Goal: Task Accomplishment & Management: Complete application form

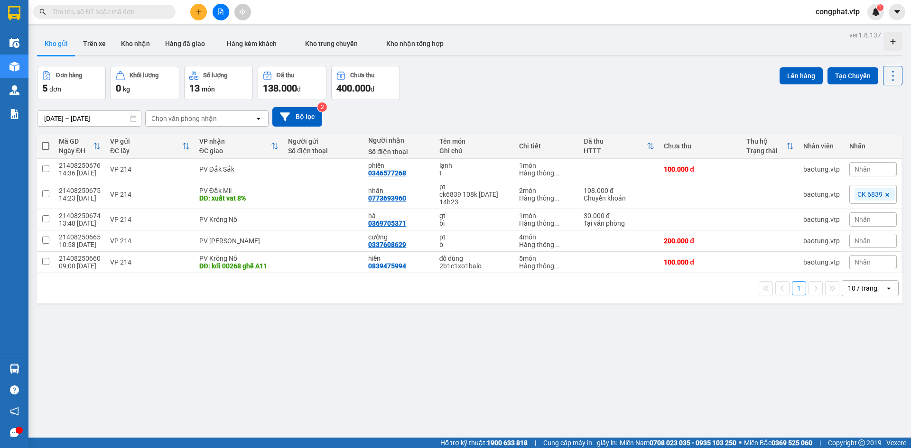
click at [840, 11] on span "congphat.vtp" at bounding box center [837, 12] width 59 height 12
click at [838, 32] on span "Đăng xuất" at bounding box center [841, 29] width 40 height 10
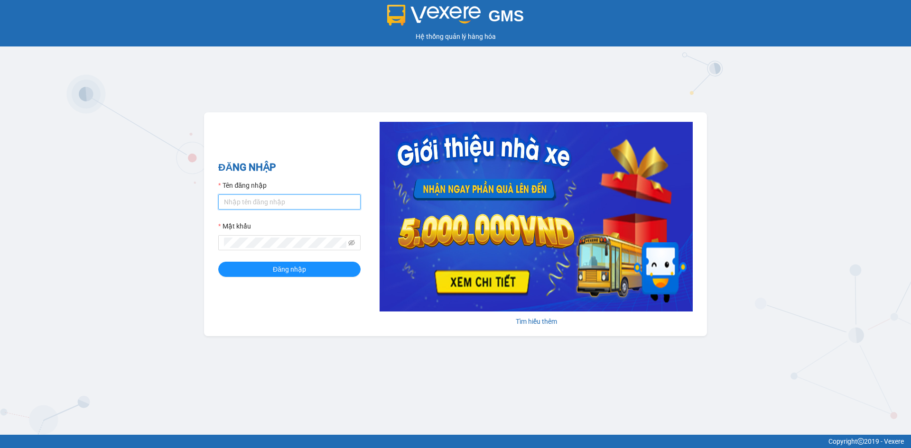
click at [283, 199] on input "Tên đăng nhập" at bounding box center [289, 202] width 142 height 15
type input "buithithutrang.vtp"
click at [294, 271] on span "Đăng nhập" at bounding box center [289, 269] width 33 height 10
click at [284, 271] on span "Đăng nhập" at bounding box center [289, 269] width 33 height 10
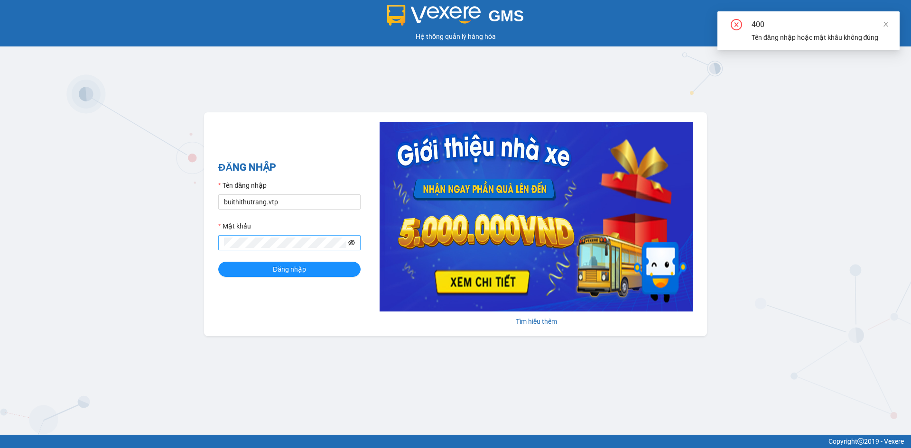
click at [352, 243] on icon "eye-invisible" at bounding box center [351, 243] width 7 height 7
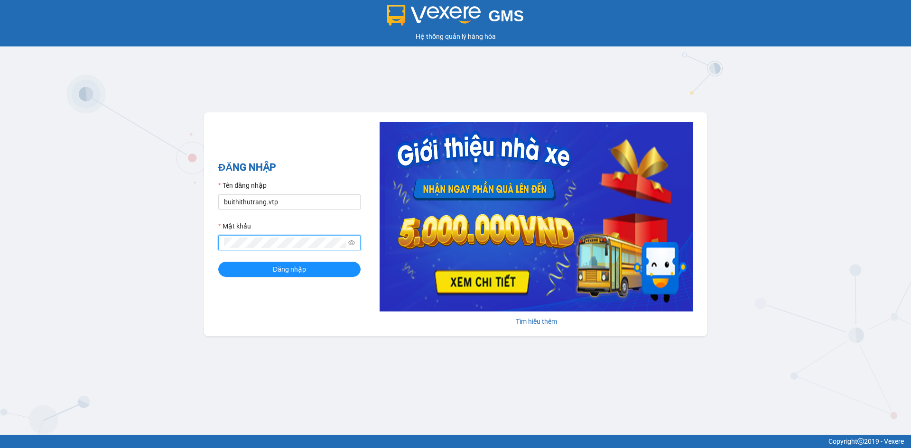
click at [291, 282] on div "ĐĂNG NHẬP Tên đăng nhập buithithutrang.vtp Mật khẩu Đăng nhập" at bounding box center [289, 224] width 142 height 129
click at [296, 269] on span "Đăng nhập" at bounding box center [289, 269] width 33 height 10
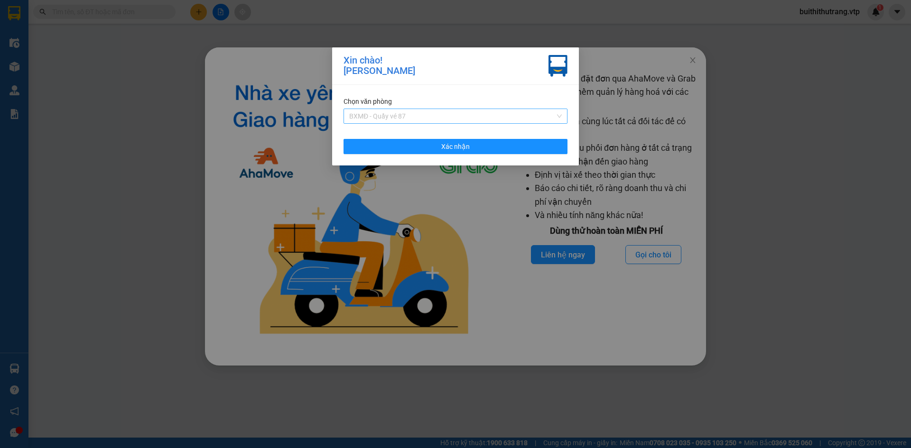
click at [503, 117] on span "BXMĐ - Quầy vé 87" at bounding box center [455, 116] width 213 height 14
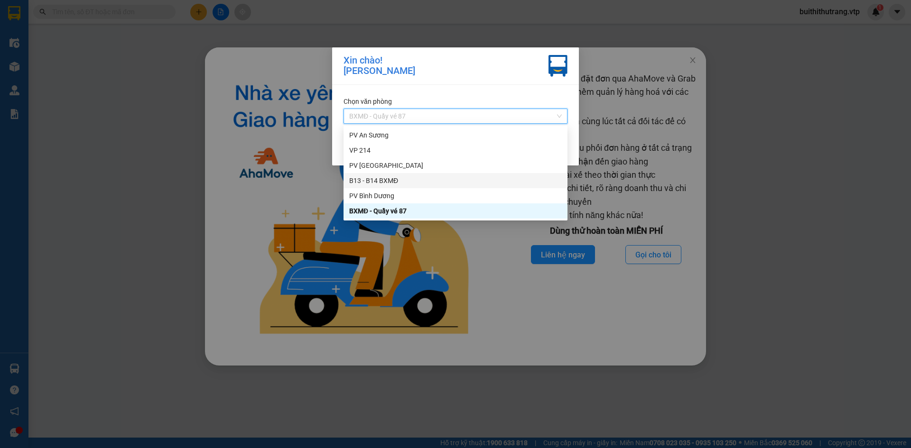
click at [471, 186] on div "B13 - B14 BXMĐ" at bounding box center [456, 180] width 224 height 15
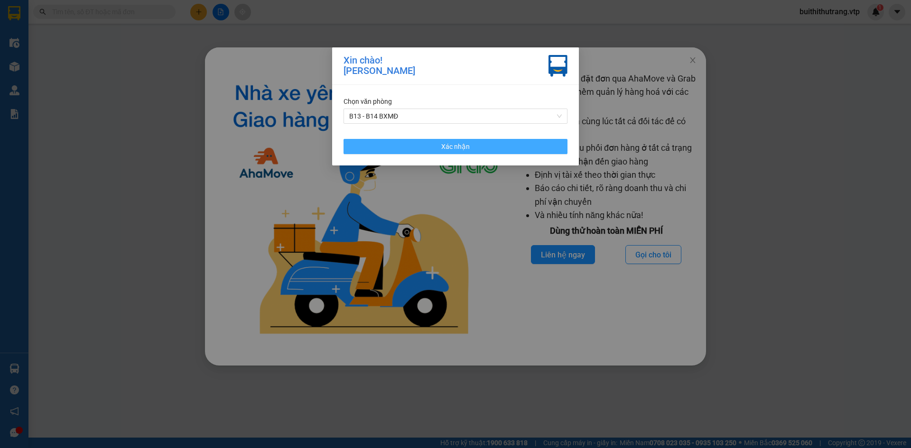
click at [489, 145] on button "Xác nhận" at bounding box center [456, 146] width 224 height 15
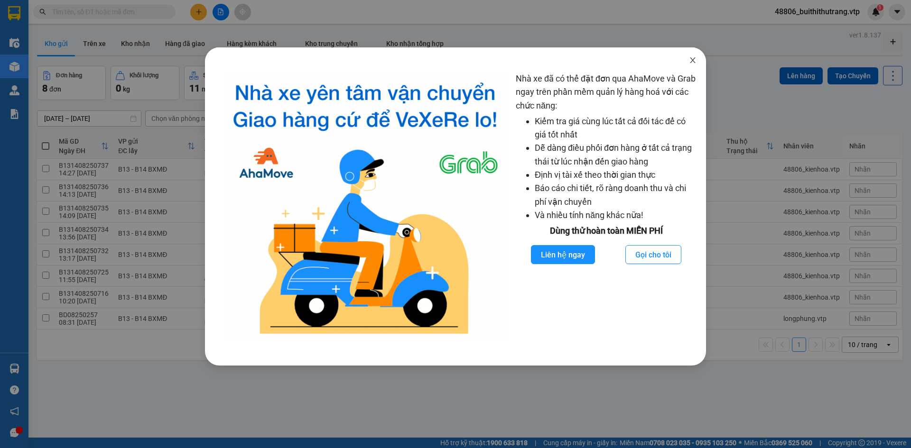
click at [692, 58] on icon "close" at bounding box center [693, 60] width 8 height 8
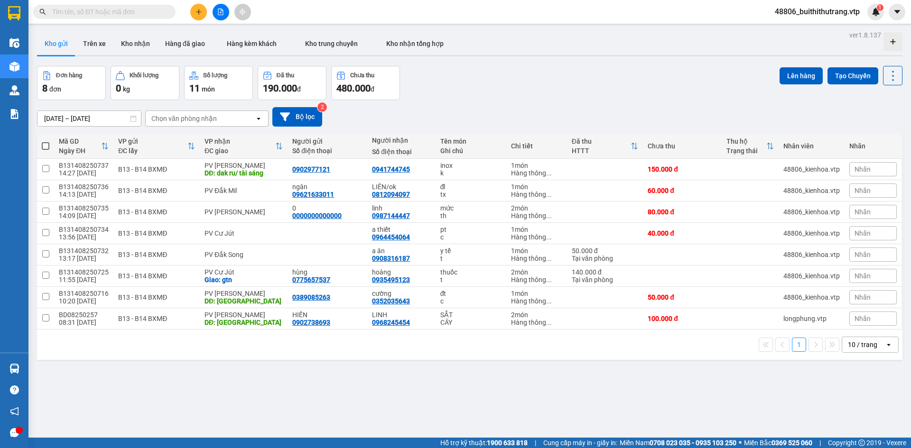
click at [199, 15] on button at bounding box center [198, 12] width 17 height 17
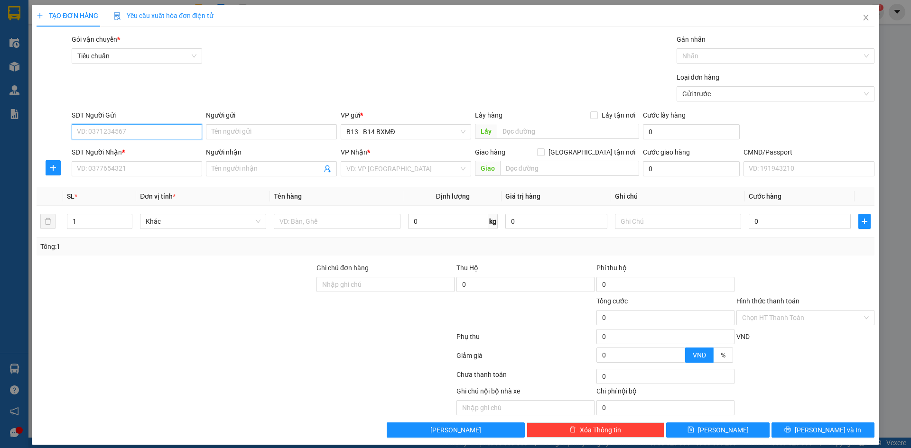
click at [166, 133] on input "SĐT Người Gửi" at bounding box center [137, 131] width 130 height 15
click at [129, 152] on div "0394490454 - huy" at bounding box center [136, 151] width 118 height 10
type input "0394490454"
type input "huy"
type input "0384055359"
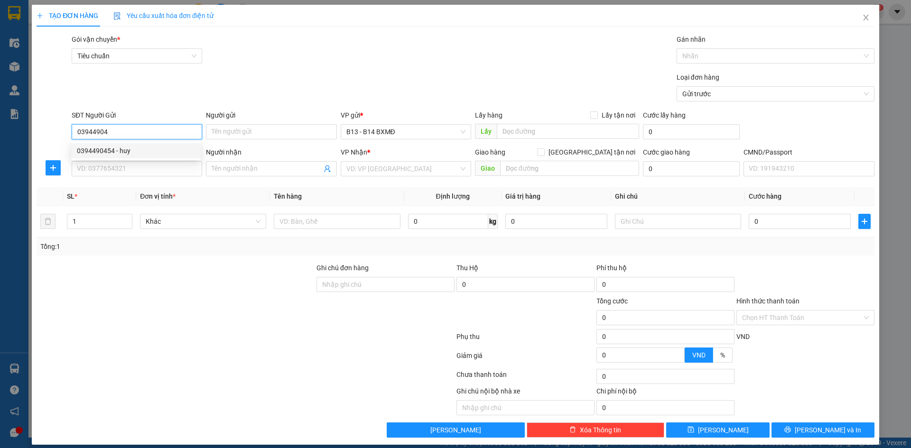
type input "trâm anh"
type input "0394490454"
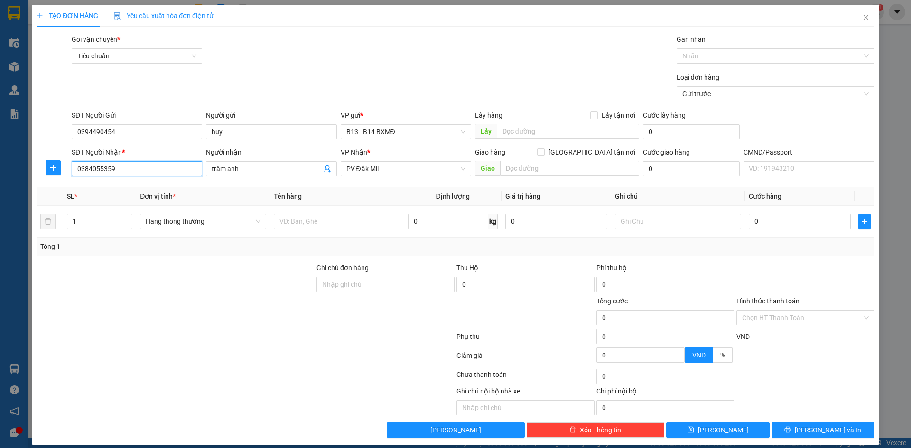
drag, startPoint x: 107, startPoint y: 171, endPoint x: 54, endPoint y: 181, distance: 53.5
click at [65, 177] on div "SĐT Người Nhận * 0384055359 0384055359 Người nhận trâm anh VP Nhận * PV Đắk Mil…" at bounding box center [456, 163] width 840 height 33
type input "0931522903"
type input "k"
type input "linh"
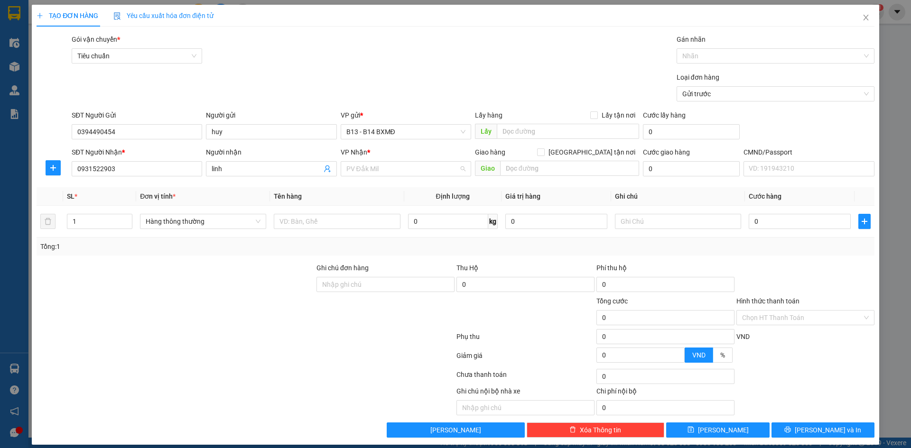
scroll to position [30, 0]
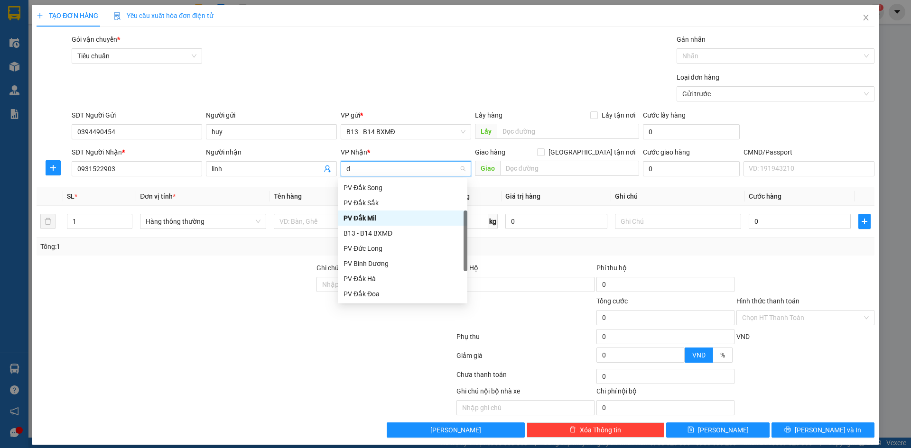
type input "dm"
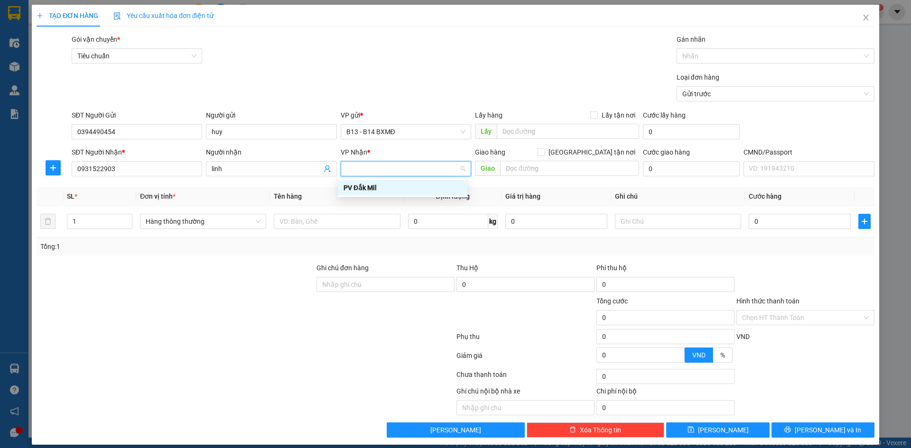
type input "\"
type input "dm"
click at [363, 189] on div "PV Đắk Mil" at bounding box center [403, 188] width 118 height 10
click at [311, 223] on input "text" at bounding box center [337, 221] width 126 height 15
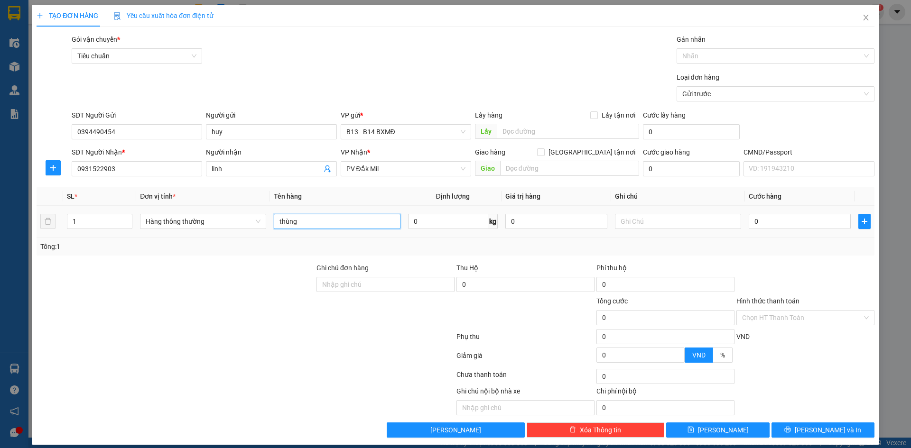
type input "thùng"
drag, startPoint x: 444, startPoint y: 222, endPoint x: 376, endPoint y: 236, distance: 69.3
click at [376, 236] on tr "1 Hàng thông thường thùng bể ko đền kg 0 0" at bounding box center [456, 222] width 838 height 32
type input "0"
click at [638, 221] on input "text" at bounding box center [678, 221] width 126 height 15
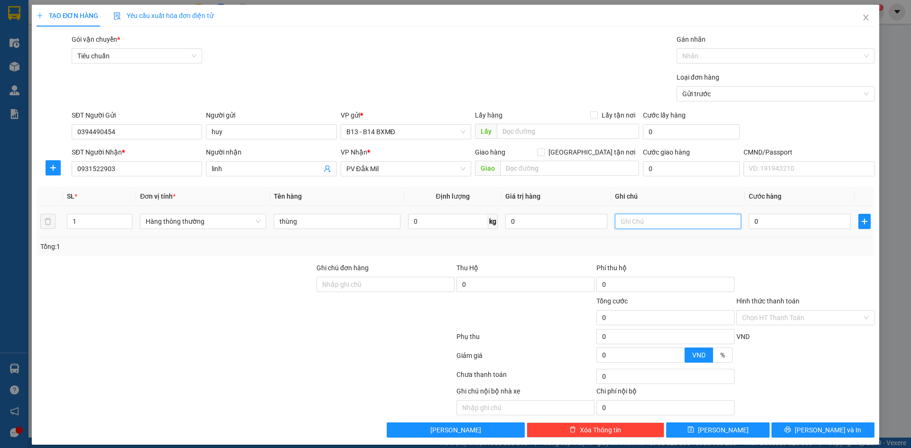
paste input "bể ko đền"
type input "bể ko đền"
type input "4"
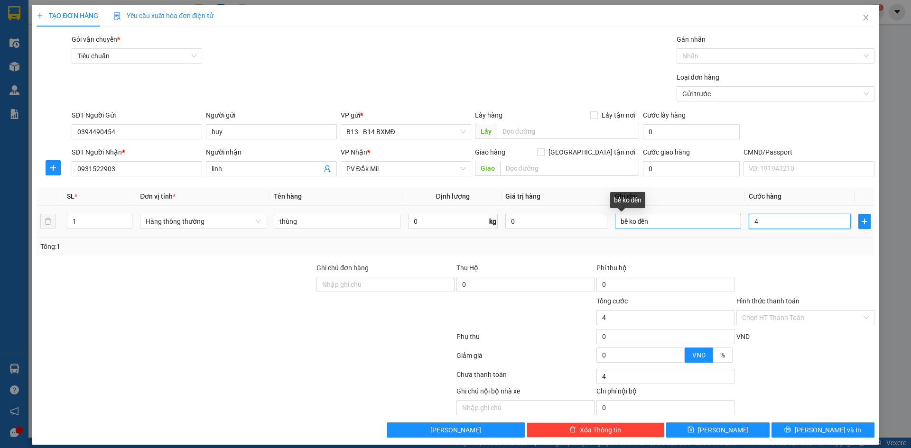
type input "40"
type input "400"
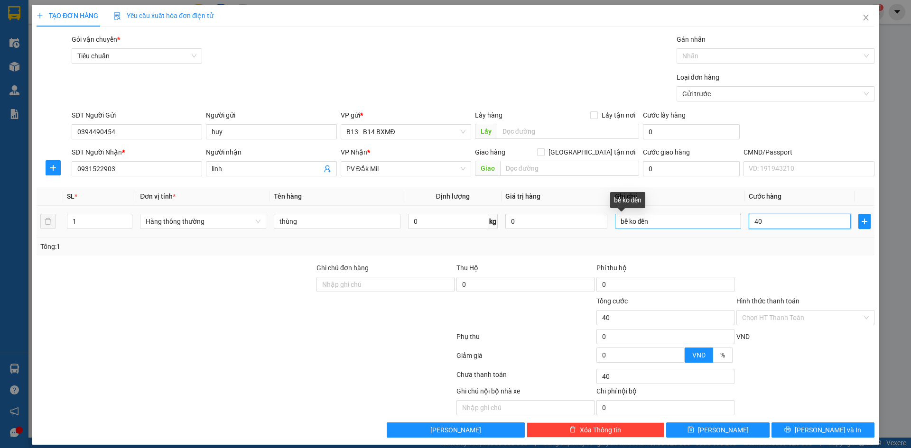
type input "400"
type input "4.000"
type input "40.000"
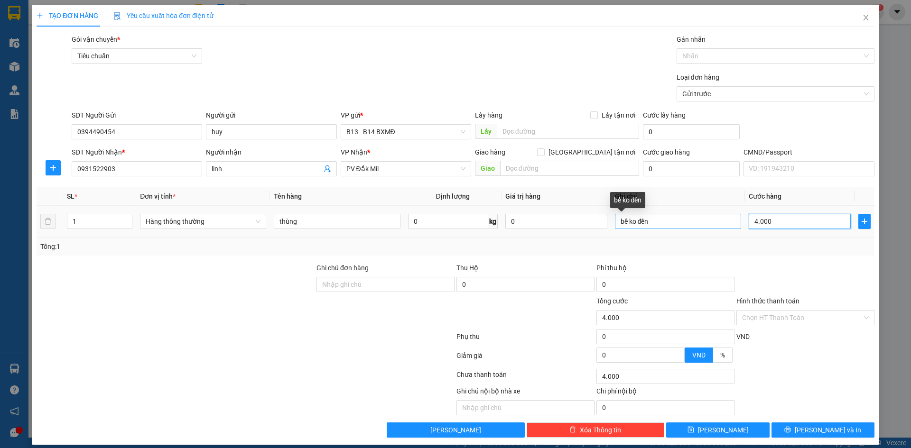
type input "40.000"
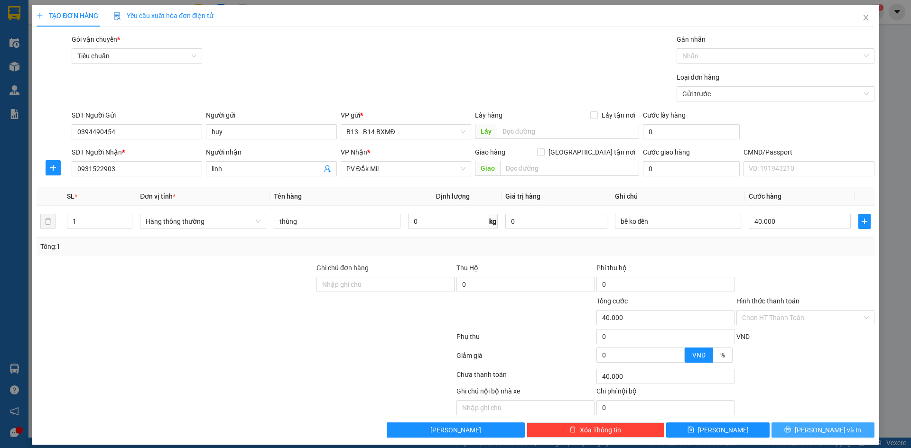
click at [809, 426] on span "Lưu và In" at bounding box center [828, 430] width 66 height 10
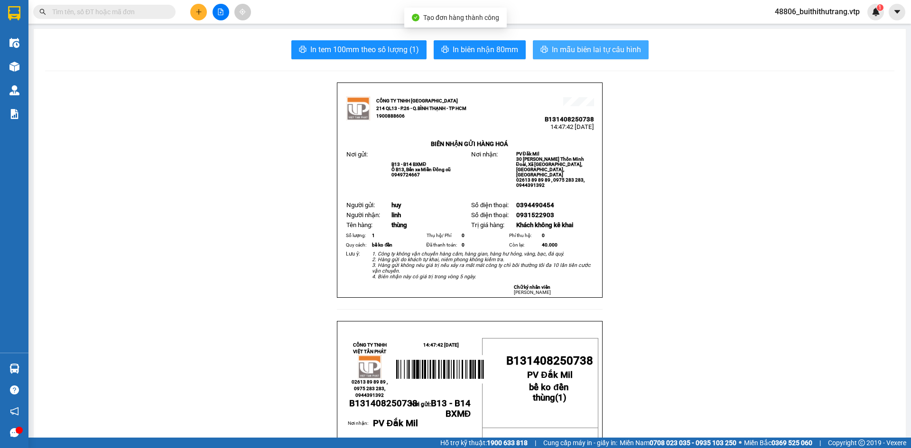
click at [629, 54] on span "In mẫu biên lai tự cấu hình" at bounding box center [596, 50] width 89 height 12
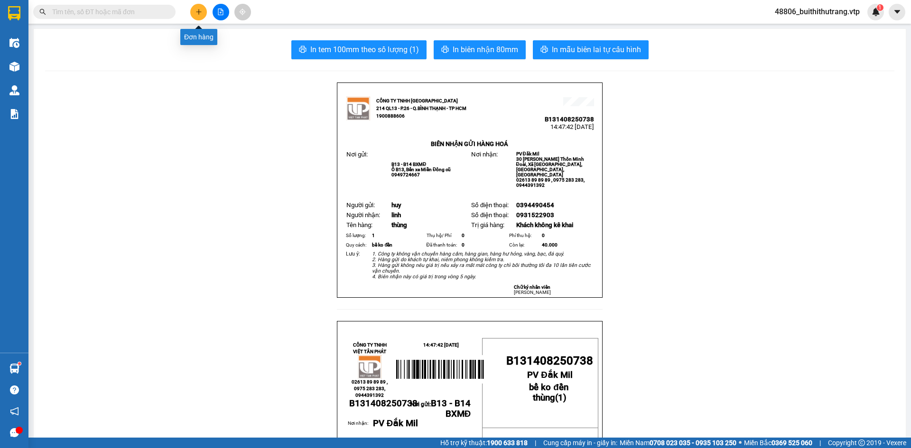
click at [200, 9] on icon "plus" at bounding box center [198, 12] width 7 height 7
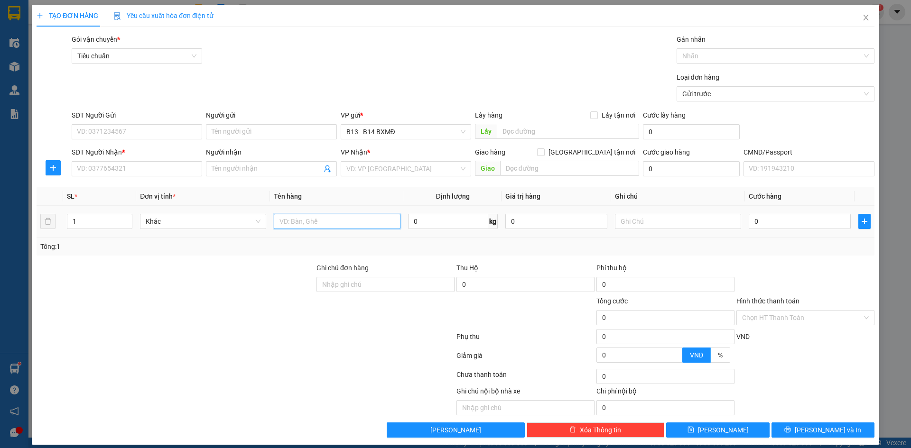
click at [305, 222] on input "text" at bounding box center [337, 221] width 126 height 15
type input "thùng xốp"
click at [647, 221] on input "text" at bounding box center [678, 221] width 126 height 15
type input "d"
type input "đông lạnh"
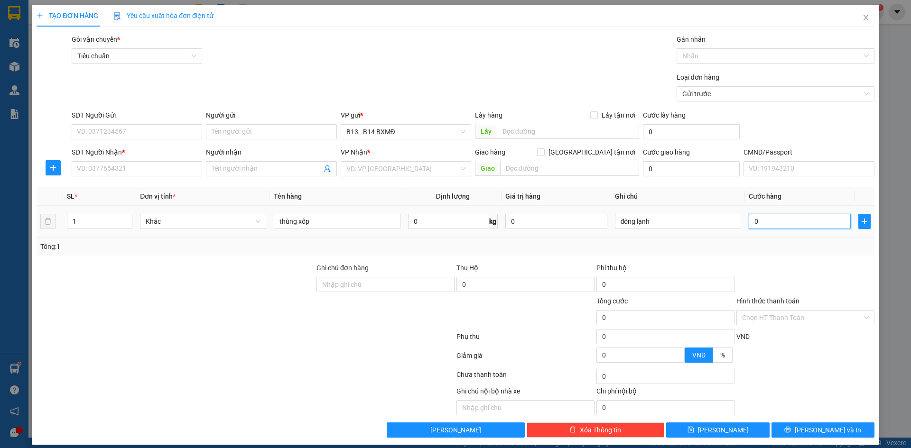
type input "1"
type input "10"
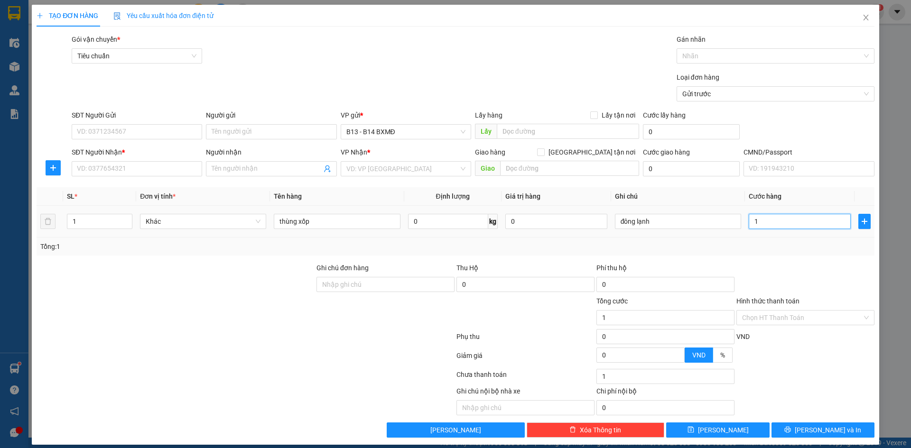
type input "10"
type input "100"
type input "1.000"
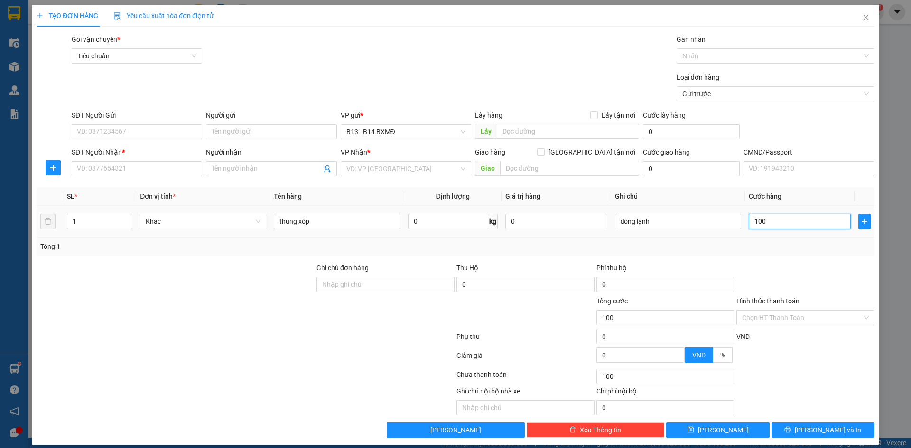
type input "1.000"
type input "10.000"
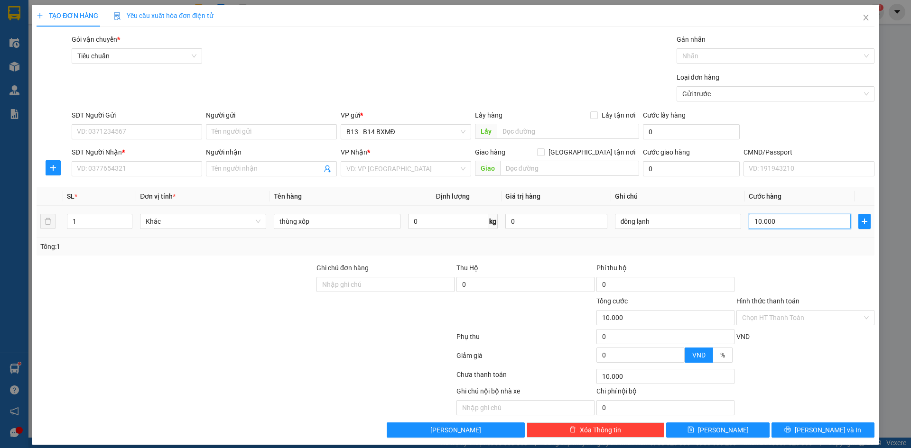
type input "100.000"
click at [157, 168] on input "SĐT Người Nhận *" at bounding box center [137, 168] width 130 height 15
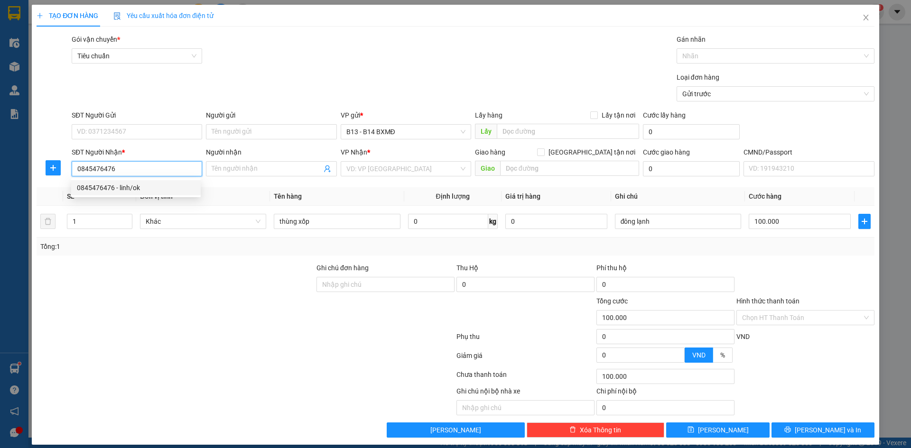
type input "0845476476"
type input "linh/ok"
type input "k bao chết chết"
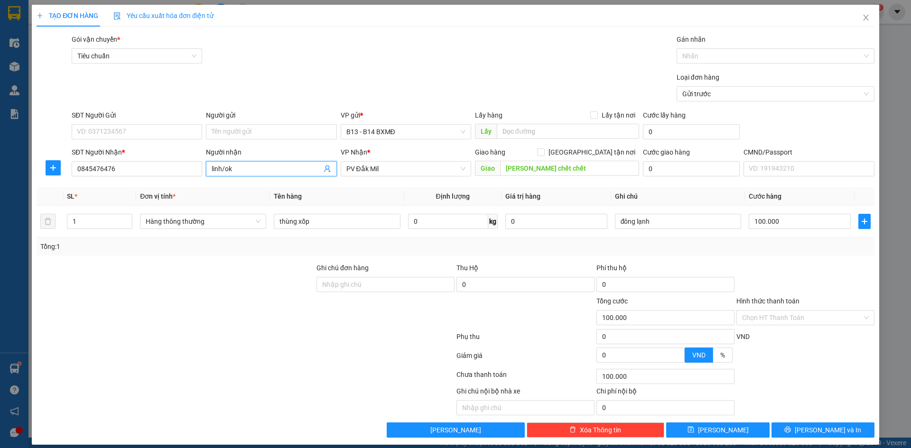
click at [245, 171] on input "linh/ok" at bounding box center [267, 169] width 110 height 10
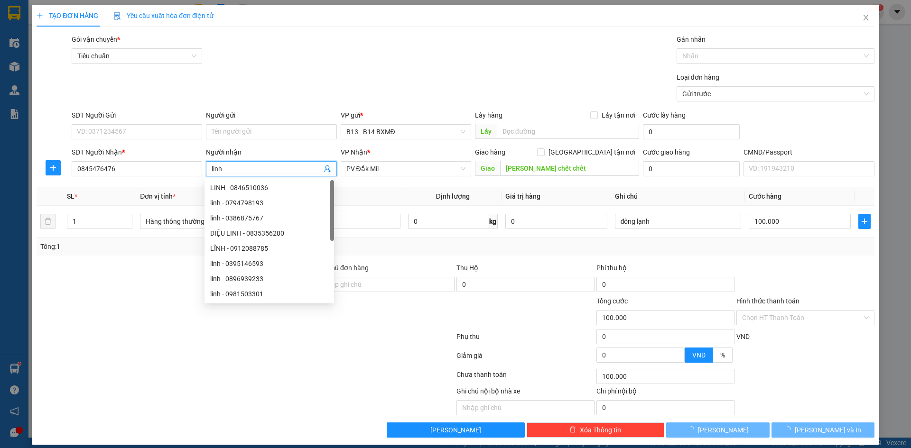
type input "linh"
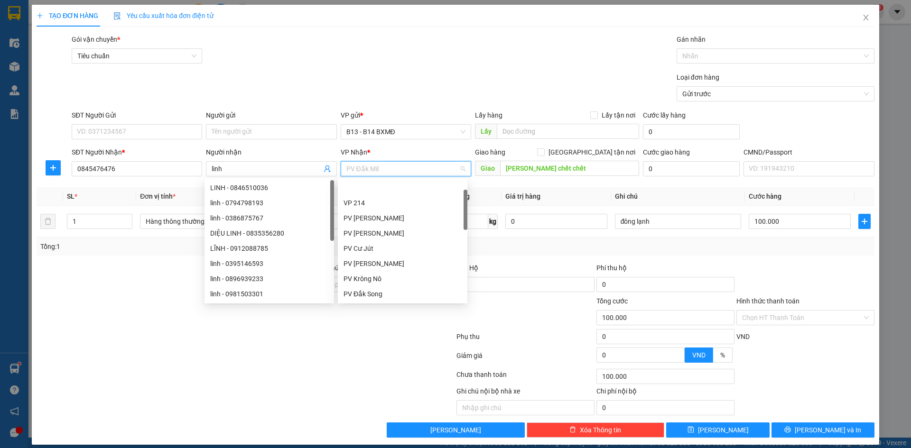
scroll to position [30, 0]
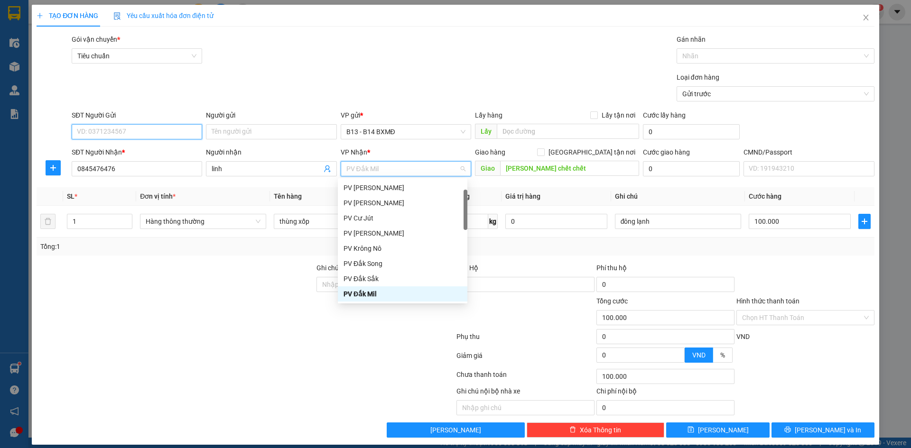
drag, startPoint x: 149, startPoint y: 133, endPoint x: 135, endPoint y: 137, distance: 14.6
click at [148, 133] on input "SĐT Người Gửi" at bounding box center [137, 131] width 130 height 15
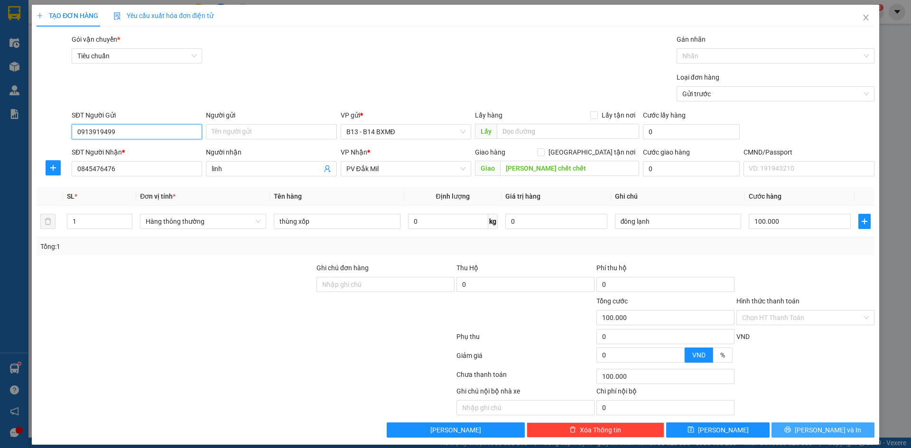
type input "0913919499"
click at [811, 428] on span "Lưu và In" at bounding box center [828, 430] width 66 height 10
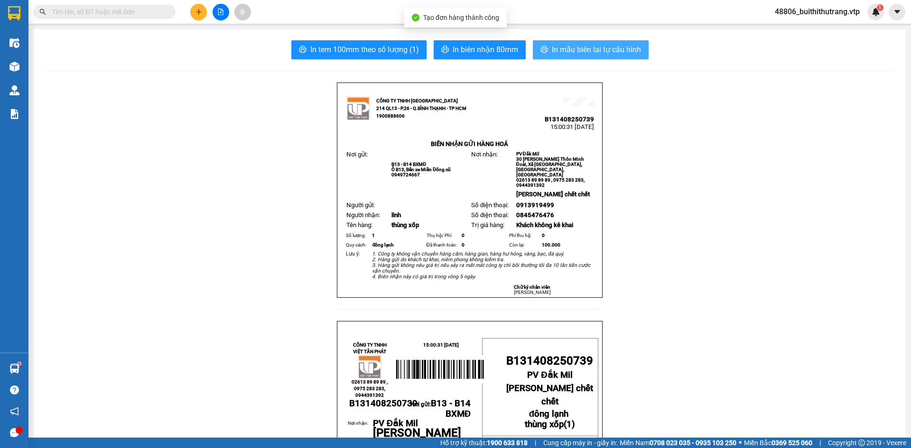
click at [596, 48] on span "In mẫu biên lai tự cấu hình" at bounding box center [596, 50] width 89 height 12
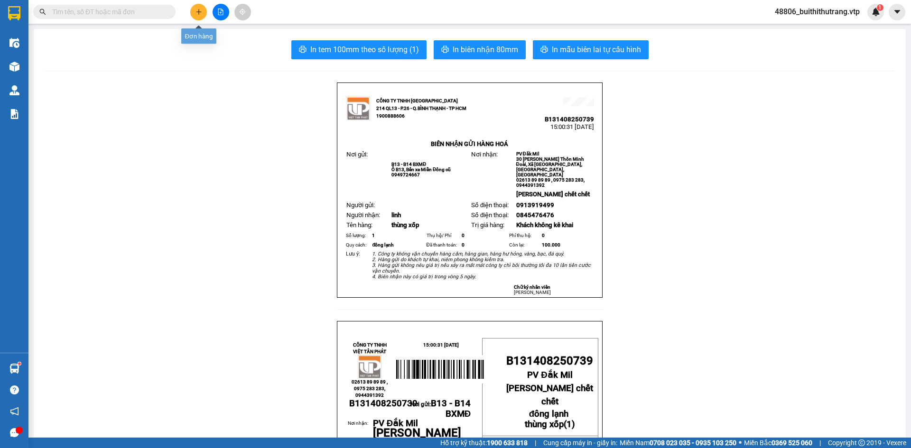
click at [195, 9] on icon "plus" at bounding box center [198, 12] width 7 height 7
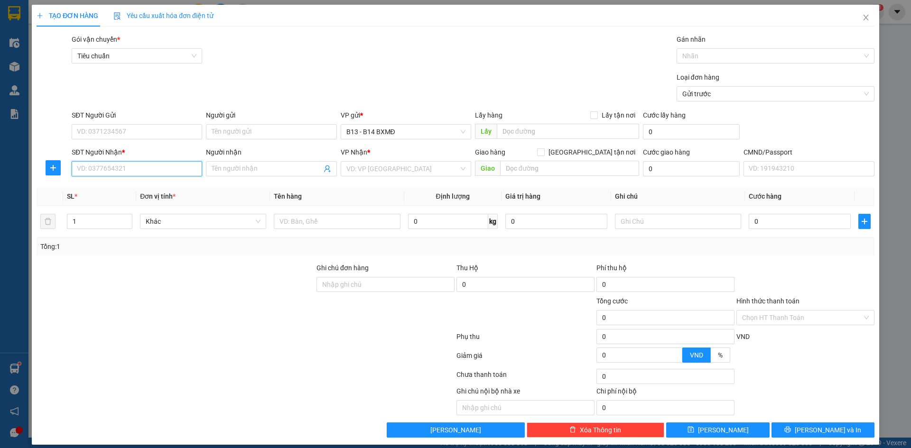
click at [125, 172] on input "SĐT Người Nhận *" at bounding box center [137, 168] width 130 height 15
type input "0966869168"
click at [114, 191] on div "0966869168 - tâm" at bounding box center [136, 188] width 118 height 10
type input "tâm"
type input "0966869168"
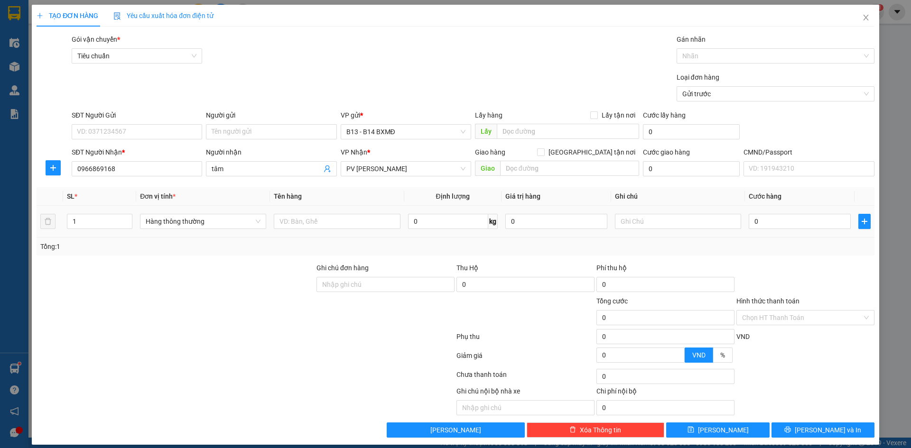
click at [316, 230] on div at bounding box center [337, 221] width 126 height 19
click at [322, 219] on input "text" at bounding box center [337, 221] width 126 height 15
type input "bao"
click at [651, 220] on input "text" at bounding box center [678, 221] width 126 height 15
type input "vải"
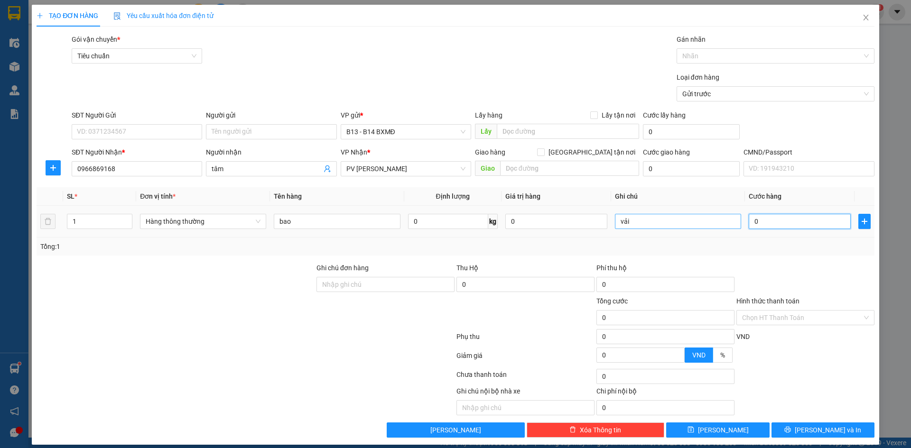
type input "5"
type input "50"
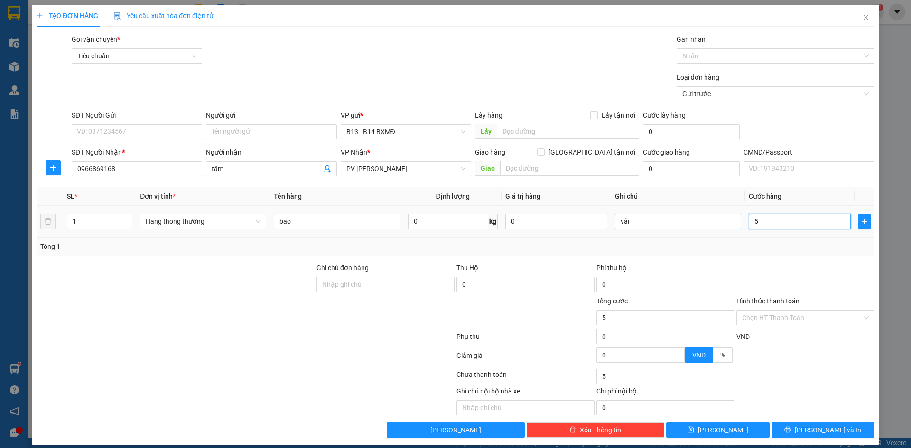
type input "50"
type input "500"
type input "5.000"
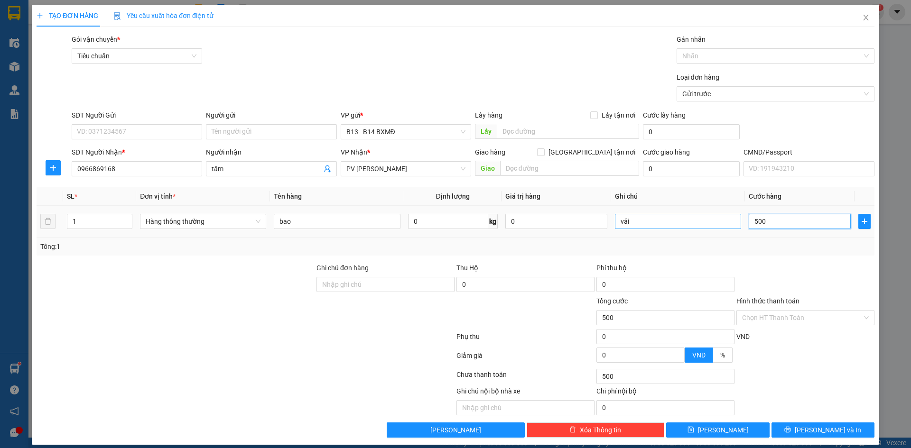
type input "5.000"
type input "50.000"
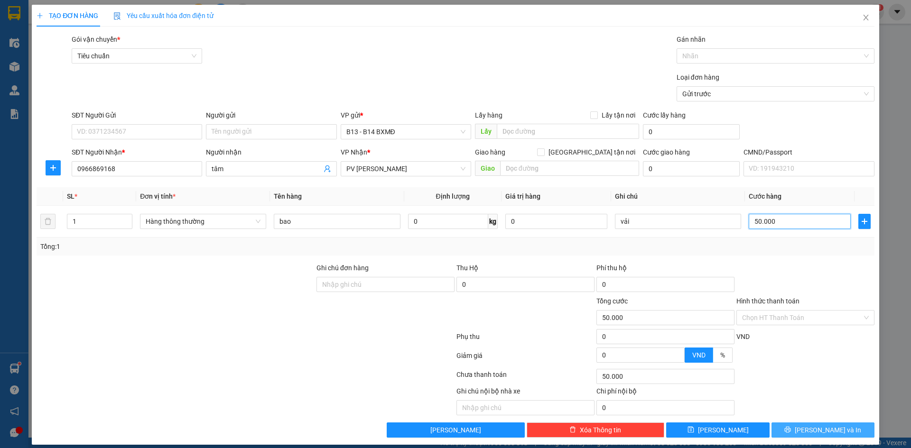
type input "50.000"
drag, startPoint x: 820, startPoint y: 427, endPoint x: 810, endPoint y: 431, distance: 10.8
click at [816, 429] on span "Lưu và In" at bounding box center [828, 430] width 66 height 10
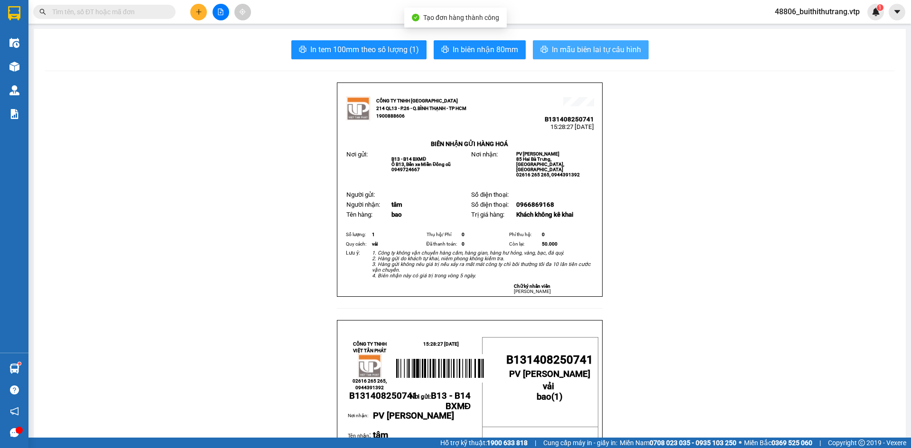
click at [593, 45] on span "In mẫu biên lai tự cấu hình" at bounding box center [596, 50] width 89 height 12
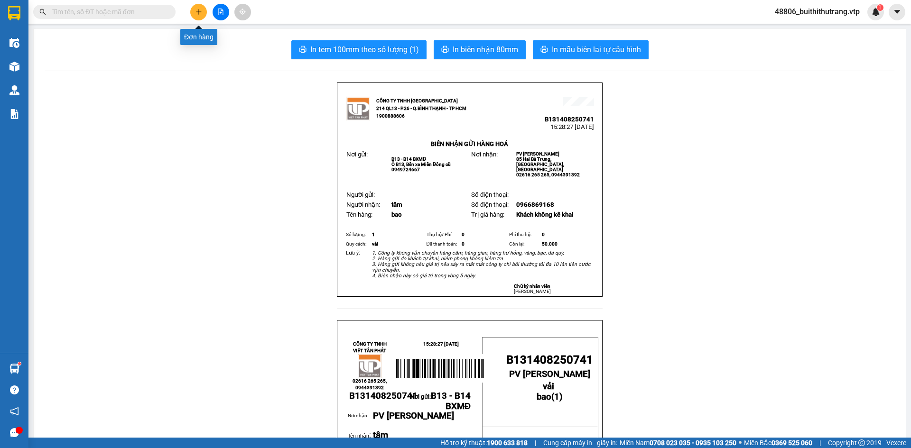
click at [199, 15] on icon "plus" at bounding box center [198, 12] width 7 height 7
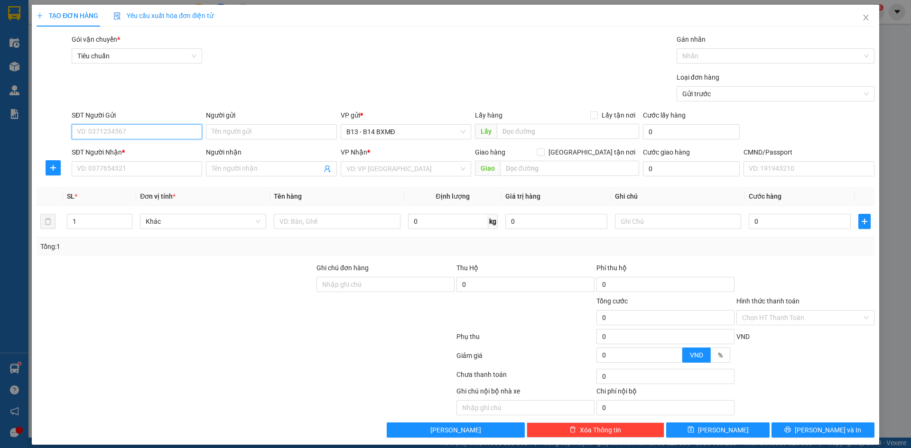
click at [152, 129] on input "SĐT Người Gửi" at bounding box center [137, 131] width 130 height 15
type input "0797006967"
click at [125, 155] on div "0797006967" at bounding box center [136, 151] width 118 height 10
type input "0975754754"
type input "trí/ok"
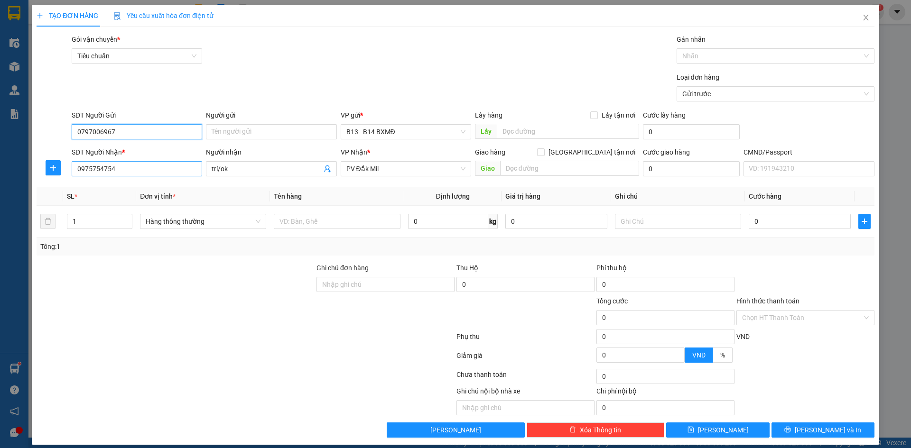
type input "0797006967"
drag, startPoint x: 125, startPoint y: 167, endPoint x: 68, endPoint y: 178, distance: 57.9
click at [68, 178] on div "SĐT Người Nhận * 0975754754 0975754754 Người nhận trí/ok VP Nhận * PV Đắk Mil G…" at bounding box center [456, 163] width 840 height 33
type input "0966084748"
click at [122, 179] on div "0966084748 0966084748" at bounding box center [136, 187] width 130 height 19
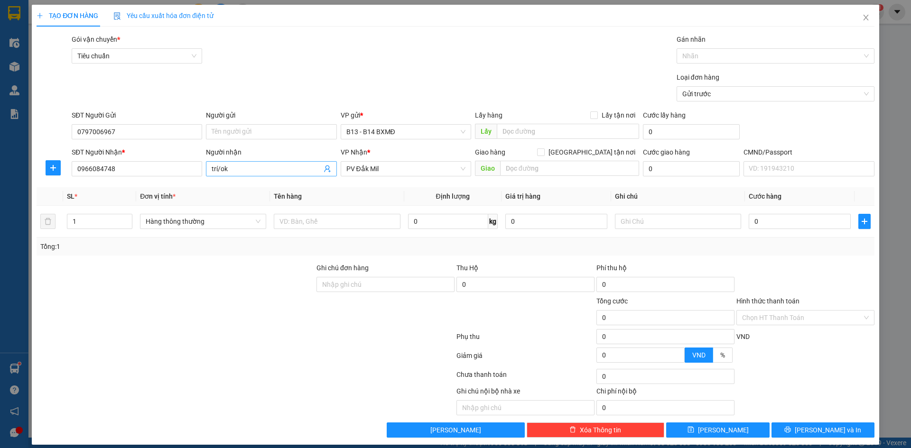
click at [250, 174] on input "trí/ok" at bounding box center [267, 169] width 110 height 10
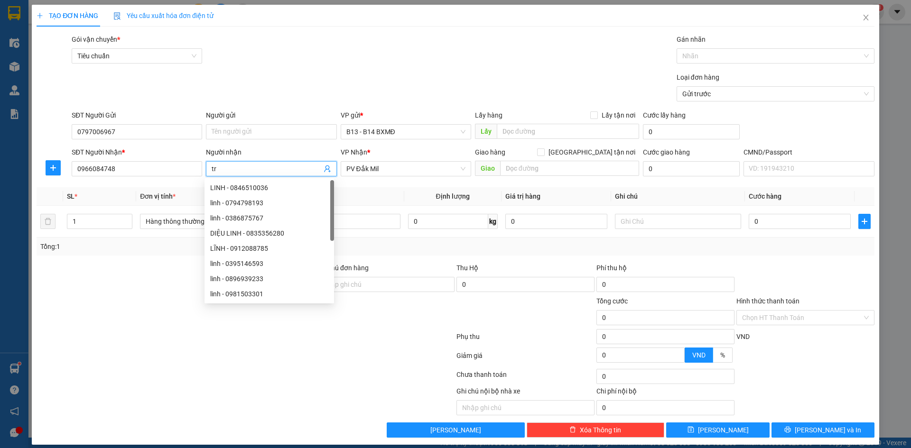
type input "t"
type input "phúc"
click at [408, 189] on th "Định lượng" at bounding box center [452, 196] width 97 height 19
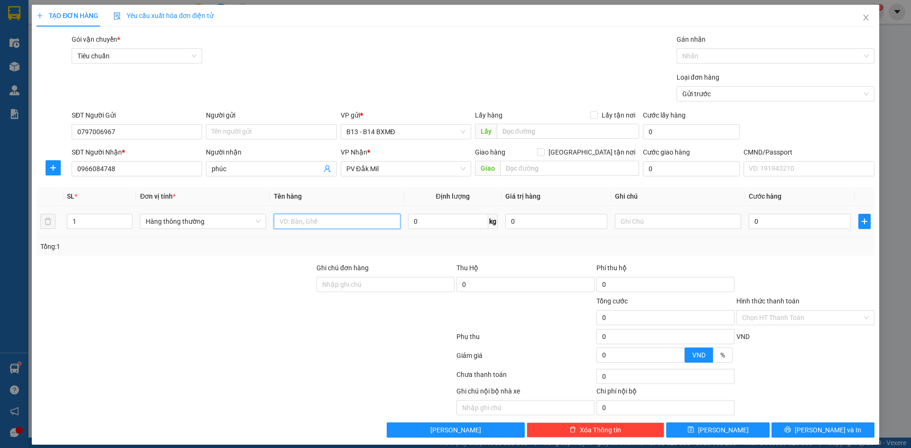
click at [347, 225] on input "text" at bounding box center [337, 221] width 126 height 15
type input "thùng xốp"
click at [639, 223] on input "text" at bounding box center [678, 221] width 126 height 15
type input "d"
type input "đồ điện"
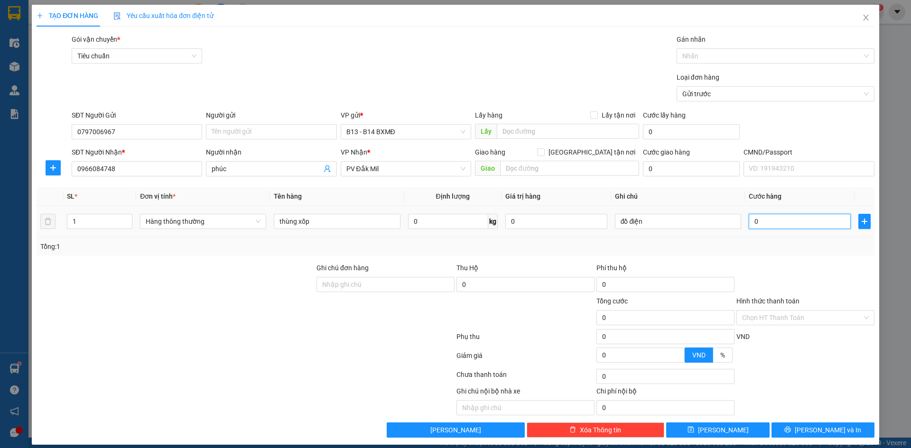
click at [749, 222] on input "0" at bounding box center [800, 221] width 102 height 15
type input "4"
type input "40"
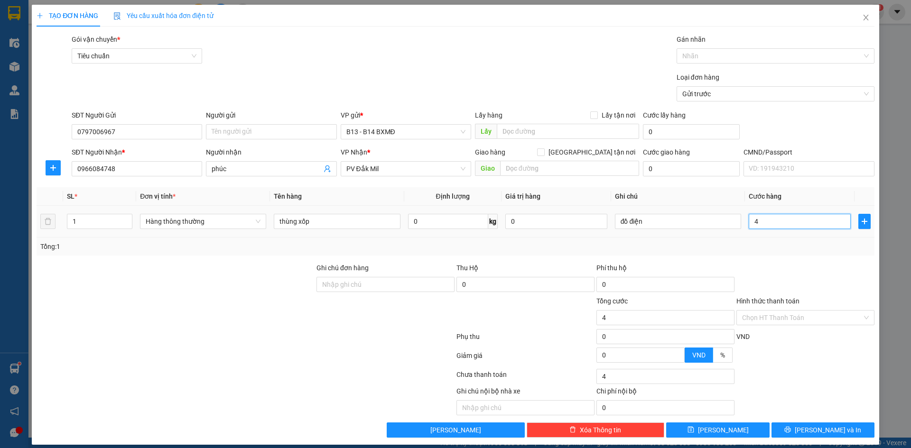
type input "40"
type input "400"
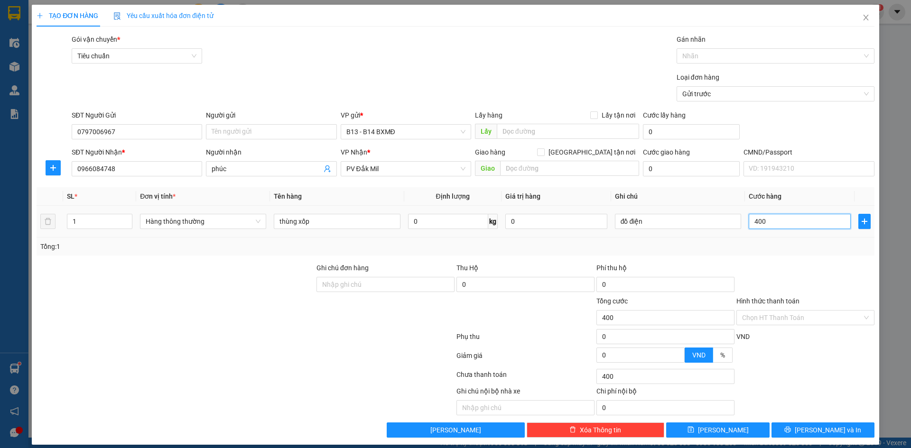
type input "4.000"
type input "40.000"
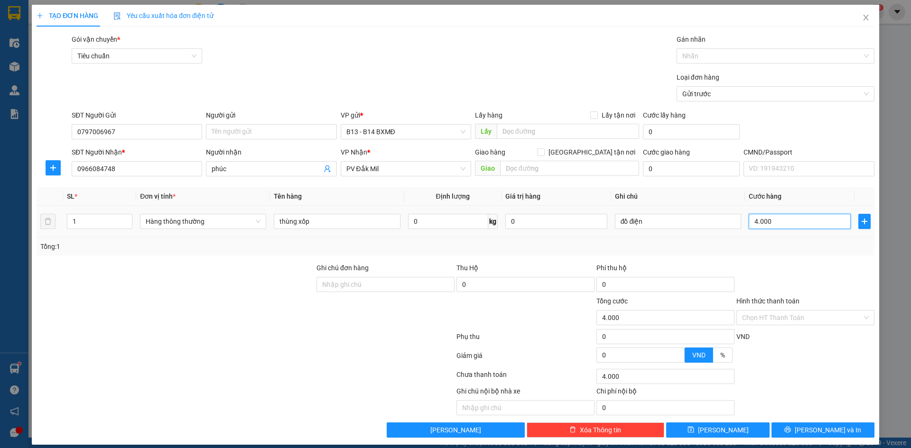
type input "40.000"
click at [811, 430] on span "Lưu và In" at bounding box center [828, 430] width 66 height 10
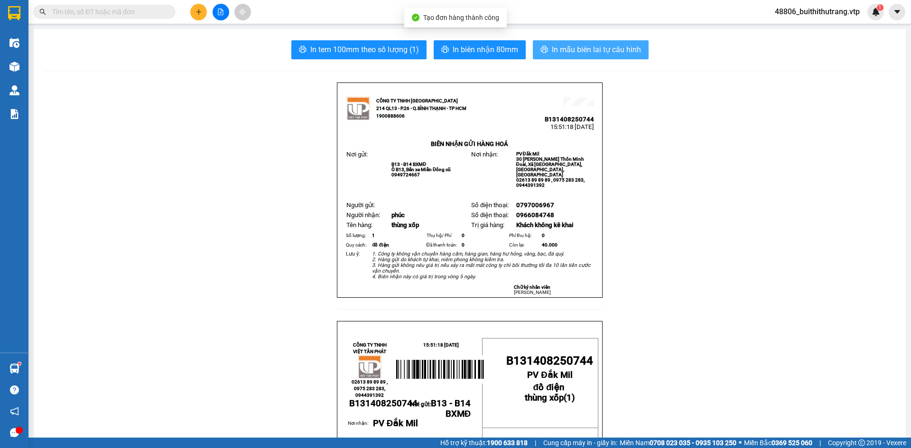
click at [582, 48] on span "In mẫu biên lai tự cấu hình" at bounding box center [596, 50] width 89 height 12
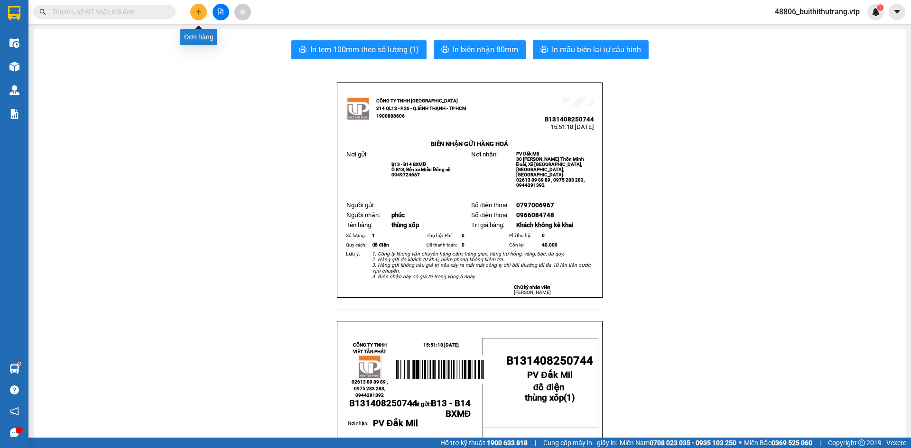
click at [201, 9] on icon "plus" at bounding box center [198, 12] width 7 height 7
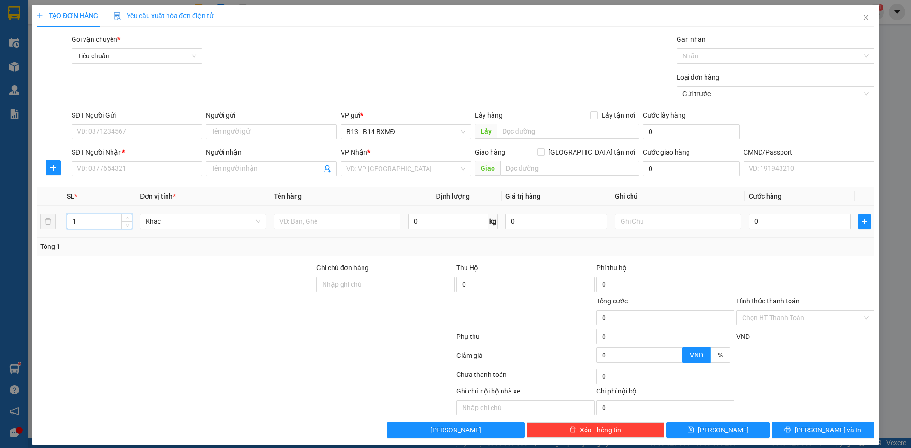
drag, startPoint x: 69, startPoint y: 226, endPoint x: 63, endPoint y: 227, distance: 6.3
click at [63, 227] on td "1" at bounding box center [99, 222] width 73 height 32
type input "2"
click at [346, 223] on input "text" at bounding box center [337, 221] width 126 height 15
type input "thùng xốp , thùng"
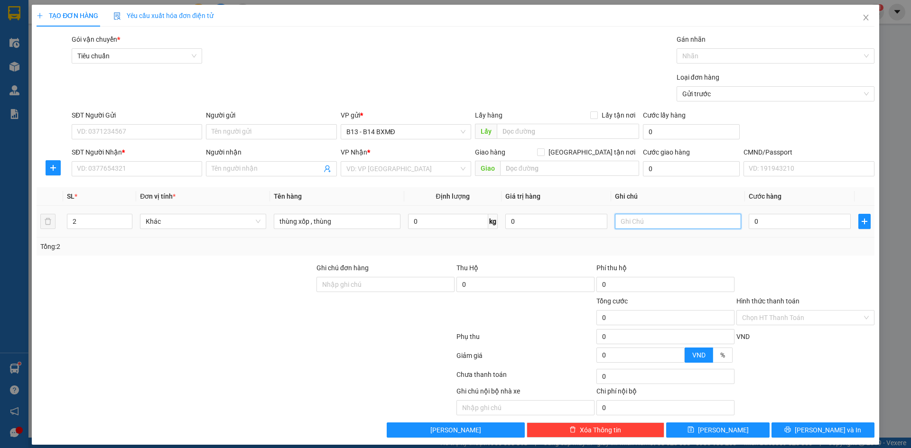
click at [636, 225] on input "text" at bounding box center [678, 221] width 126 height 15
click at [131, 165] on input "SĐT Người Nhận *" at bounding box center [137, 168] width 130 height 15
type input "0386831475"
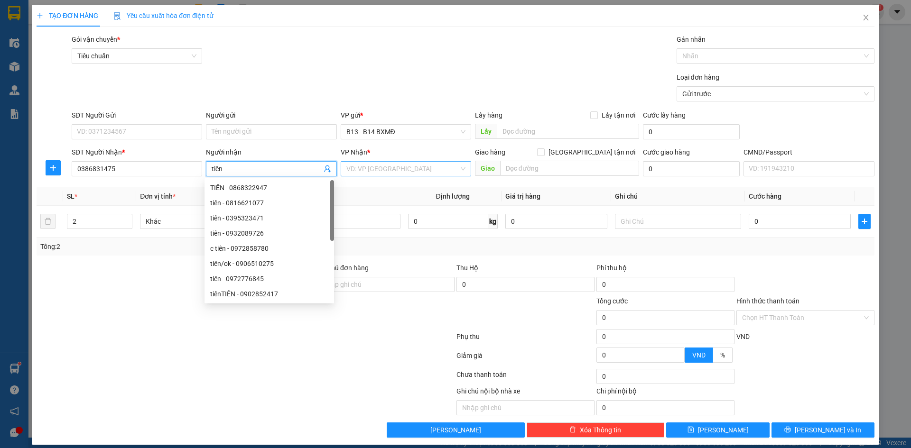
type input "tiên"
drag, startPoint x: 382, startPoint y: 167, endPoint x: 374, endPoint y: 170, distance: 9.2
click at [379, 168] on input "search" at bounding box center [402, 169] width 112 height 14
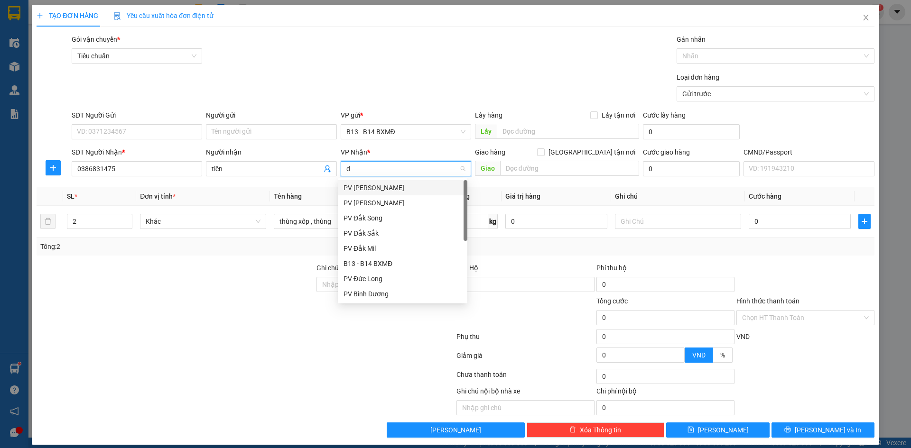
type input "dm"
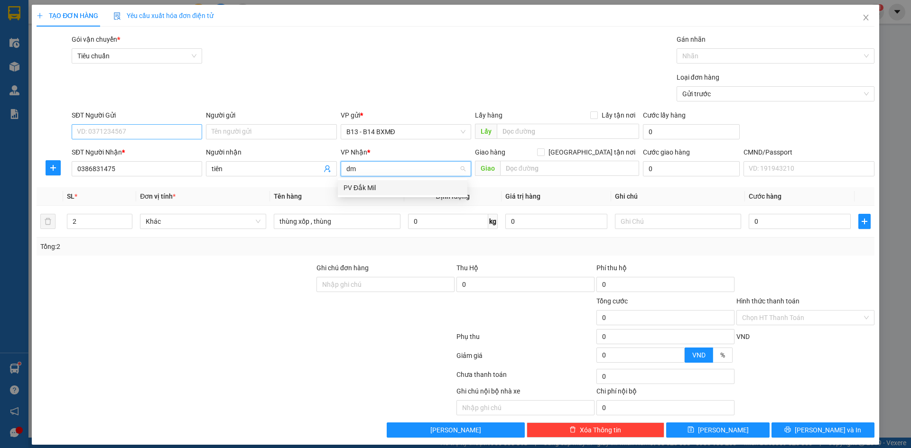
drag, startPoint x: 359, startPoint y: 190, endPoint x: 154, endPoint y: 133, distance: 212.4
click at [359, 189] on div "PV Đắk Mil" at bounding box center [403, 188] width 118 height 10
click at [153, 135] on input "SĐT Người Gửi" at bounding box center [137, 131] width 130 height 15
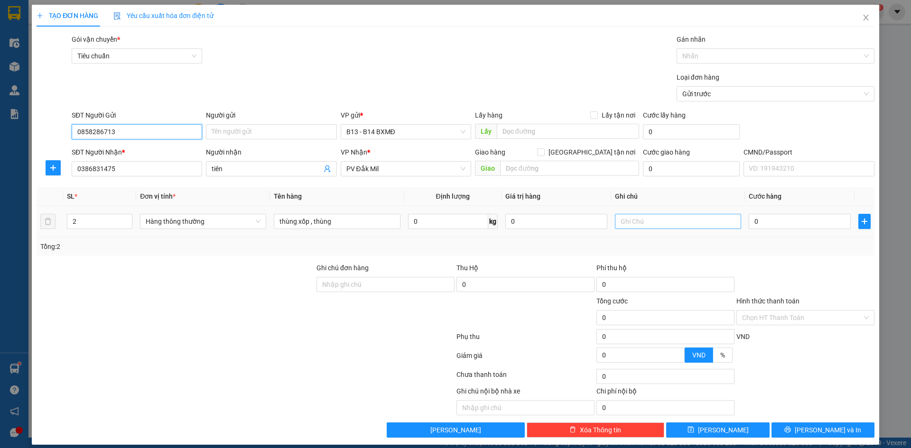
type input "0858286713"
click at [658, 224] on input "text" at bounding box center [678, 221] width 126 height 15
type input "d"
type input "đồ ăn"
type input "1"
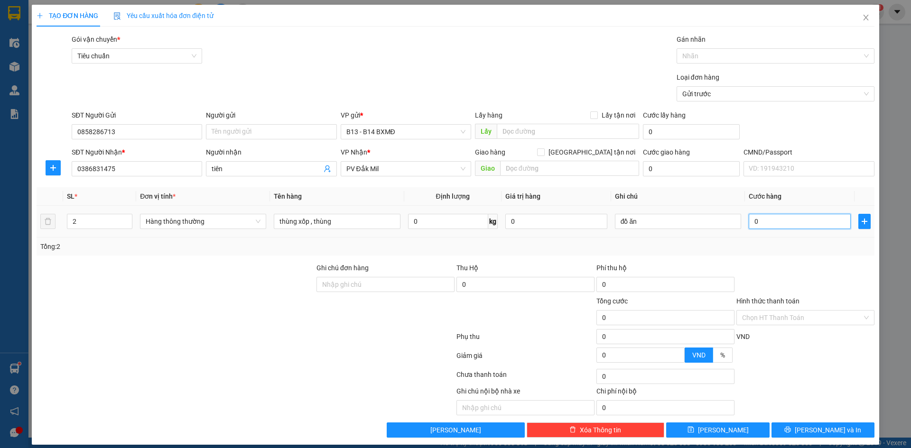
type input "1"
type input "10"
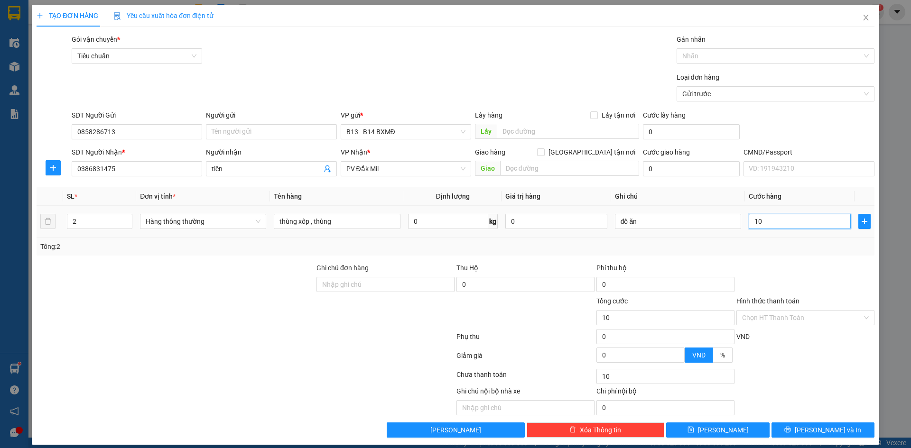
type input "100"
type input "1.000"
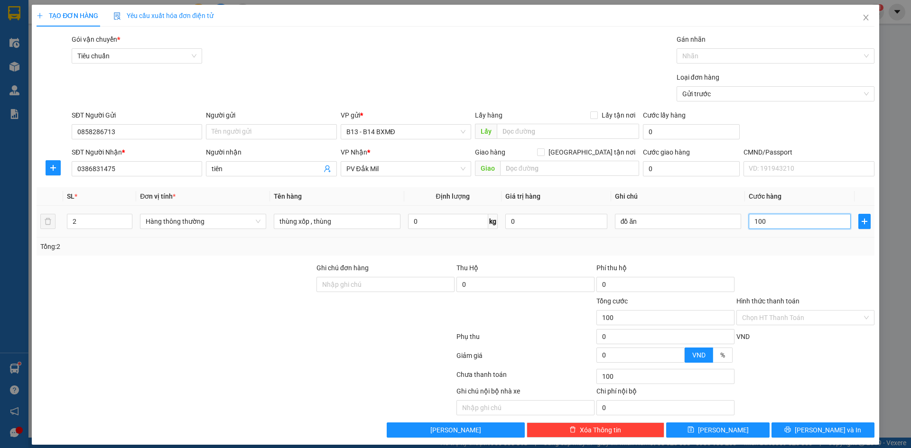
type input "1.000"
type input "10.000"
type input "100.000"
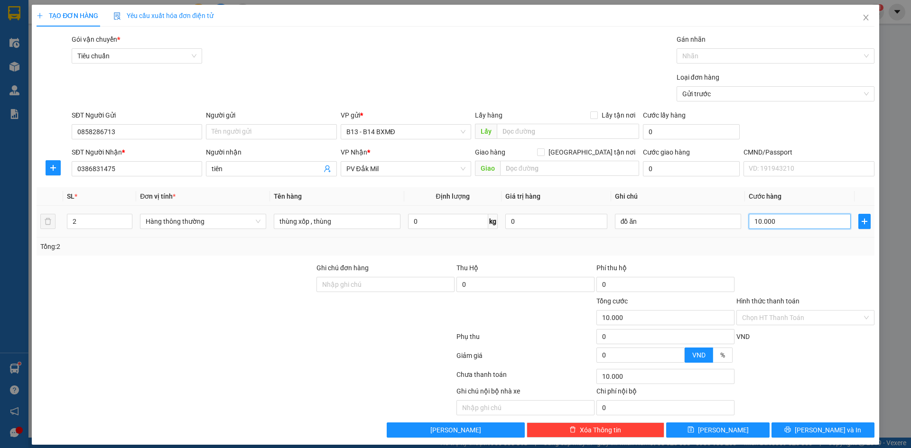
type input "100.000"
drag, startPoint x: 824, startPoint y: 436, endPoint x: 828, endPoint y: 437, distance: 4.8
click at [824, 435] on button "Lưu và In" at bounding box center [823, 430] width 103 height 15
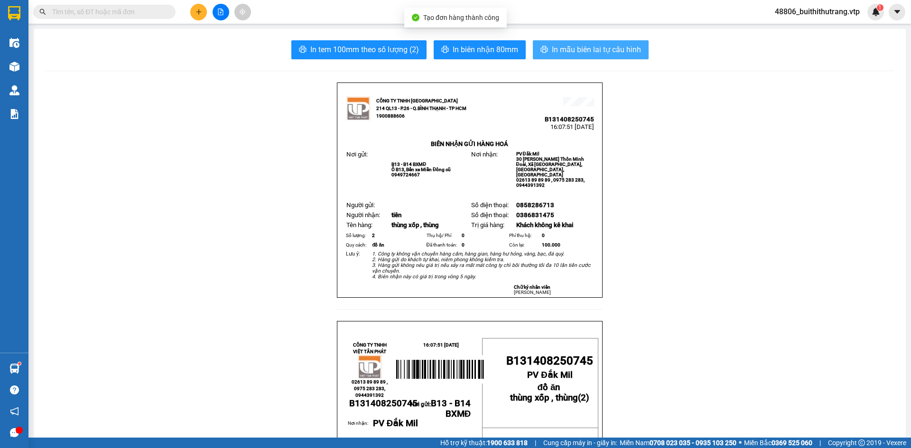
click at [596, 46] on span "In mẫu biên lai tự cấu hình" at bounding box center [596, 50] width 89 height 12
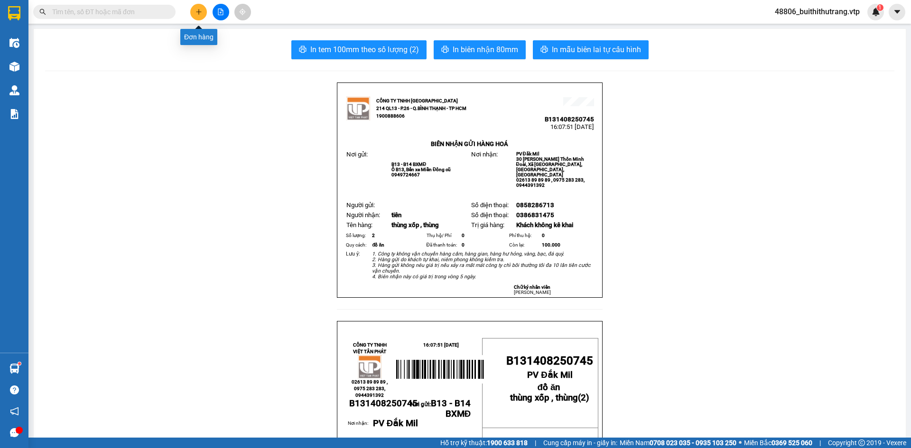
click at [198, 11] on icon "plus" at bounding box center [198, 12] width 7 height 7
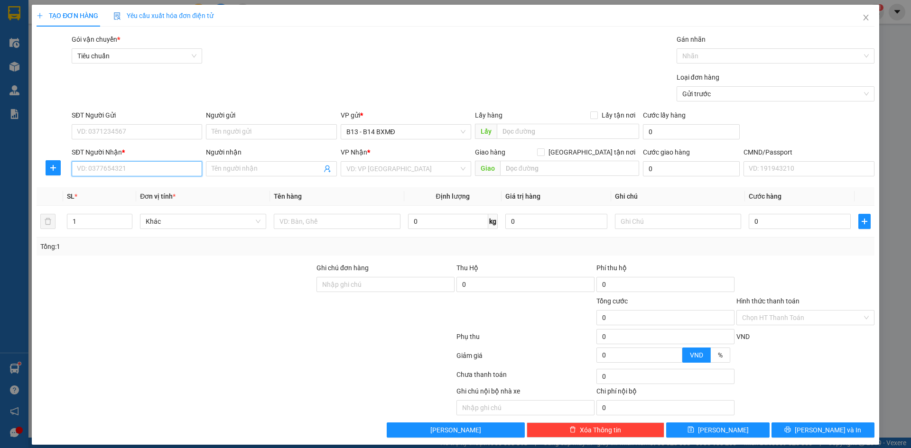
click at [131, 163] on input "SĐT Người Nhận *" at bounding box center [137, 168] width 130 height 15
type input "0826551139"
click at [239, 169] on input "Người nhận" at bounding box center [267, 169] width 110 height 10
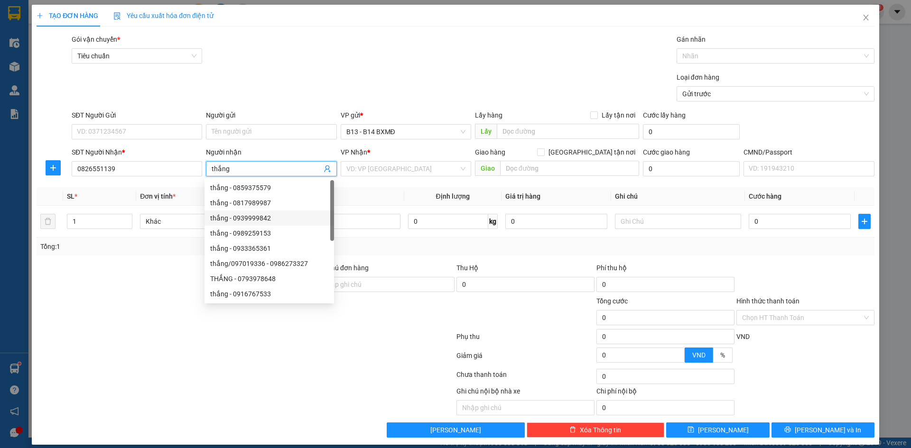
type input "thắng"
click at [157, 341] on div at bounding box center [246, 338] width 420 height 19
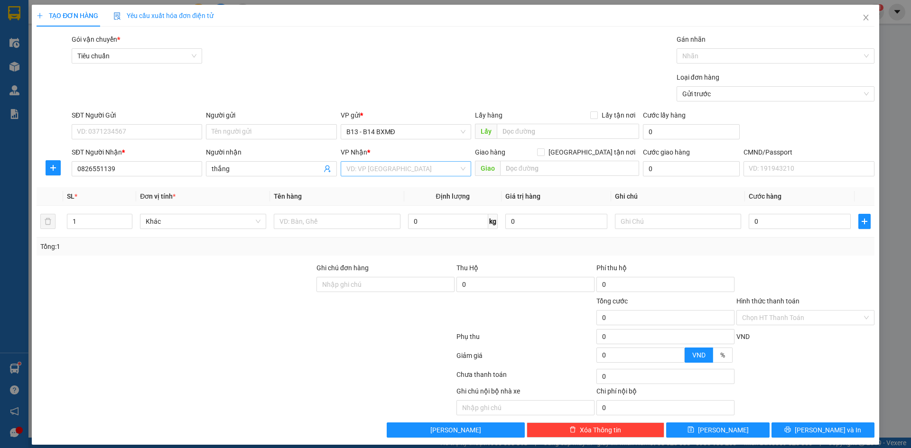
drag, startPoint x: 396, startPoint y: 172, endPoint x: 389, endPoint y: 171, distance: 7.3
click at [392, 172] on input "search" at bounding box center [402, 169] width 112 height 14
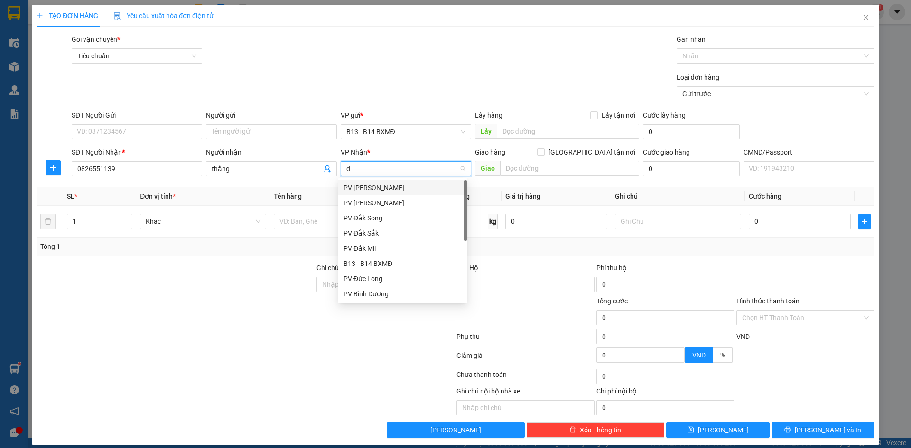
type input "dm"
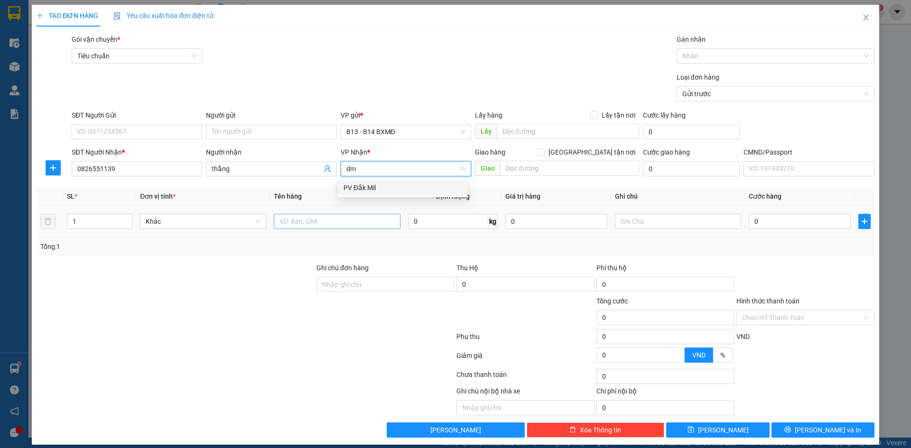
drag, startPoint x: 377, startPoint y: 188, endPoint x: 353, endPoint y: 221, distance: 40.7
click at [377, 189] on div "PV Đắk Mil" at bounding box center [403, 188] width 118 height 10
click at [350, 220] on input "text" at bounding box center [337, 221] width 126 height 15
type input "ni lông đen"
click at [611, 223] on td at bounding box center [678, 222] width 134 height 32
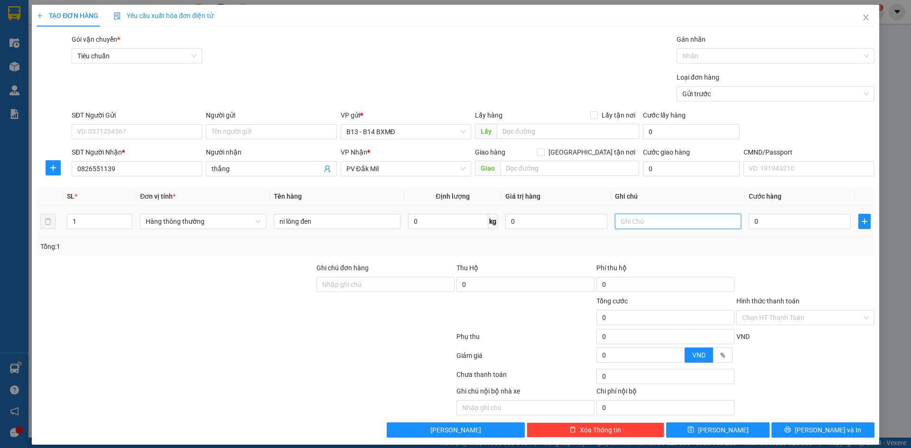
click at [625, 223] on input "text" at bounding box center [678, 221] width 126 height 15
type input "qa"
type input "3"
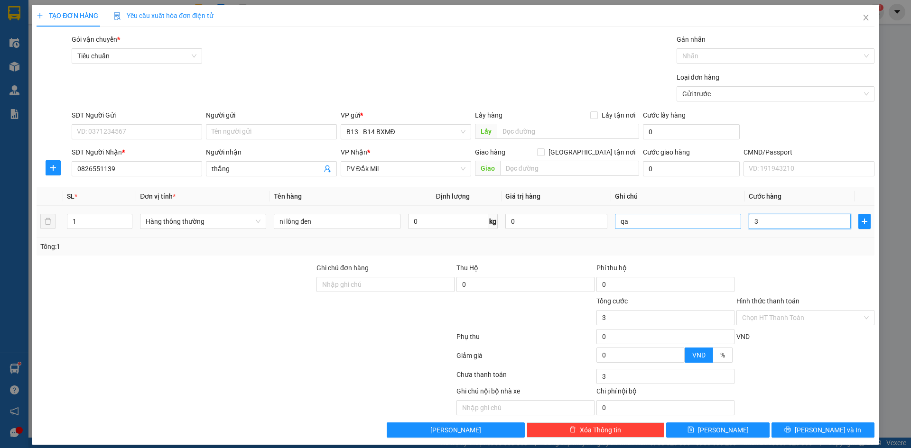
type input "30"
type input "300"
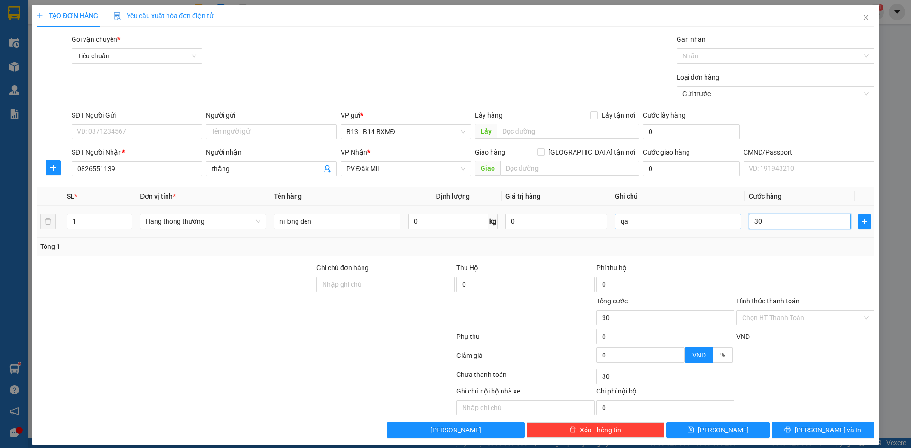
type input "300"
type input "3.000"
type input "30.000"
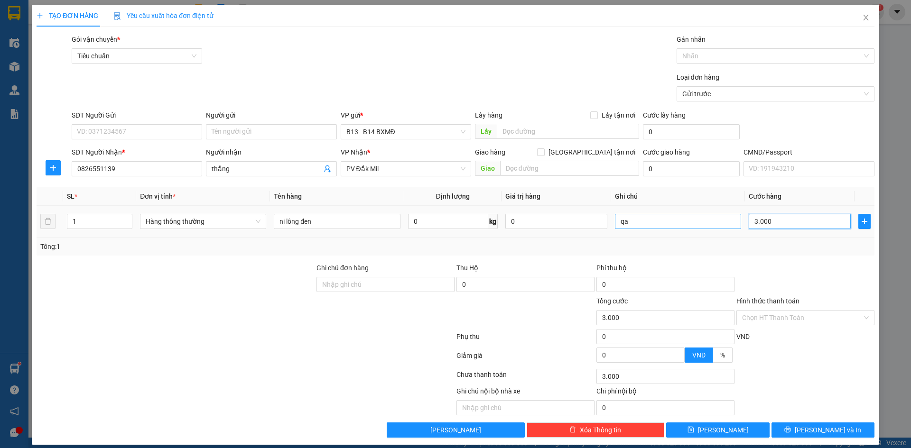
type input "30.000"
drag, startPoint x: 799, startPoint y: 434, endPoint x: 792, endPoint y: 426, distance: 10.4
click at [797, 429] on button "Lưu và In" at bounding box center [823, 430] width 103 height 15
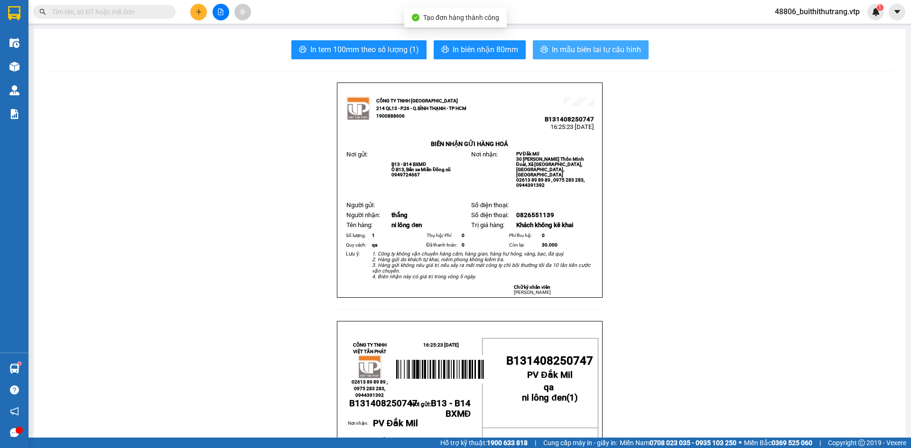
click at [592, 49] on span "In mẫu biên lai tự cấu hình" at bounding box center [596, 50] width 89 height 12
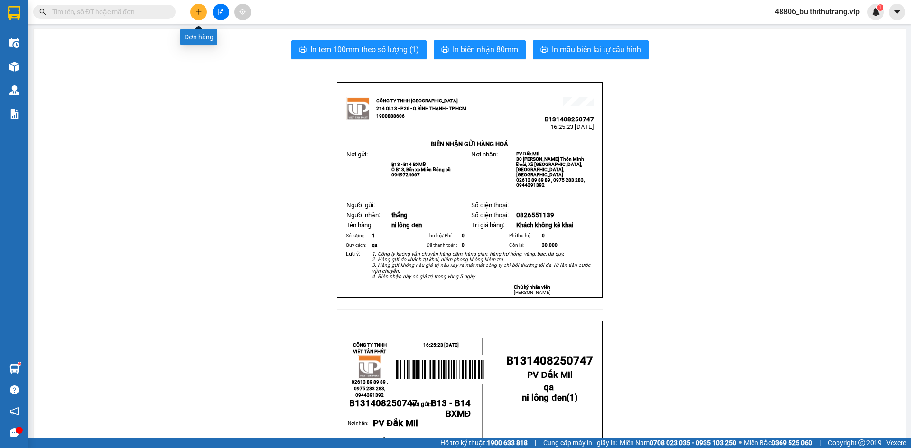
drag, startPoint x: 198, startPoint y: 14, endPoint x: 202, endPoint y: 11, distance: 5.0
click at [202, 11] on button at bounding box center [198, 12] width 17 height 17
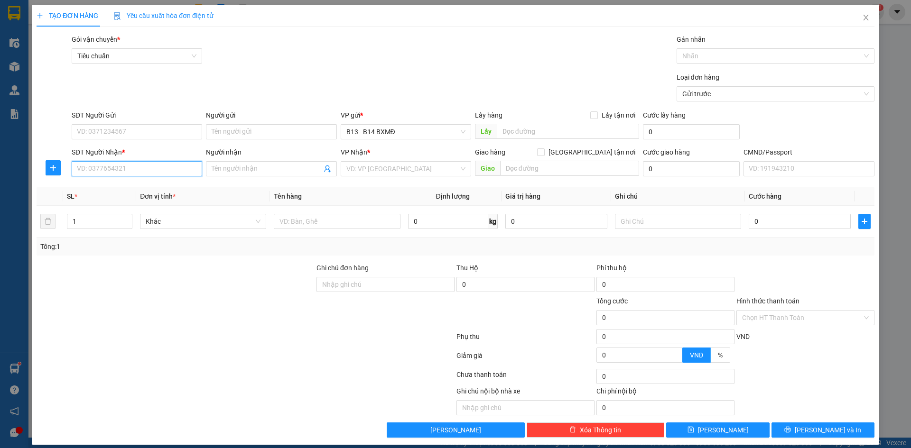
click at [112, 170] on input "SĐT Người Nhận *" at bounding box center [137, 168] width 130 height 15
type input "0974373132"
click at [123, 187] on div "0974373132 - tuấn" at bounding box center [136, 188] width 118 height 10
type input "tuấn"
type input "0974373132"
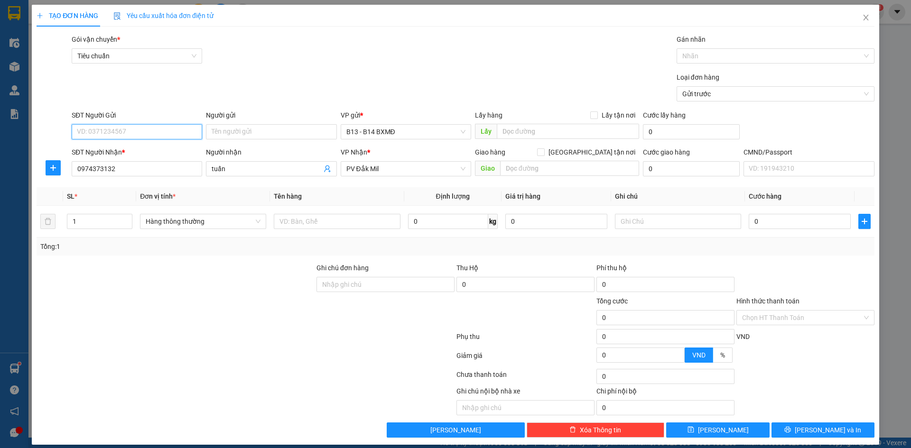
click at [156, 135] on input "SĐT Người Gửi" at bounding box center [137, 131] width 130 height 15
type input "0938757507"
click at [315, 224] on input "text" at bounding box center [337, 221] width 126 height 15
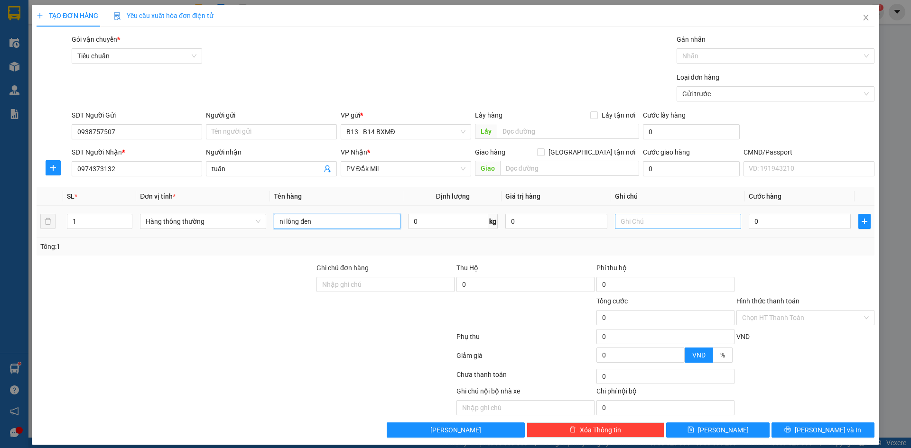
type input "ni lông đen"
click at [699, 223] on input "text" at bounding box center [678, 221] width 126 height 15
type input "qa"
click at [760, 222] on input "0" at bounding box center [800, 221] width 102 height 15
type input "7"
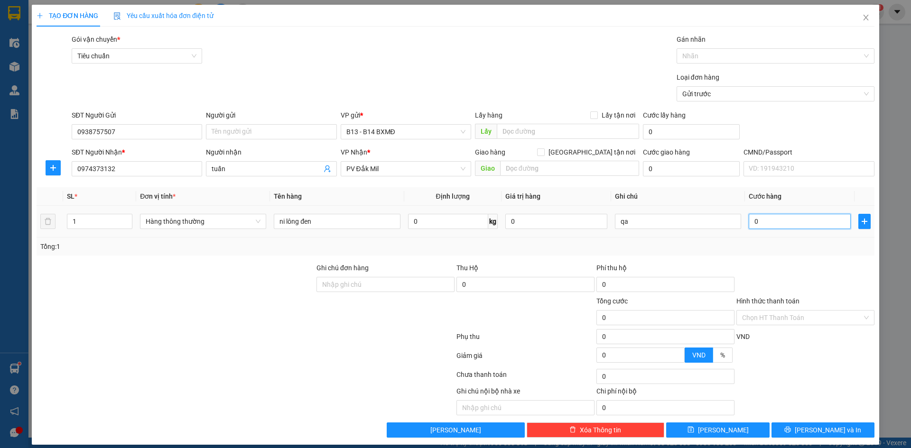
type input "7"
type input "70"
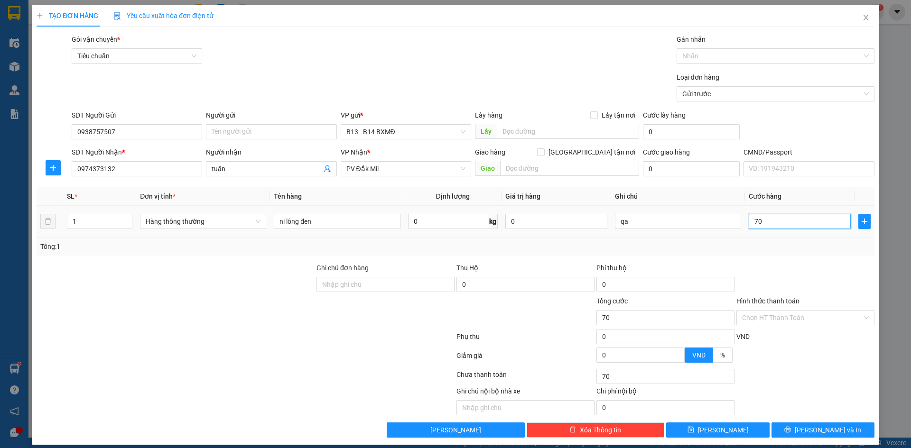
type input "700"
type input "7.000"
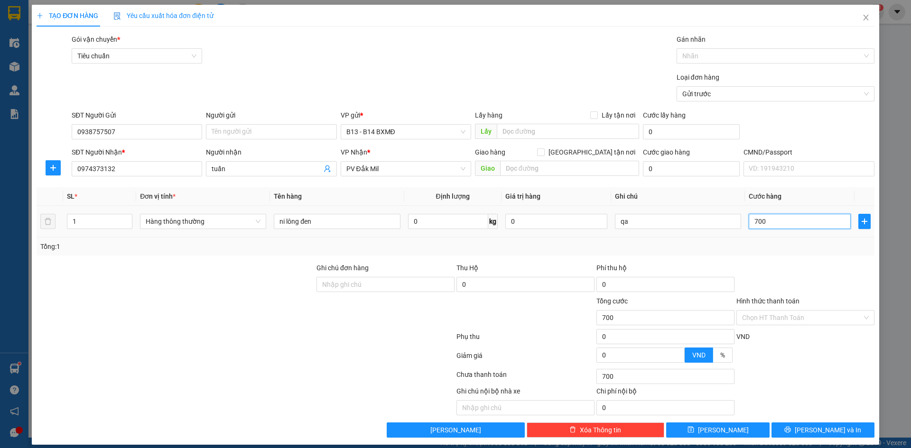
type input "7.000"
type input "70.000"
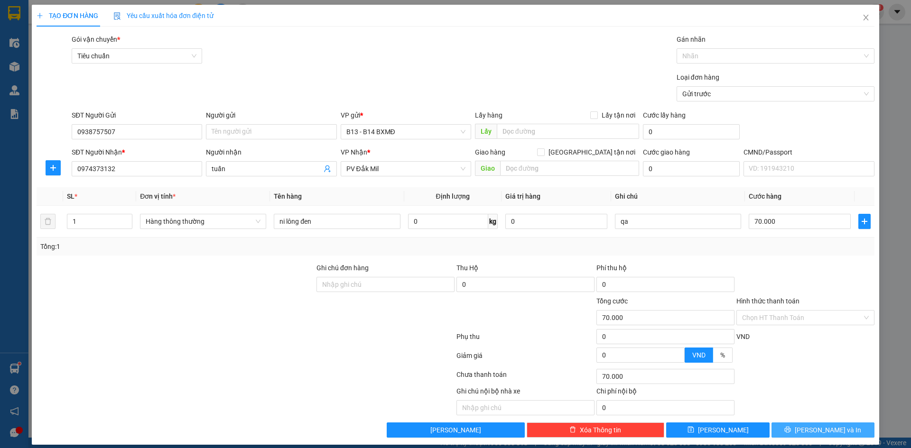
click at [809, 431] on span "Lưu và In" at bounding box center [828, 430] width 66 height 10
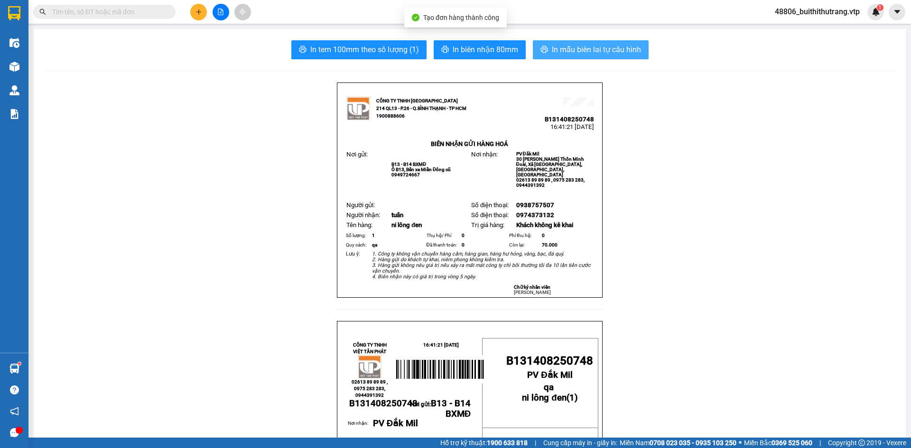
click at [619, 47] on span "In mẫu biên lai tự cấu hình" at bounding box center [596, 50] width 89 height 12
drag, startPoint x: 169, startPoint y: 193, endPoint x: 168, endPoint y: 172, distance: 20.9
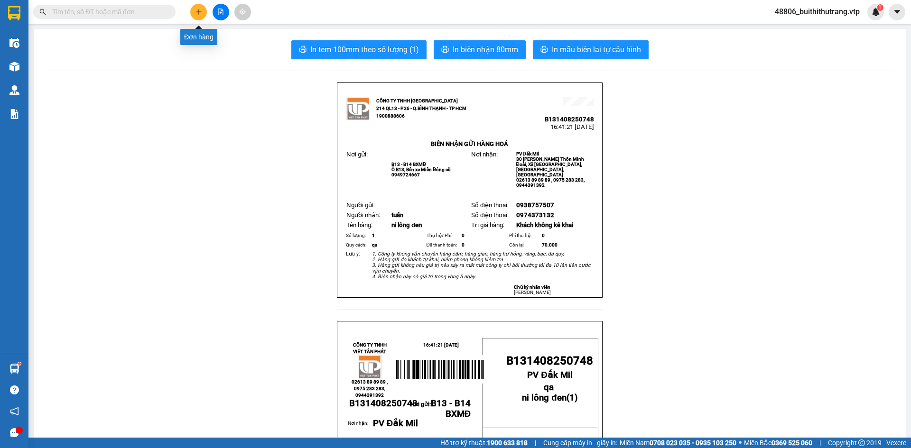
click at [201, 14] on icon "plus" at bounding box center [198, 12] width 7 height 7
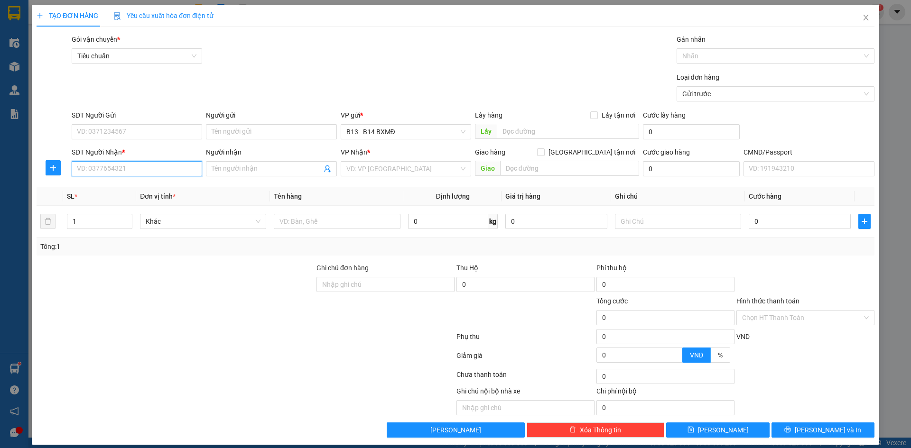
click at [150, 170] on input "SĐT Người Nhận *" at bounding box center [137, 168] width 130 height 15
click at [128, 187] on div "0387793930 - thúy" at bounding box center [136, 188] width 118 height 10
type input "0387793930"
type input "thúy"
type input "0387793930"
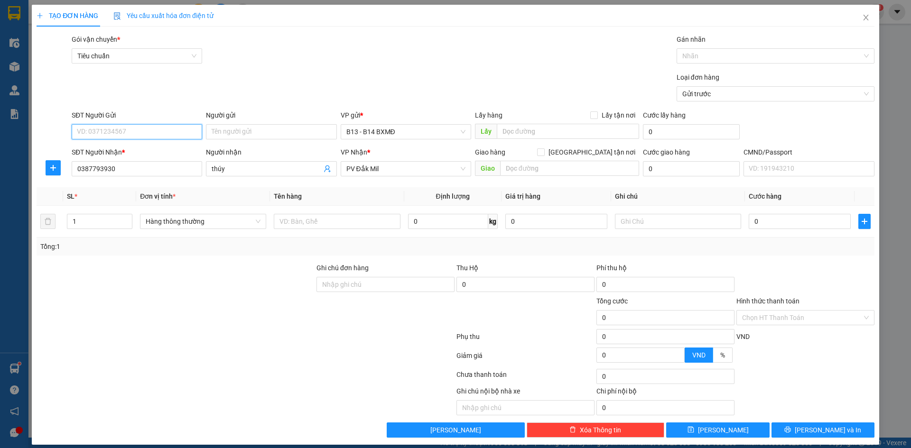
click at [128, 130] on input "SĐT Người Gửi" at bounding box center [137, 131] width 130 height 15
click at [108, 162] on div "0858686464" at bounding box center [136, 166] width 118 height 10
type input "0858686464"
click at [347, 225] on input "text" at bounding box center [337, 221] width 126 height 15
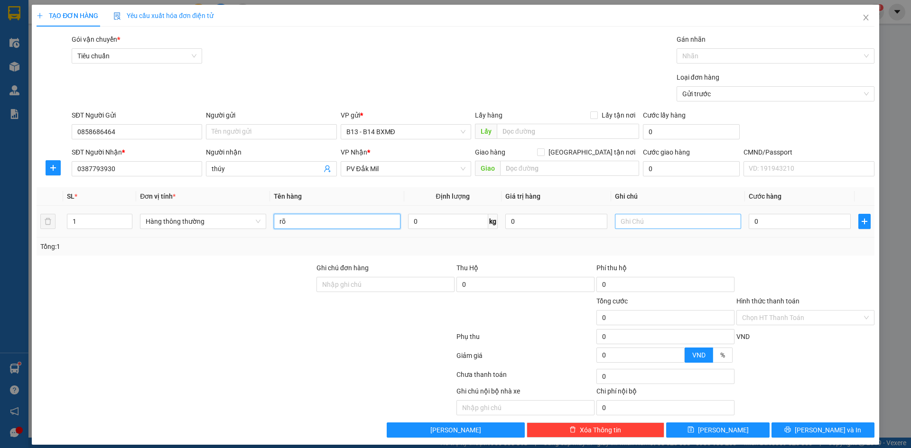
type input "rõ"
click at [645, 222] on input "text" at bounding box center [678, 221] width 126 height 15
type input "trái cây"
type input "5"
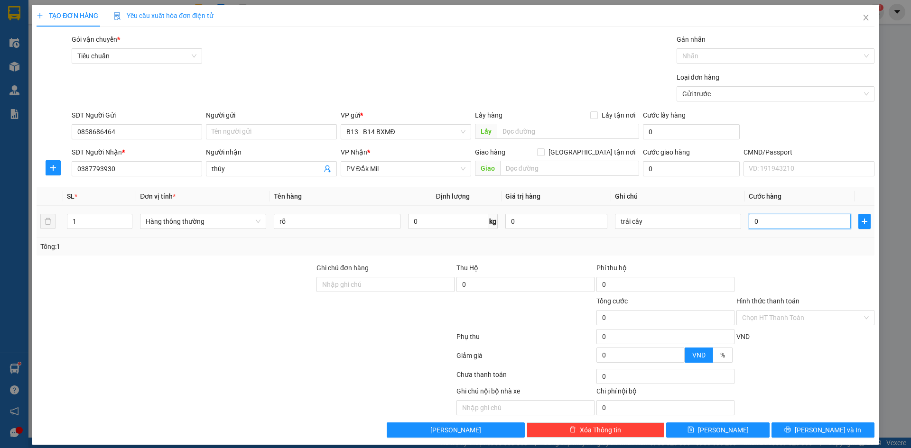
type input "5"
type input "50"
type input "500"
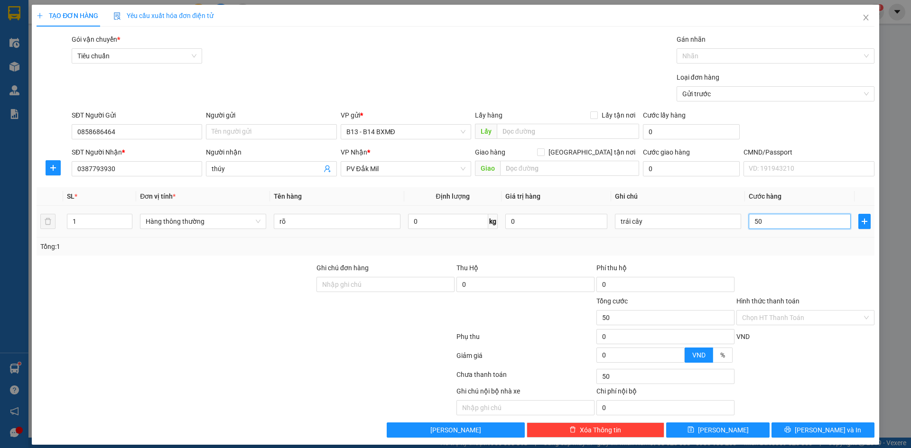
type input "500"
type input "5.000"
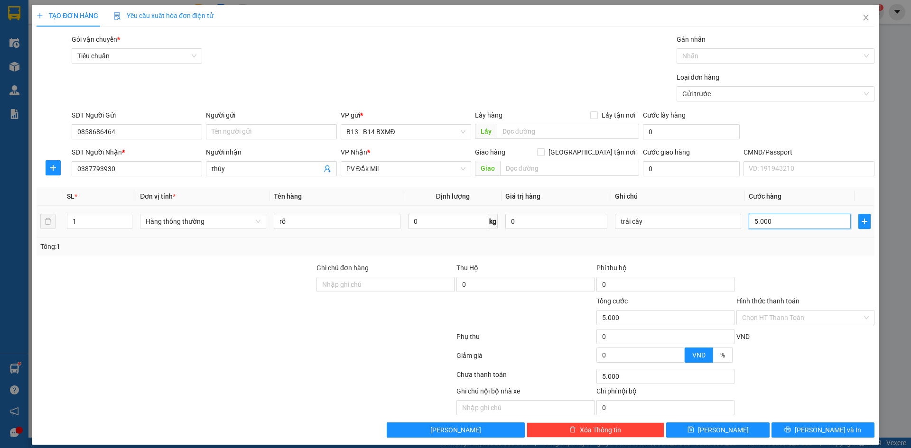
type input "50.000"
click at [820, 433] on span "Lưu và In" at bounding box center [828, 430] width 66 height 10
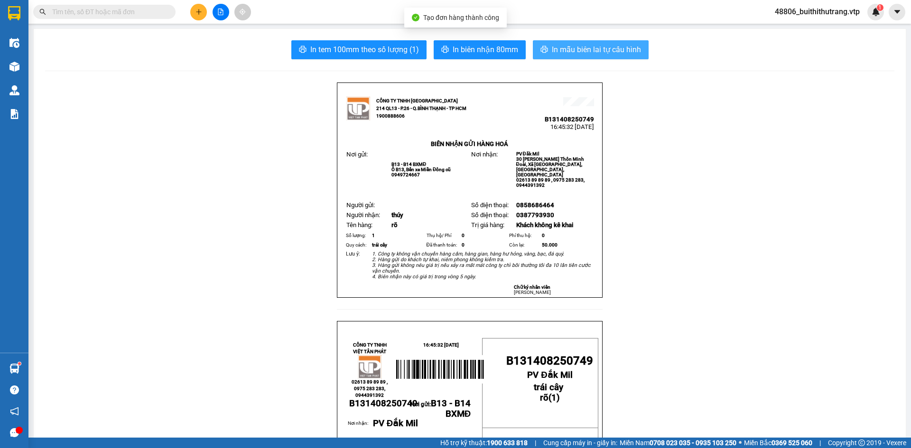
click at [621, 52] on span "In mẫu biên lai tự cấu hình" at bounding box center [596, 50] width 89 height 12
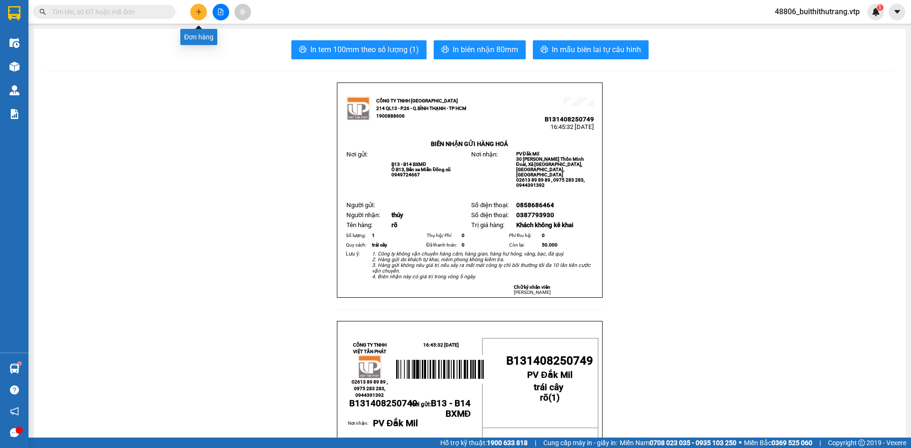
click at [198, 14] on icon "plus" at bounding box center [198, 12] width 7 height 7
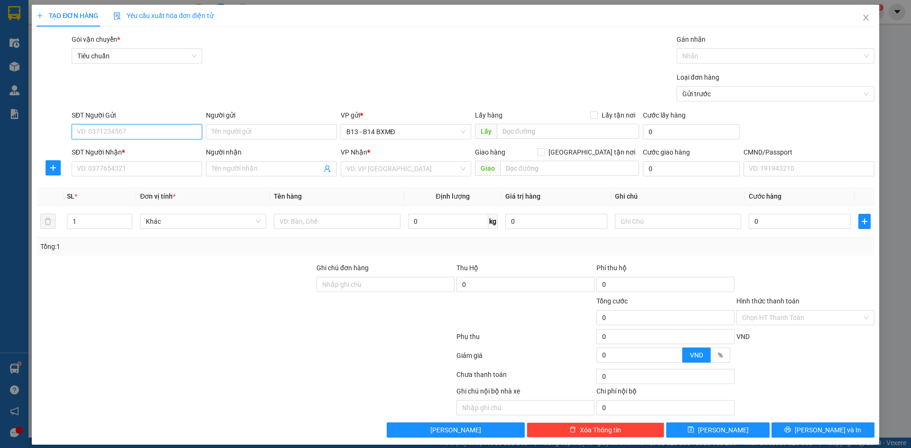
click at [146, 130] on input "SĐT Người Gửi" at bounding box center [137, 131] width 130 height 15
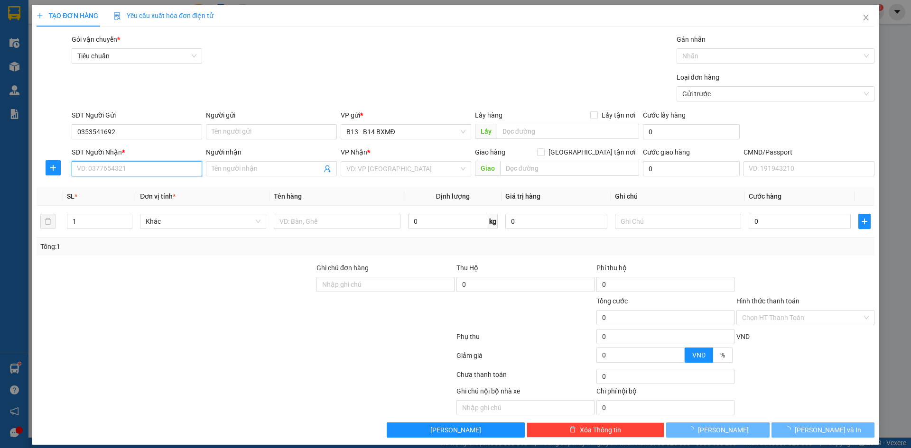
click at [130, 168] on input "SĐT Người Nhận *" at bounding box center [137, 168] width 130 height 15
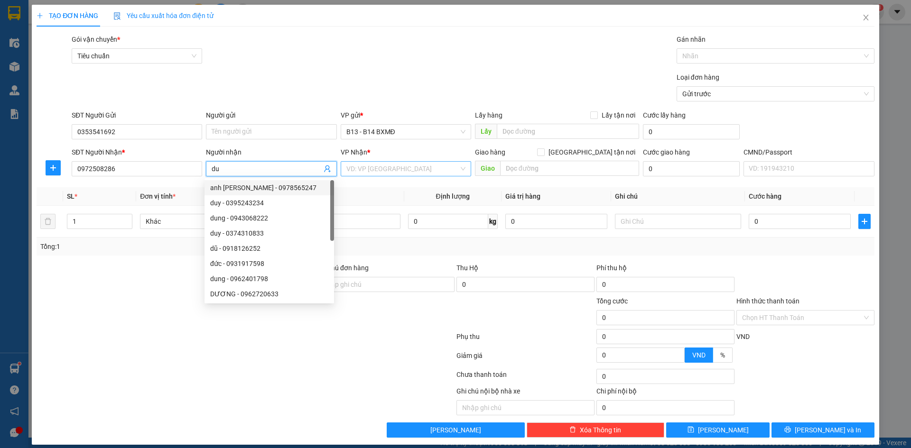
click at [406, 174] on input "search" at bounding box center [402, 169] width 112 height 14
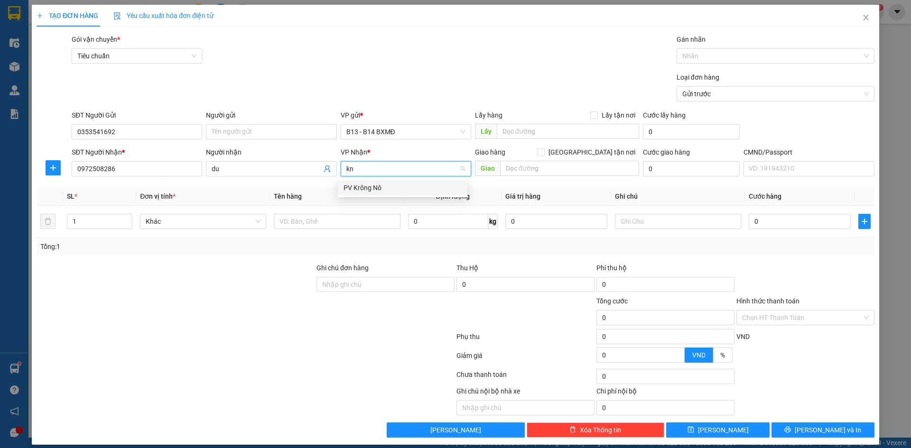
click at [391, 186] on div "PV Krông Nô" at bounding box center [403, 188] width 118 height 10
click at [336, 223] on input "text" at bounding box center [337, 221] width 126 height 15
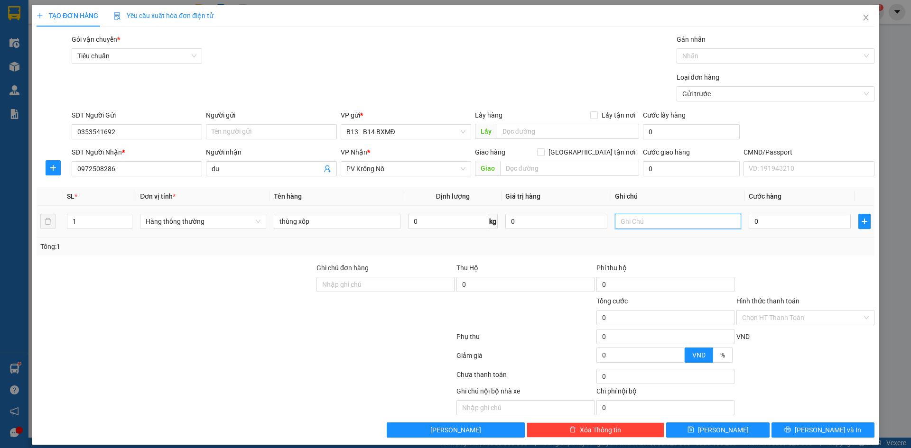
click at [635, 220] on input "text" at bounding box center [678, 221] width 126 height 15
click at [776, 422] on div "Transit Pickup Surcharge Ids Transit Deliver Surcharge Ids Transit Deliver Surc…" at bounding box center [456, 236] width 838 height 404
click at [820, 436] on button "Lưu và In" at bounding box center [823, 430] width 103 height 15
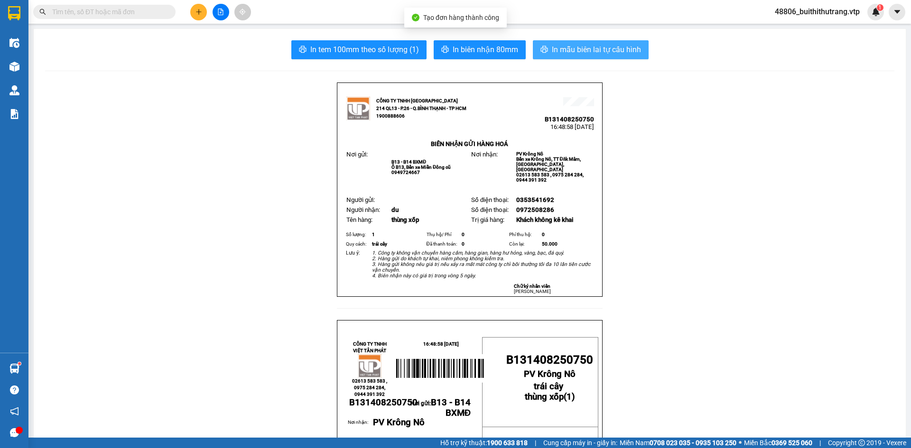
click at [619, 47] on span "In mẫu biên lai tự cấu hình" at bounding box center [596, 50] width 89 height 12
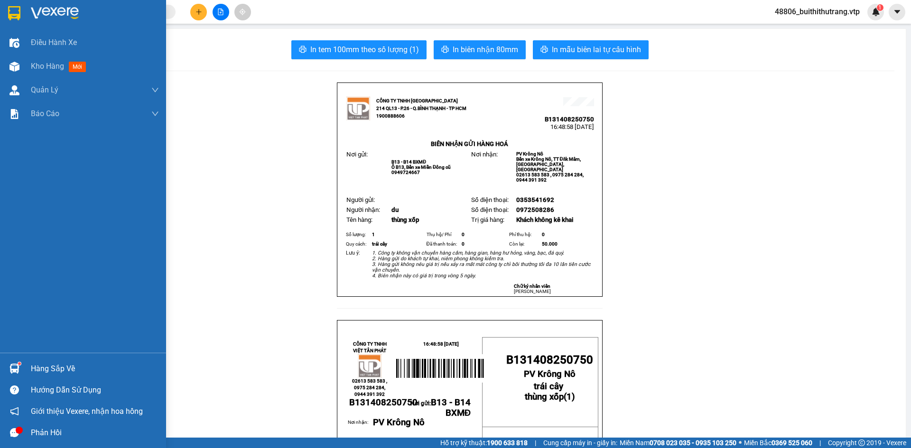
click at [35, 17] on img at bounding box center [55, 13] width 48 height 14
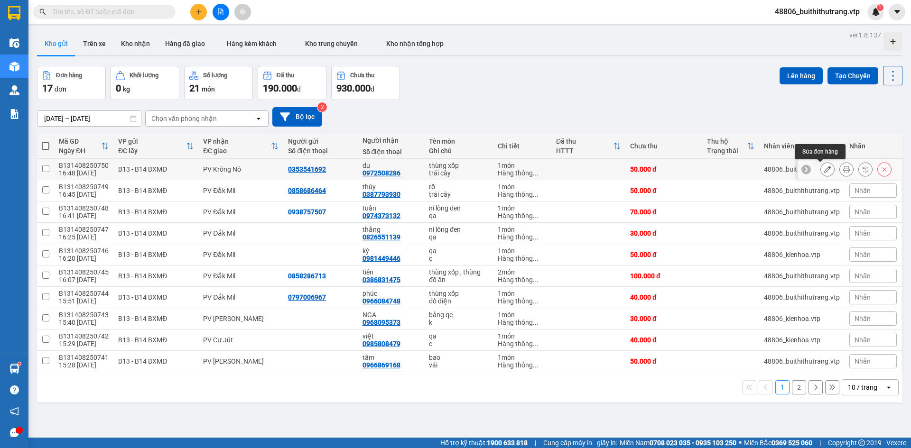
click at [824, 169] on icon at bounding box center [827, 169] width 7 height 7
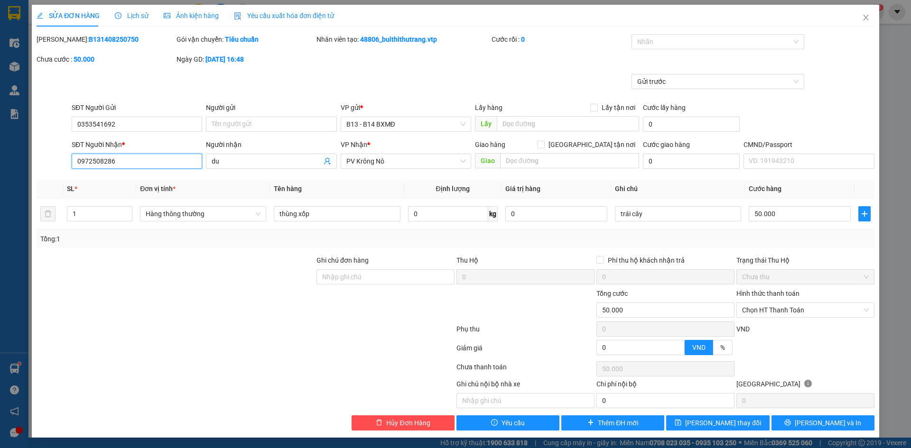
click at [105, 164] on input "0972508286" at bounding box center [137, 161] width 130 height 15
click at [732, 422] on span "Lưu thay đổi" at bounding box center [723, 423] width 76 height 10
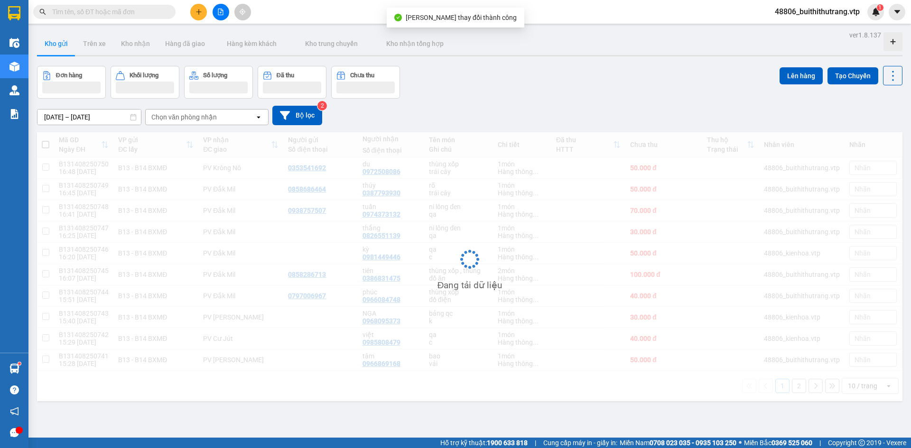
drag, startPoint x: 266, startPoint y: 337, endPoint x: 272, endPoint y: 335, distance: 6.3
click at [268, 335] on div "Đang tải dữ liệu" at bounding box center [469, 266] width 865 height 269
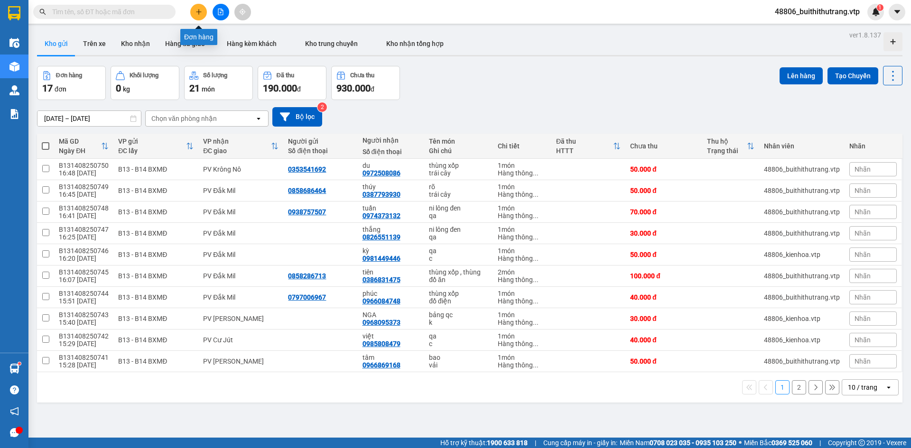
click at [196, 11] on icon "plus" at bounding box center [198, 12] width 7 height 7
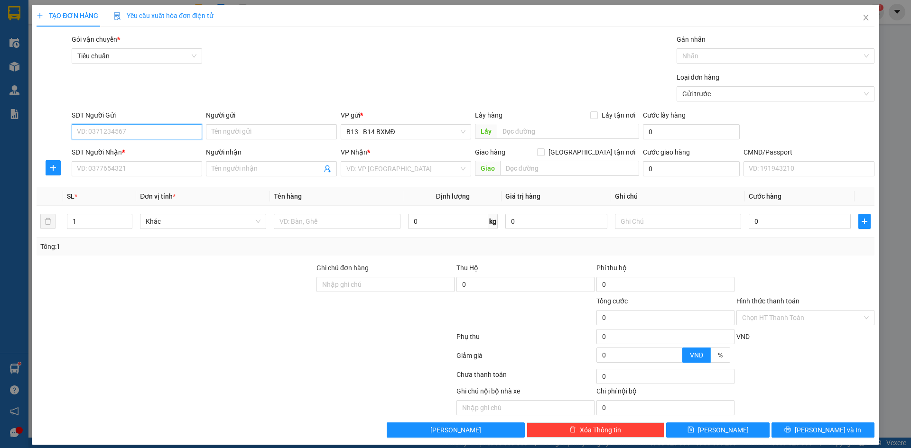
click at [155, 130] on input "SĐT Người Gửi" at bounding box center [137, 131] width 130 height 15
click at [126, 146] on div "0908685843 - đạt" at bounding box center [136, 151] width 118 height 10
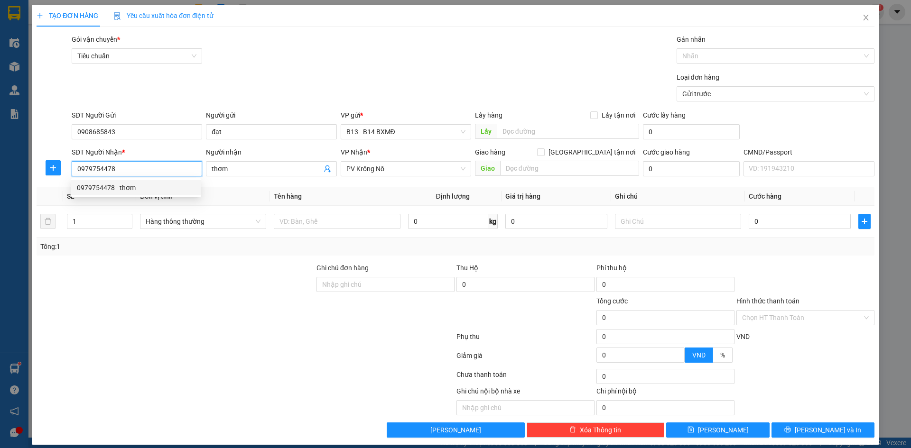
drag, startPoint x: 119, startPoint y: 168, endPoint x: 151, endPoint y: 175, distance: 32.9
click at [120, 168] on input "0979754478" at bounding box center [137, 168] width 130 height 15
click at [330, 223] on input "text" at bounding box center [337, 221] width 126 height 15
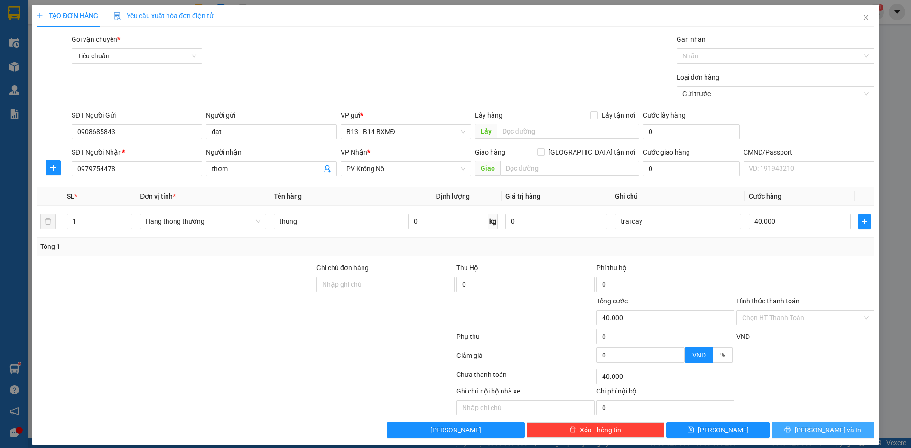
drag, startPoint x: 817, startPoint y: 433, endPoint x: 820, endPoint y: 439, distance: 7.4
click at [818, 433] on span "Lưu và In" at bounding box center [828, 430] width 66 height 10
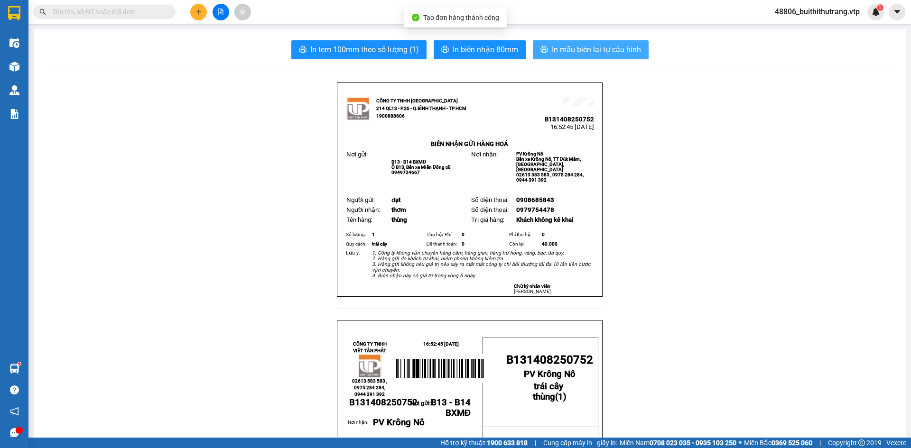
drag, startPoint x: 595, startPoint y: 48, endPoint x: 603, endPoint y: 50, distance: 7.8
click at [596, 47] on span "In mẫu biên lai tự cấu hình" at bounding box center [596, 50] width 89 height 12
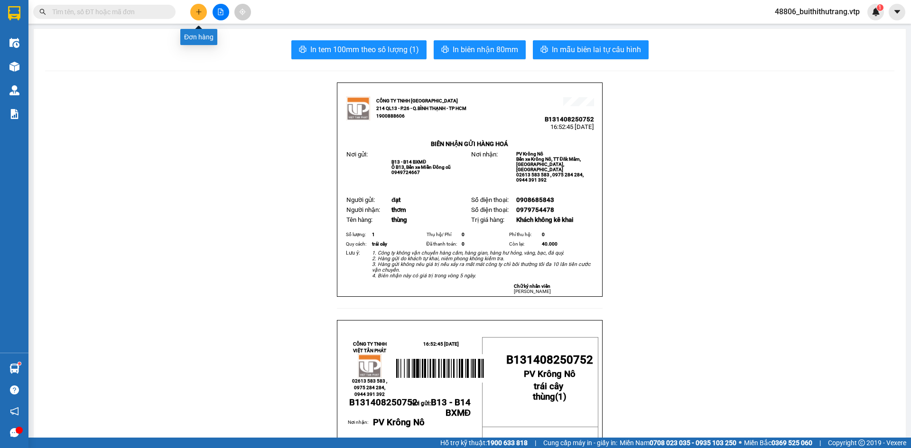
click at [201, 12] on icon "plus" at bounding box center [198, 12] width 7 height 7
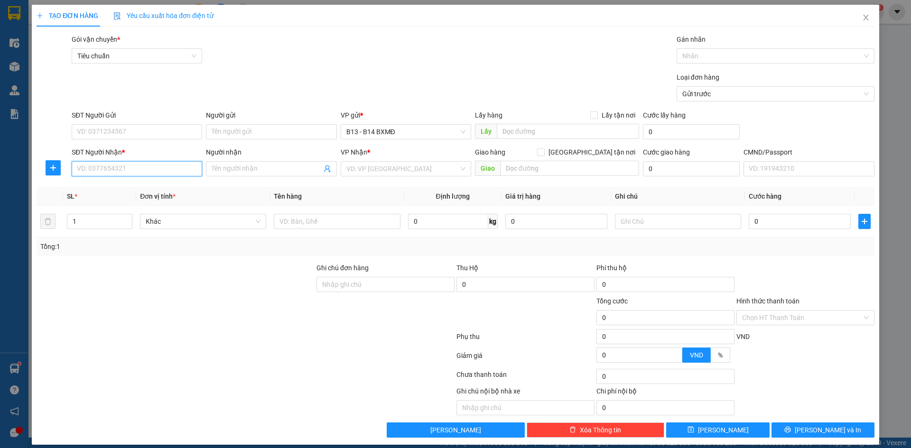
click at [157, 172] on input "SĐT Người Nhận *" at bounding box center [137, 168] width 130 height 15
click at [149, 131] on input "SĐT Người Gửi" at bounding box center [137, 131] width 130 height 15
click at [135, 167] on input "SĐT Người Nhận *" at bounding box center [137, 168] width 130 height 15
click at [157, 184] on div "0986566683 - thìn" at bounding box center [136, 188] width 118 height 10
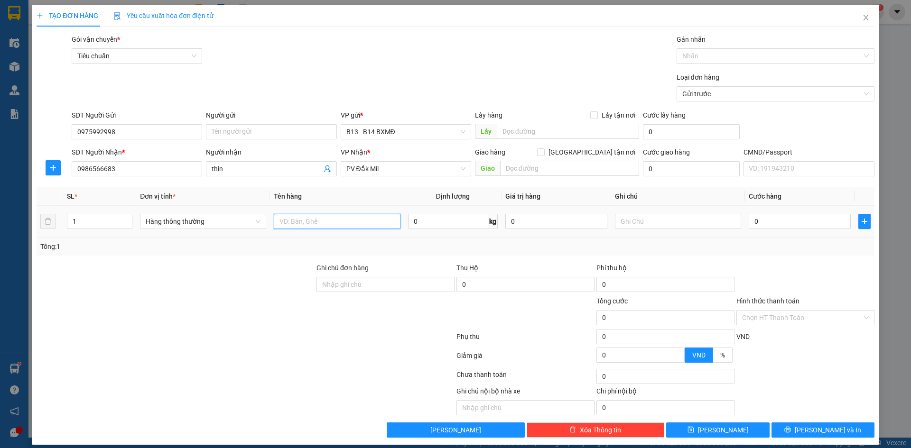
click at [325, 226] on input "text" at bounding box center [337, 221] width 126 height 15
click at [662, 221] on input "text" at bounding box center [678, 221] width 126 height 15
drag, startPoint x: 80, startPoint y: 223, endPoint x: 61, endPoint y: 225, distance: 18.7
click at [61, 225] on tr "1 Hàng thông thường thùng xốp 0 kg 0 đông lạnh 100.000" at bounding box center [456, 222] width 838 height 32
drag, startPoint x: 759, startPoint y: 224, endPoint x: 746, endPoint y: 224, distance: 12.8
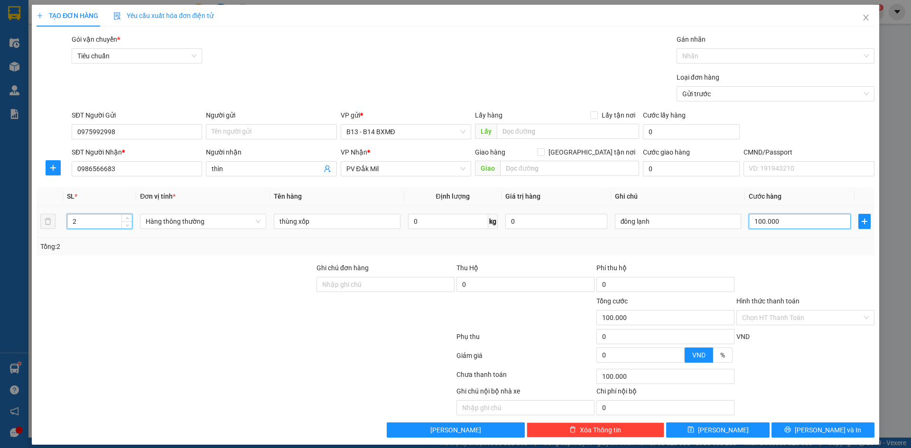
click at [758, 225] on input "100.000" at bounding box center [800, 221] width 102 height 15
click at [805, 433] on button "Lưu và In" at bounding box center [823, 430] width 103 height 15
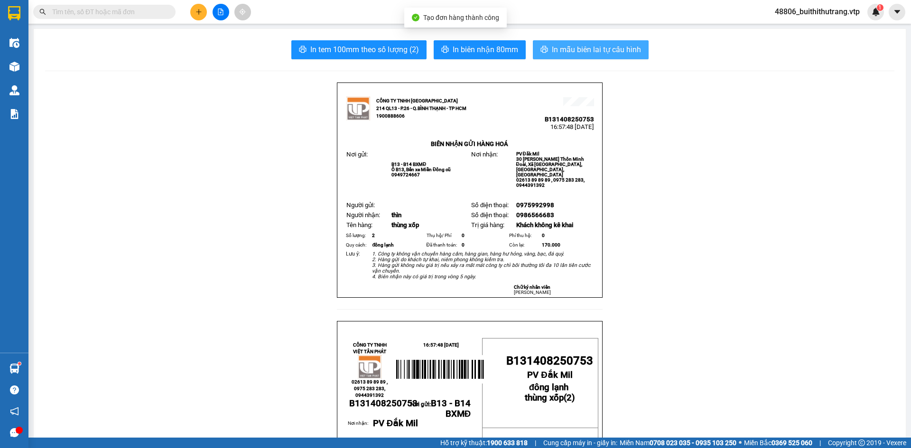
click at [590, 50] on span "In mẫu biên lai tự cấu hình" at bounding box center [596, 50] width 89 height 12
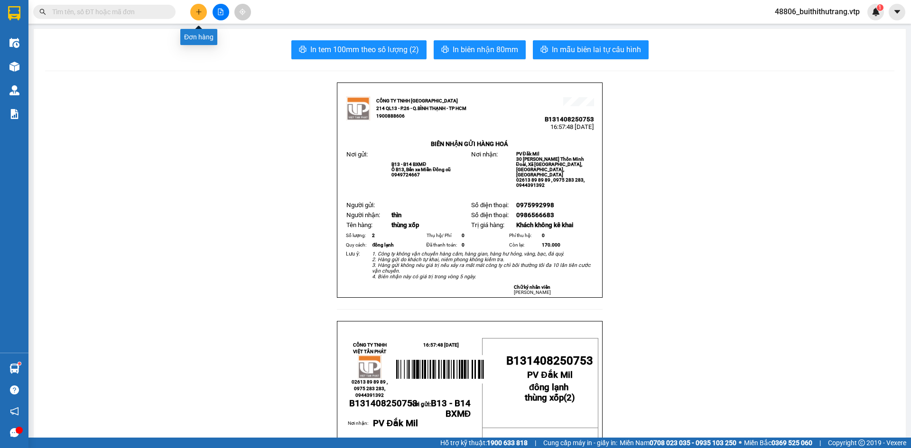
click at [197, 14] on icon "plus" at bounding box center [198, 12] width 7 height 7
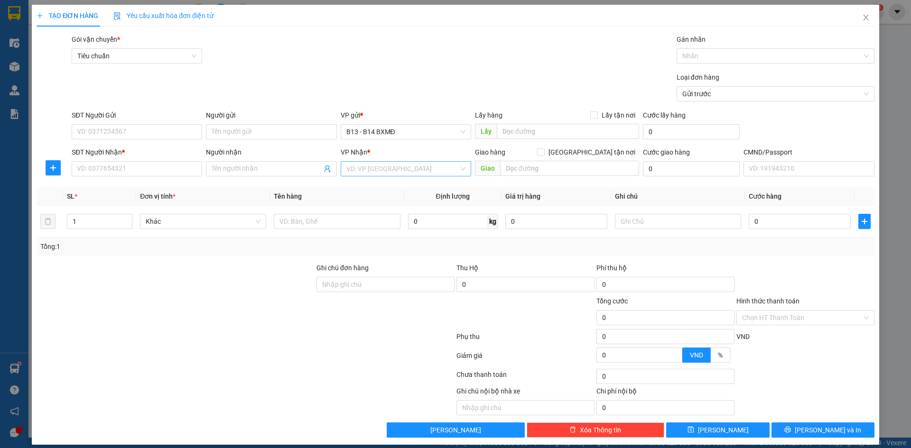
click at [396, 175] on input "search" at bounding box center [402, 169] width 112 height 14
drag, startPoint x: 364, startPoint y: 190, endPoint x: 438, endPoint y: 189, distance: 74.0
click at [376, 190] on div "PV Đắk Song" at bounding box center [403, 188] width 118 height 10
click at [528, 167] on input "text" at bounding box center [569, 168] width 139 height 15
drag, startPoint x: 152, startPoint y: 170, endPoint x: 157, endPoint y: 170, distance: 4.8
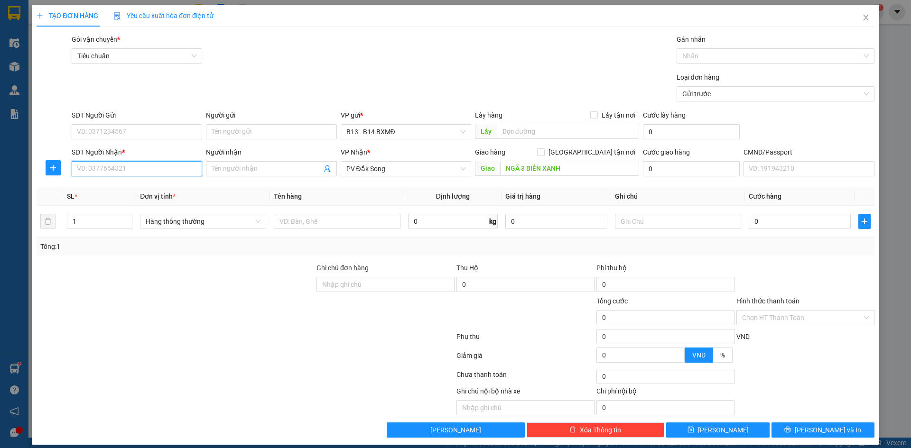
click at [156, 170] on input "SĐT Người Nhận *" at bounding box center [137, 168] width 130 height 15
click at [149, 189] on div "0968658908 - HAOFNG HÙNG" at bounding box center [136, 188] width 118 height 10
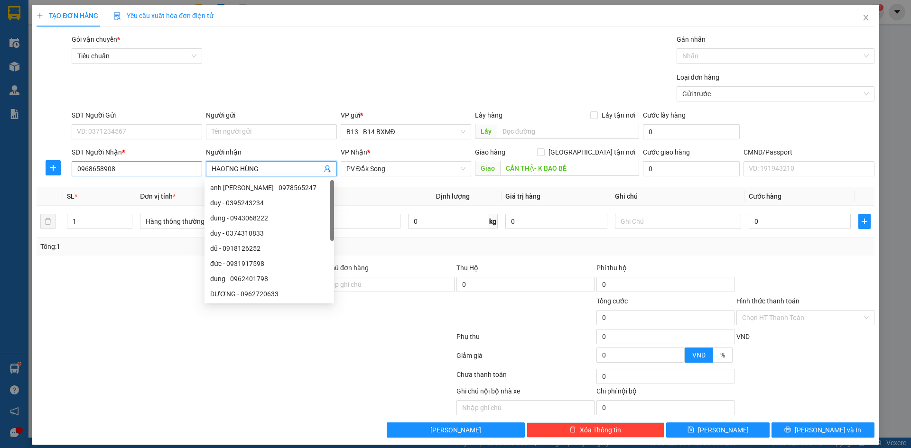
drag, startPoint x: 239, startPoint y: 168, endPoint x: 189, endPoint y: 168, distance: 49.8
click at [189, 169] on div "SĐT Người Nhận * 0968658908 Người nhận HAOFNG HÙNG VP Nhận * PV Đắk Song Giao h…" at bounding box center [473, 163] width 807 height 33
drag, startPoint x: 148, startPoint y: 133, endPoint x: 151, endPoint y: 140, distance: 7.4
click at [151, 140] on div "SĐT Người Gửi VD: 0371234567" at bounding box center [137, 126] width 130 height 33
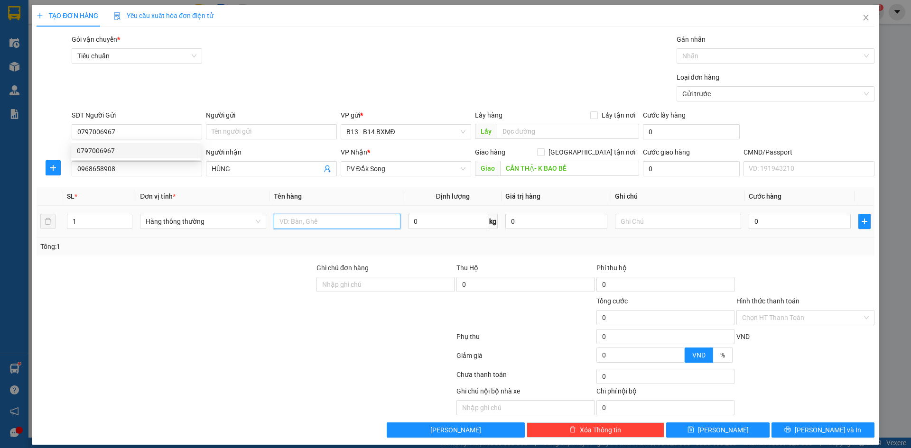
drag, startPoint x: 342, startPoint y: 222, endPoint x: 347, endPoint y: 224, distance: 5.3
click at [345, 223] on input "text" at bounding box center [337, 221] width 126 height 15
click at [662, 223] on input "text" at bounding box center [678, 221] width 126 height 15
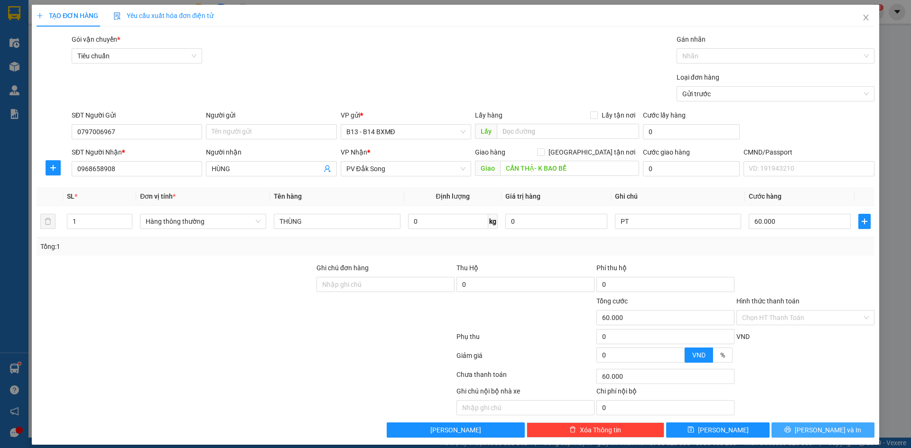
click at [829, 433] on span "Lưu và In" at bounding box center [828, 430] width 66 height 10
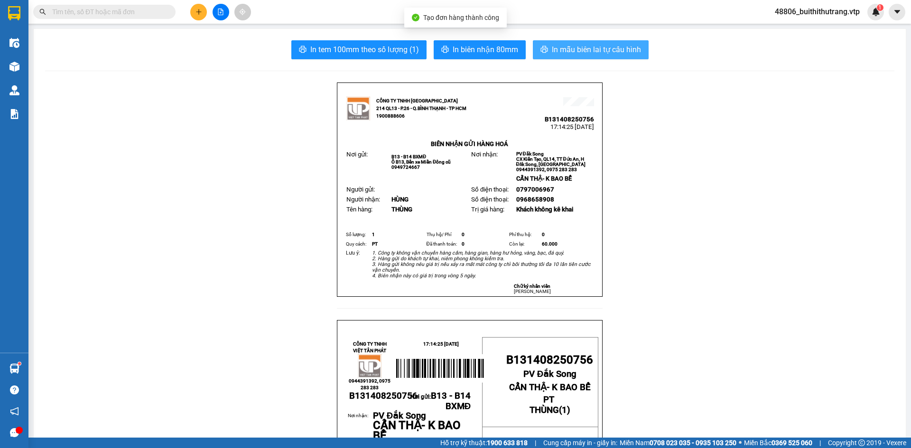
click at [600, 46] on span "In mẫu biên lai tự cấu hình" at bounding box center [596, 50] width 89 height 12
drag, startPoint x: 202, startPoint y: 16, endPoint x: 212, endPoint y: 19, distance: 10.4
click at [206, 16] on div at bounding box center [220, 12] width 71 height 17
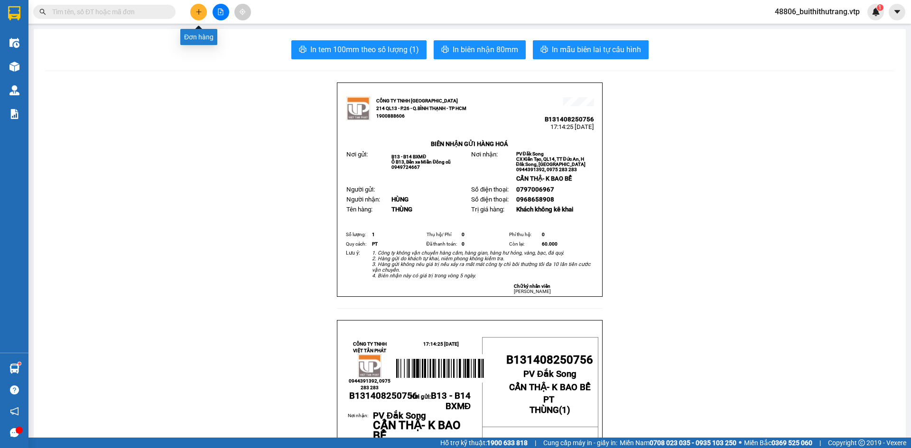
click at [198, 9] on icon "plus" at bounding box center [198, 12] width 7 height 7
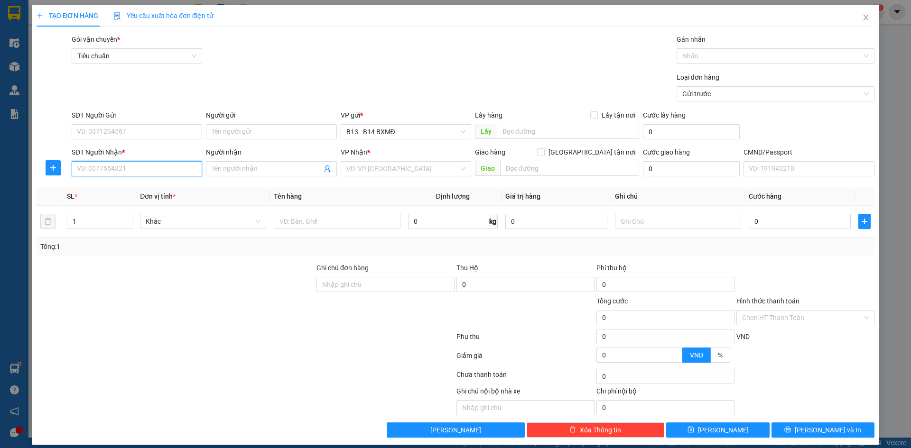
click at [158, 172] on input "SĐT Người Nhận *" at bounding box center [137, 168] width 130 height 15
click at [159, 133] on input "SĐT Người Gửi" at bounding box center [137, 131] width 130 height 15
click at [159, 170] on input "SĐT Người Nhận *" at bounding box center [137, 168] width 130 height 15
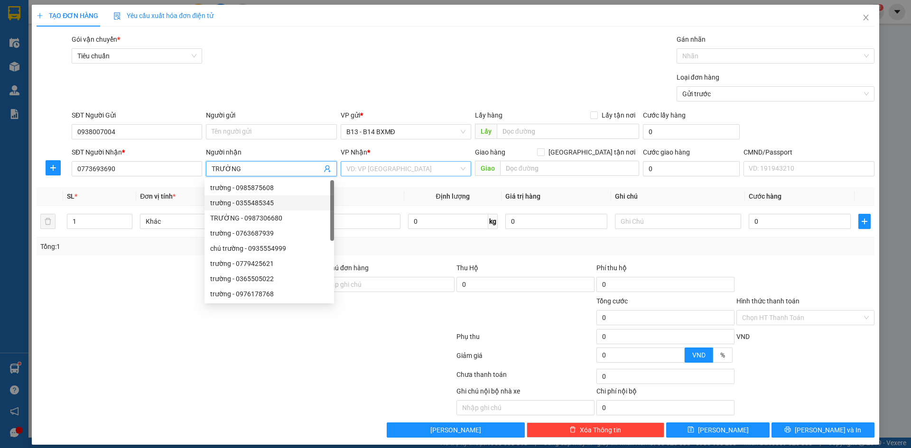
click at [388, 168] on input "search" at bounding box center [402, 169] width 112 height 14
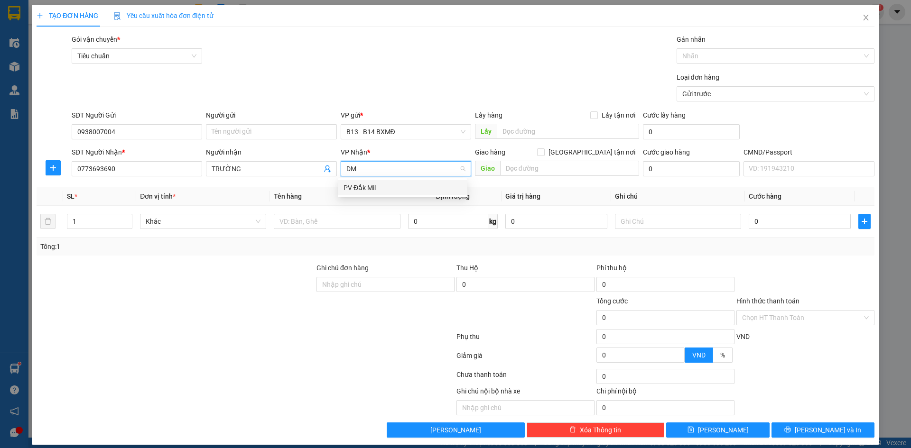
click at [379, 194] on div "PV Đắk Mil" at bounding box center [403, 187] width 130 height 15
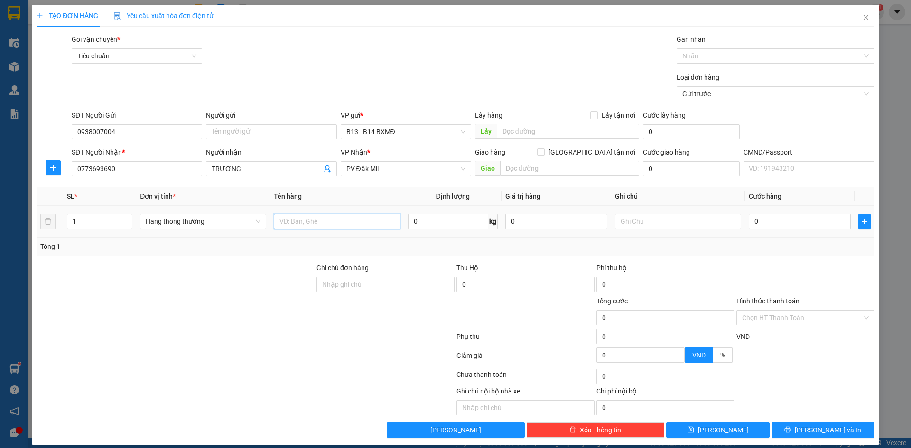
click at [334, 222] on input "text" at bounding box center [337, 221] width 126 height 15
click at [664, 222] on input "text" at bounding box center [678, 221] width 126 height 15
click at [818, 429] on span "Lưu và In" at bounding box center [828, 430] width 66 height 10
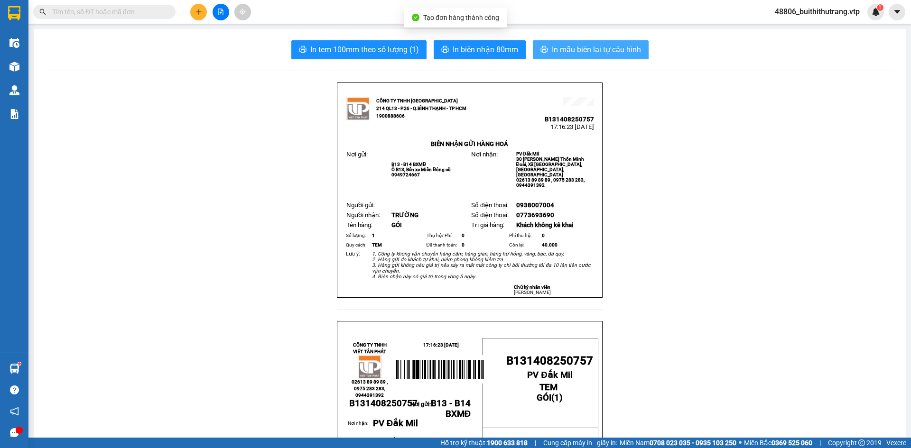
click at [603, 48] on span "In mẫu biên lai tự cấu hình" at bounding box center [596, 50] width 89 height 12
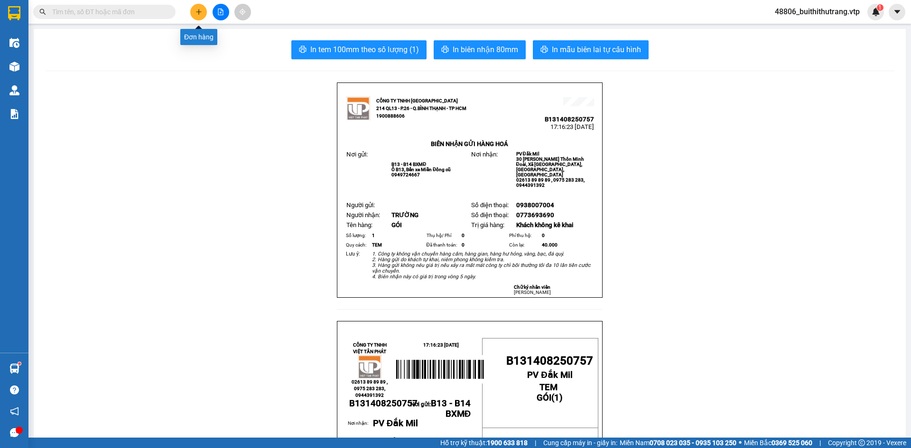
click at [195, 12] on button at bounding box center [198, 12] width 17 height 17
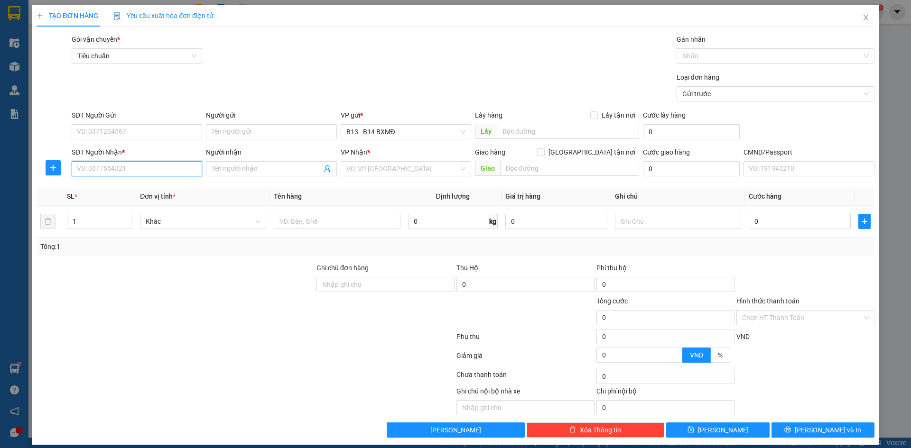
click at [142, 173] on input "SĐT Người Nhận *" at bounding box center [137, 168] width 130 height 15
click at [160, 135] on input "SĐT Người Gửi" at bounding box center [137, 131] width 130 height 15
click at [134, 169] on input "SĐT Người Nhận *" at bounding box center [137, 168] width 130 height 15
drag, startPoint x: 112, startPoint y: 187, endPoint x: 232, endPoint y: 177, distance: 120.5
click at [128, 184] on div "0867494748 - hà" at bounding box center [136, 188] width 118 height 10
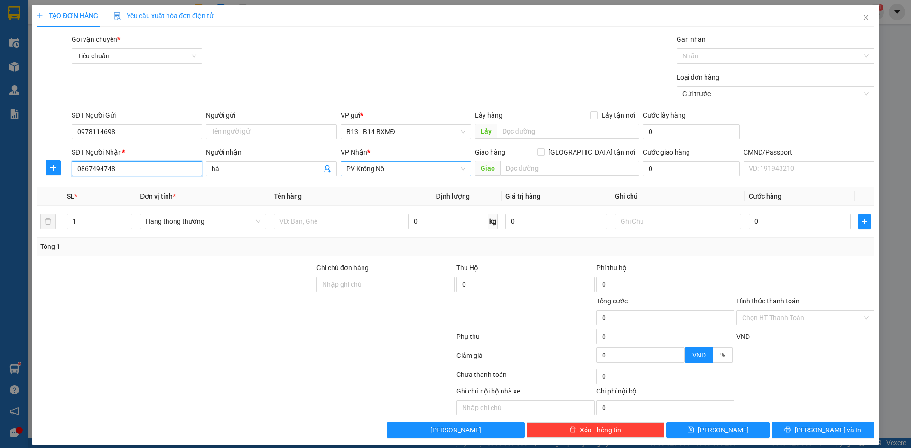
click at [384, 169] on span "PV Krông Nô" at bounding box center [405, 169] width 119 height 14
drag, startPoint x: 354, startPoint y: 188, endPoint x: 512, endPoint y: 158, distance: 160.3
click at [359, 187] on div "PV Đức Xuyên" at bounding box center [403, 188] width 118 height 10
drag, startPoint x: 520, startPoint y: 165, endPoint x: 506, endPoint y: 167, distance: 13.8
click at [509, 167] on input "text" at bounding box center [569, 168] width 139 height 15
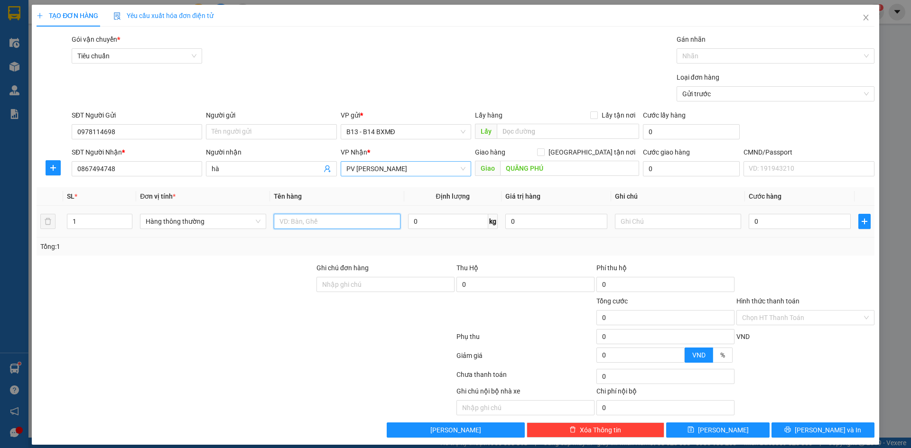
click at [313, 217] on input "text" at bounding box center [337, 221] width 126 height 15
click at [657, 223] on input "text" at bounding box center [678, 221] width 126 height 15
click at [814, 427] on span "Lưu và In" at bounding box center [828, 430] width 66 height 10
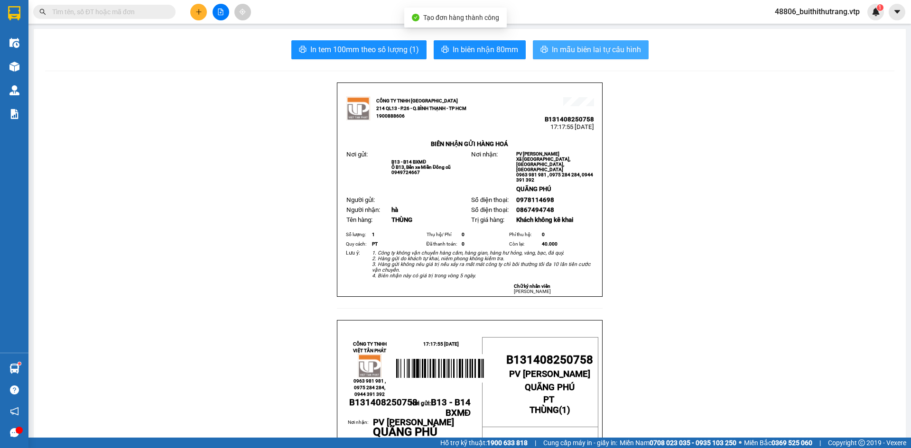
click at [599, 55] on span "In mẫu biên lai tự cấu hình" at bounding box center [596, 50] width 89 height 12
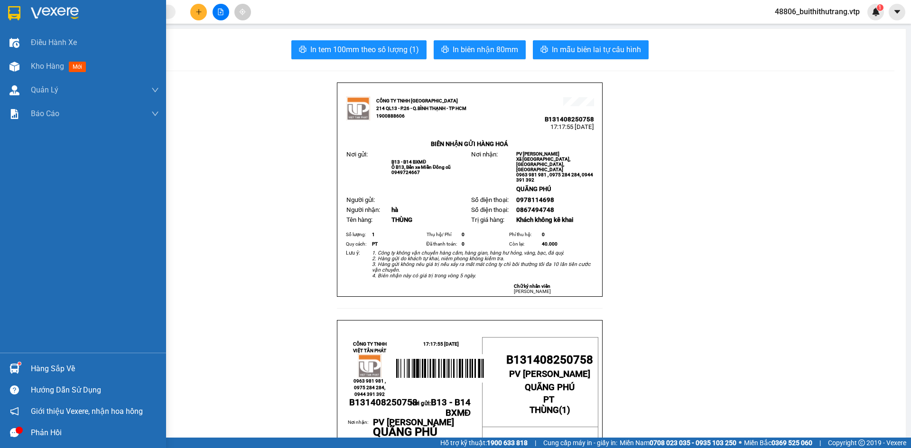
click at [15, 12] on img at bounding box center [14, 13] width 12 height 14
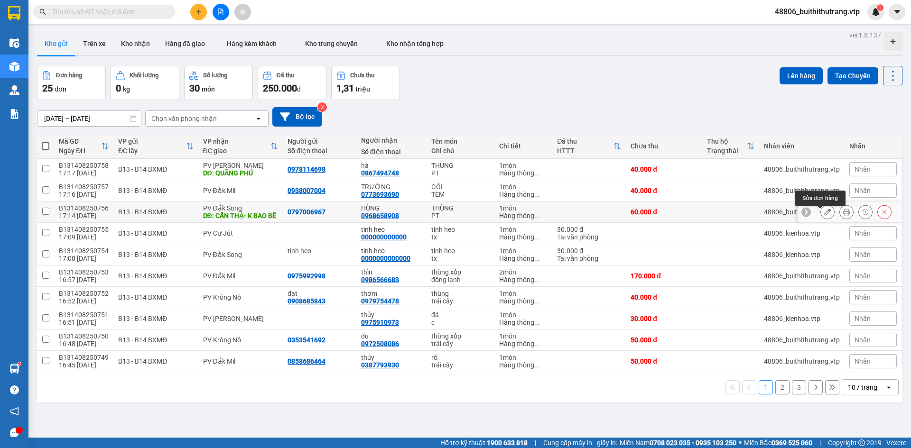
click at [824, 214] on icon at bounding box center [827, 212] width 7 height 7
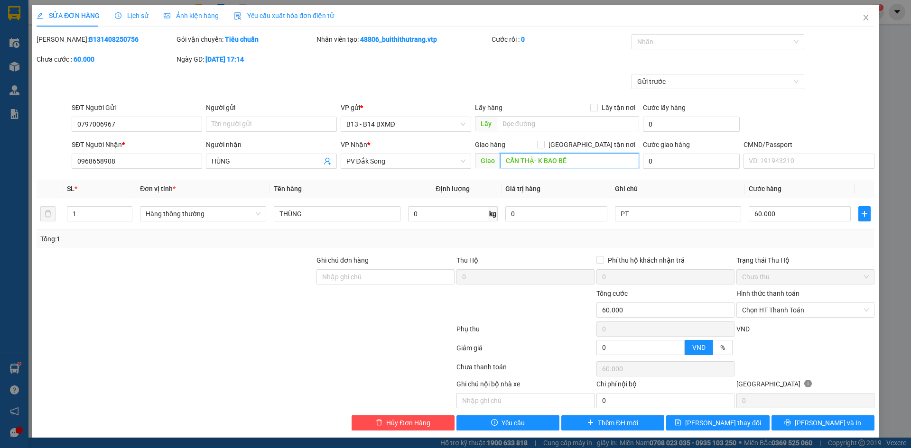
click at [574, 158] on input "CẨN THẬ- K BAO BỂ" at bounding box center [569, 160] width 139 height 15
click at [796, 424] on button "Lưu và In" at bounding box center [823, 423] width 103 height 15
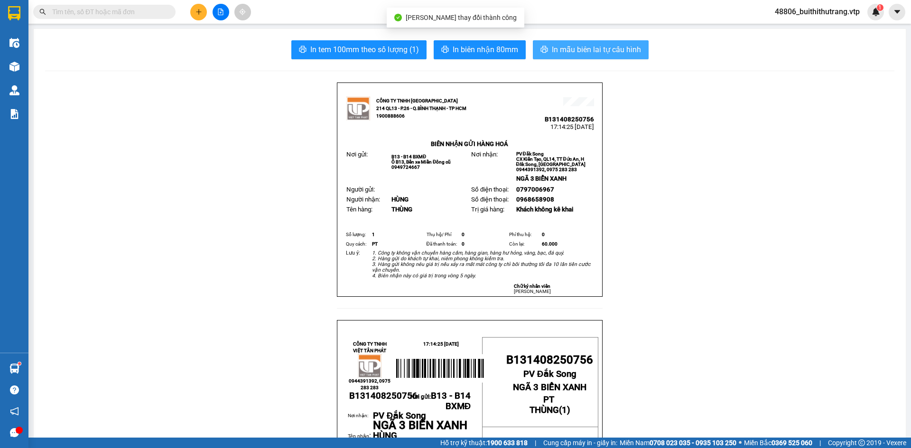
click at [595, 57] on button "In mẫu biên lai tự cấu hình" at bounding box center [591, 49] width 116 height 19
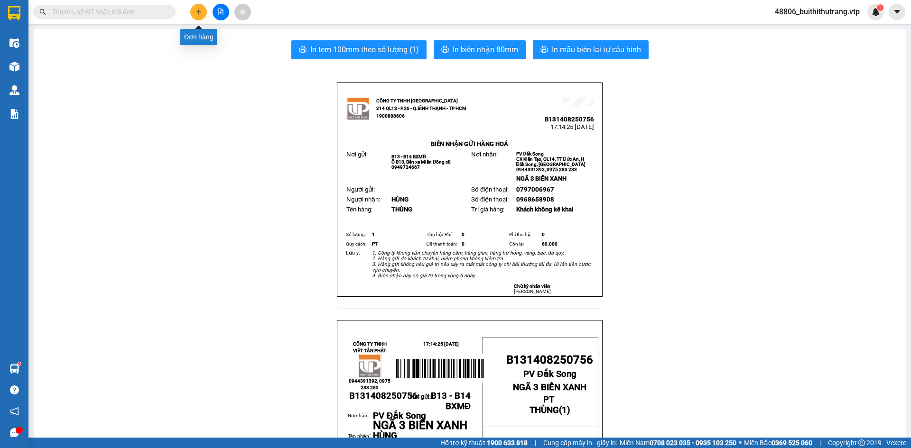
click at [194, 14] on button at bounding box center [198, 12] width 17 height 17
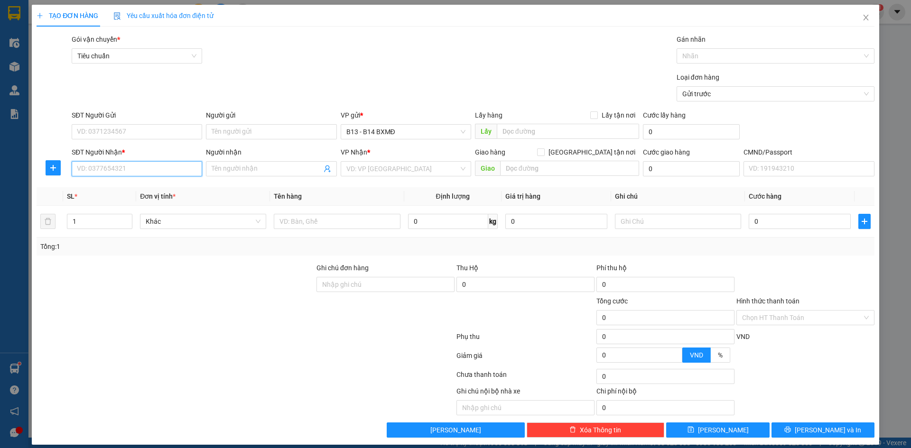
click at [146, 176] on input "SĐT Người Nhận *" at bounding box center [137, 168] width 130 height 15
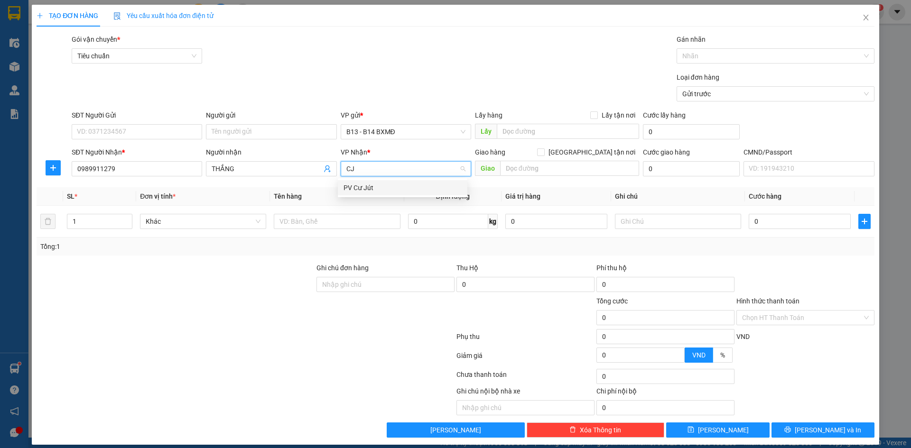
click at [363, 184] on div "PV Cư Jút" at bounding box center [403, 188] width 118 height 10
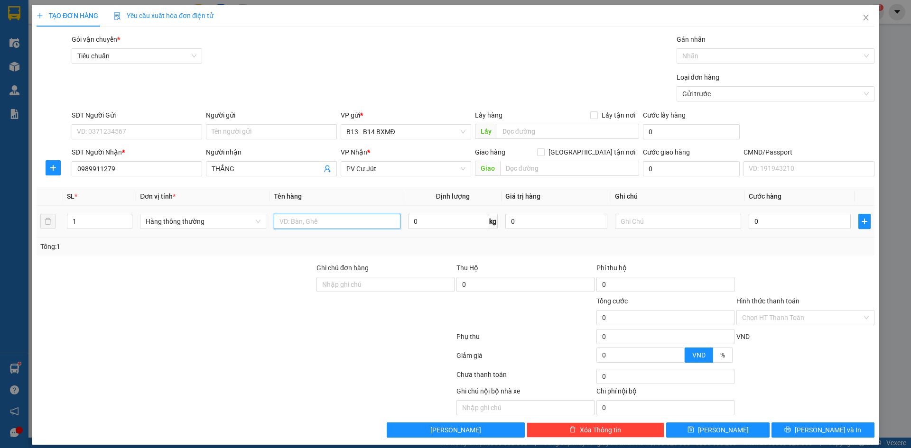
click at [341, 220] on input "text" at bounding box center [337, 221] width 126 height 15
drag, startPoint x: 797, startPoint y: 426, endPoint x: 785, endPoint y: 422, distance: 12.9
click at [791, 424] on button "Lưu và In" at bounding box center [823, 430] width 103 height 15
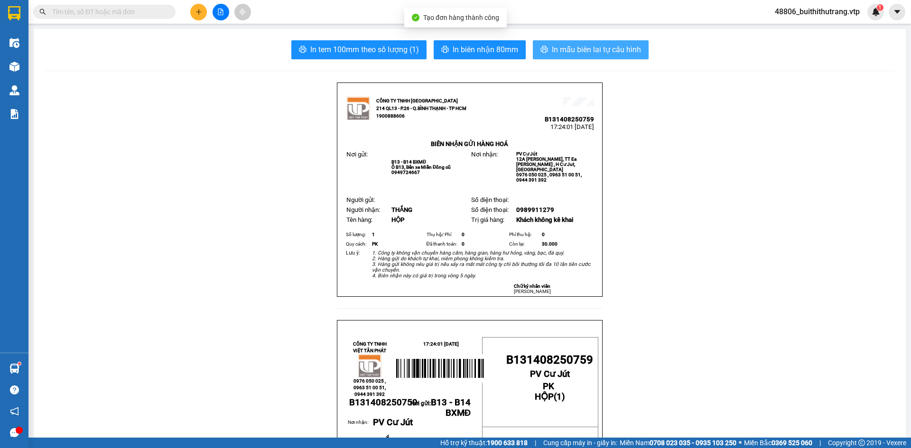
click at [570, 47] on span "In mẫu biên lai tự cấu hình" at bounding box center [596, 50] width 89 height 12
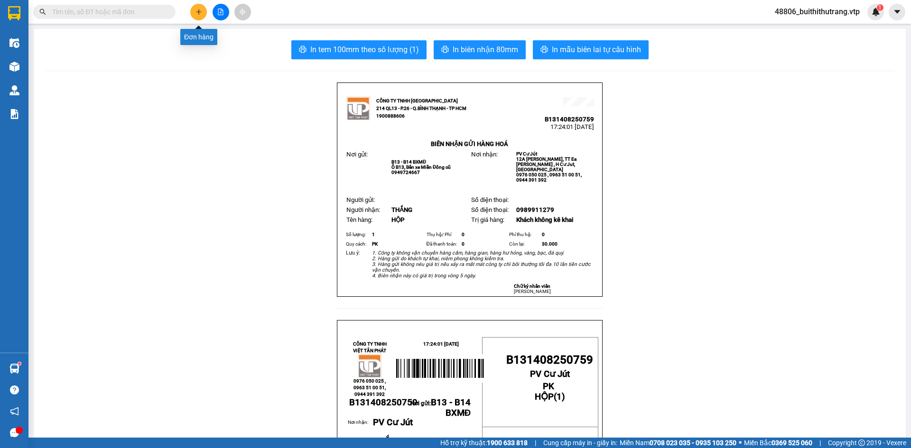
click at [200, 13] on icon "plus" at bounding box center [198, 12] width 7 height 7
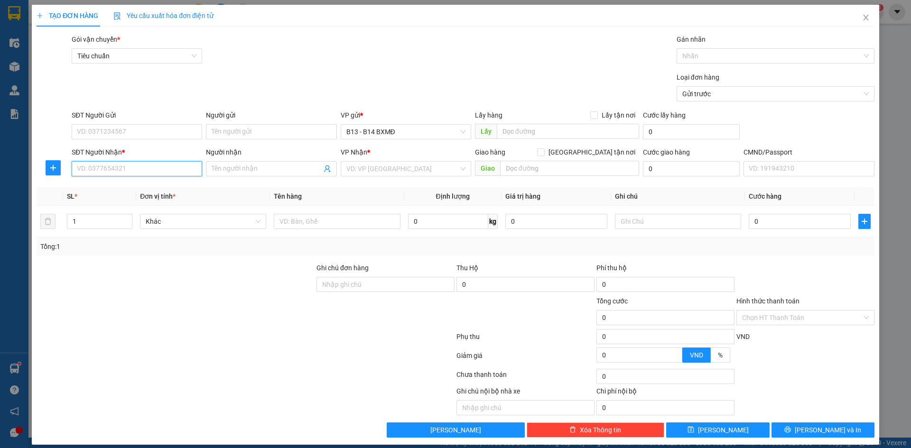
click at [167, 167] on input "SĐT Người Nhận *" at bounding box center [137, 168] width 130 height 15
click at [116, 191] on div "0922717222 - thảo" at bounding box center [136, 188] width 118 height 10
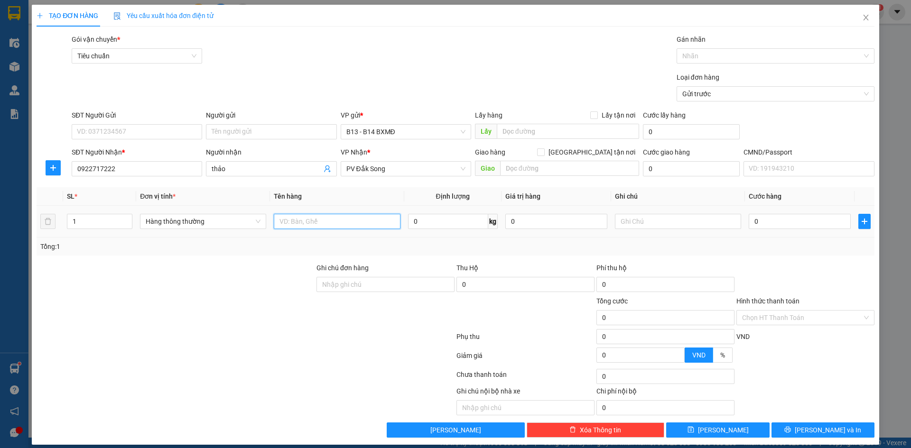
click at [348, 222] on input "text" at bounding box center [337, 221] width 126 height 15
click at [641, 223] on input "text" at bounding box center [678, 221] width 126 height 15
click at [749, 224] on input "0" at bounding box center [800, 221] width 102 height 15
click at [808, 430] on button "Lưu và In" at bounding box center [823, 430] width 103 height 15
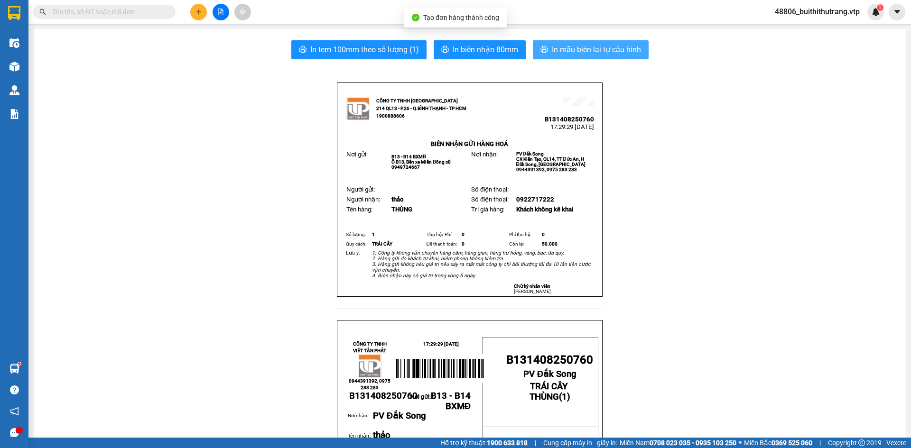
click at [592, 42] on button "In mẫu biên lai tự cấu hình" at bounding box center [591, 49] width 116 height 19
click at [195, 11] on button at bounding box center [198, 12] width 17 height 17
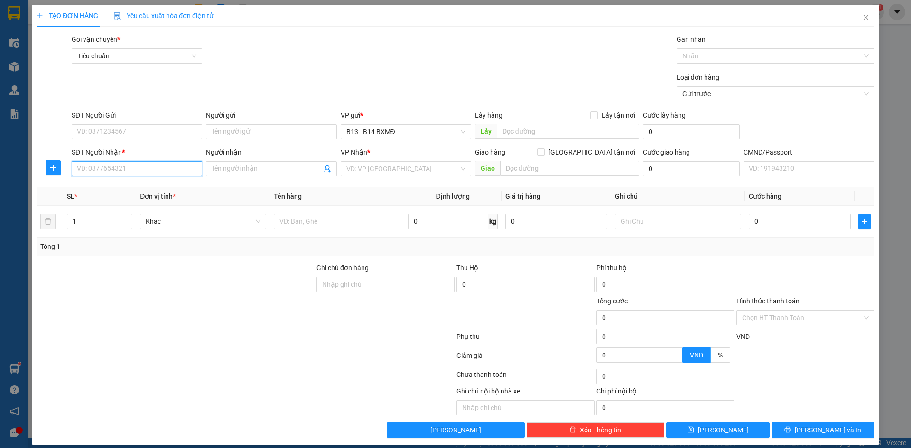
click at [138, 167] on input "SĐT Người Nhận *" at bounding box center [137, 168] width 130 height 15
click at [120, 168] on input "0886401247" at bounding box center [137, 168] width 130 height 15
drag, startPoint x: 137, startPoint y: 130, endPoint x: 130, endPoint y: 132, distance: 6.9
click at [136, 131] on input "SĐT Người Gửi" at bounding box center [137, 131] width 130 height 15
click at [236, 170] on input "Người nhận" at bounding box center [267, 169] width 110 height 10
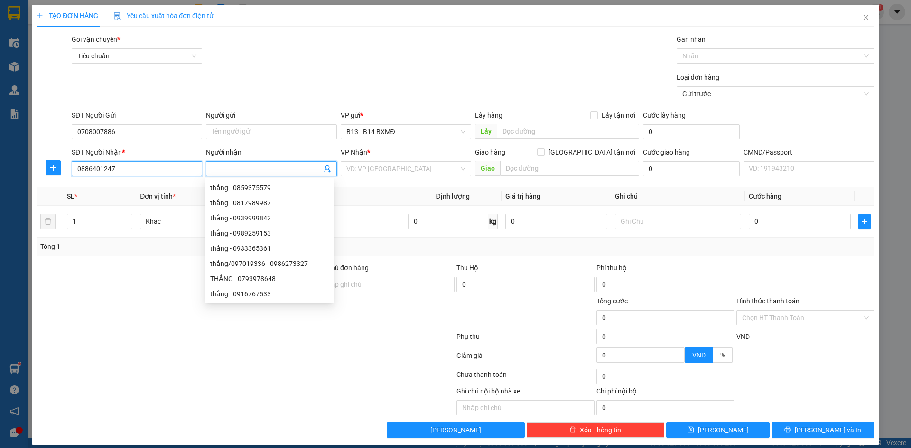
click at [121, 173] on input "0886401247" at bounding box center [137, 168] width 130 height 15
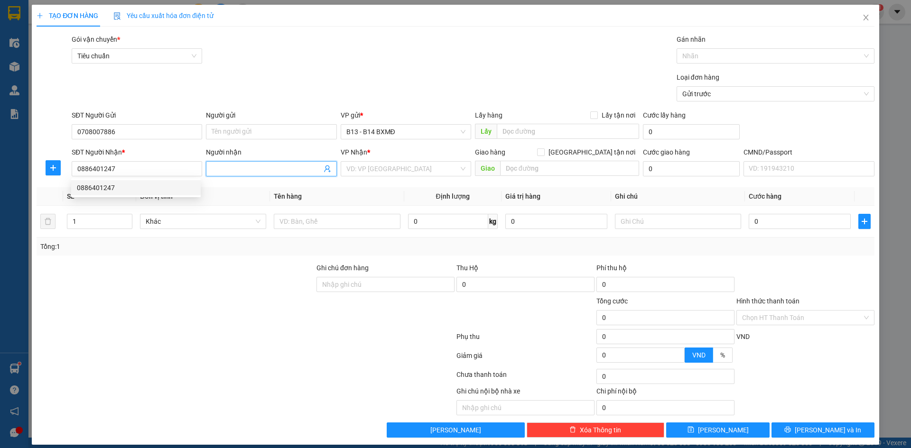
click at [222, 166] on input "Người nhận" at bounding box center [267, 169] width 110 height 10
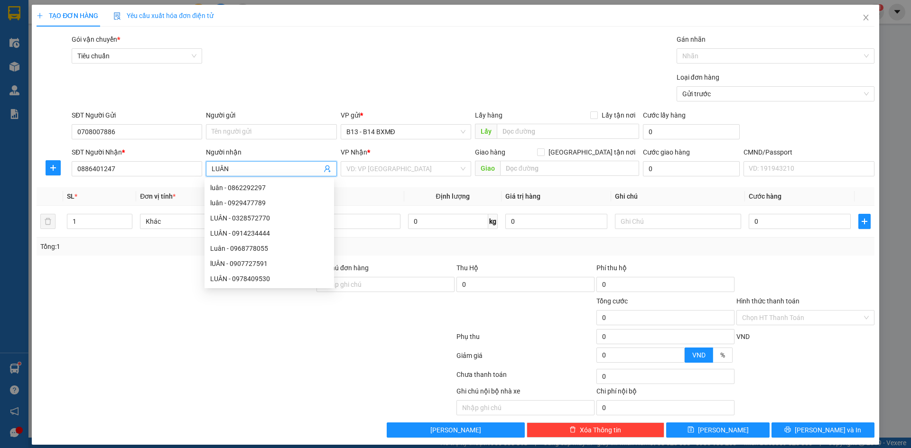
drag, startPoint x: 141, startPoint y: 312, endPoint x: 339, endPoint y: 264, distance: 203.6
click at [147, 311] on div at bounding box center [176, 312] width 280 height 33
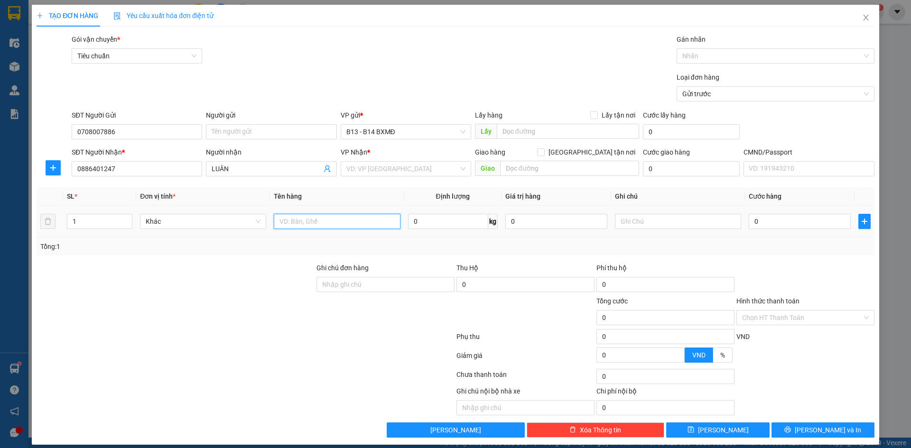
click at [359, 220] on input "text" at bounding box center [337, 221] width 126 height 15
click at [662, 226] on input "text" at bounding box center [678, 221] width 126 height 15
click at [418, 172] on input "search" at bounding box center [402, 169] width 112 height 14
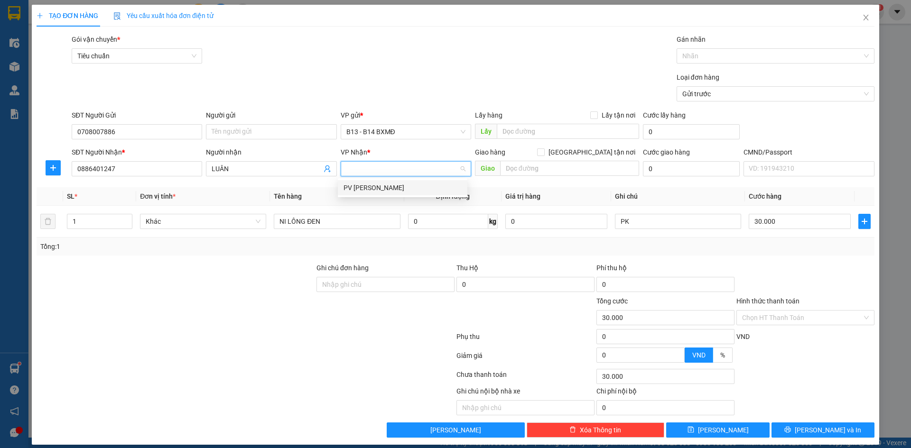
click at [399, 196] on body "Kết quả tìm kiếm ( 0 ) Bộ lọc No Data 48806_buithithutrang.vtp 1 Điều hành xe K…" at bounding box center [455, 224] width 911 height 448
click at [361, 172] on input "search" at bounding box center [402, 169] width 112 height 14
click at [362, 187] on div "PV Gia Nghĩa" at bounding box center [403, 188] width 118 height 10
drag, startPoint x: 782, startPoint y: 310, endPoint x: 784, endPoint y: 325, distance: 14.8
click at [783, 310] on div "Chọn HT Thanh Toán" at bounding box center [805, 317] width 138 height 15
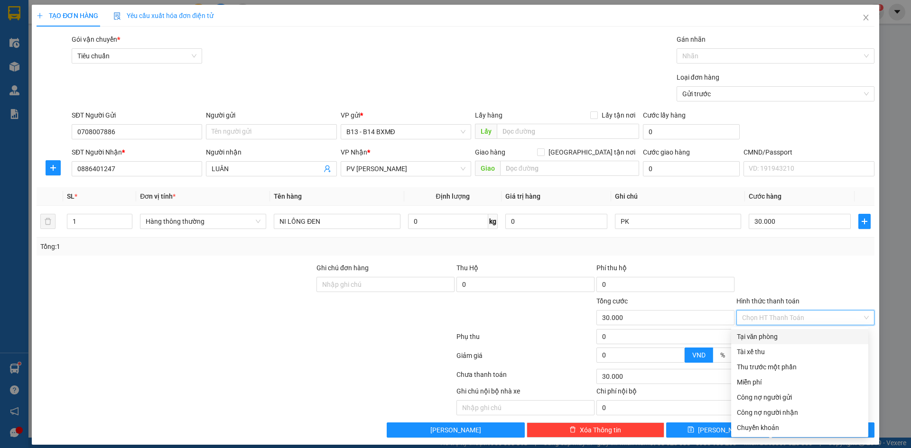
click at [781, 339] on div "Tại văn phòng" at bounding box center [800, 337] width 126 height 10
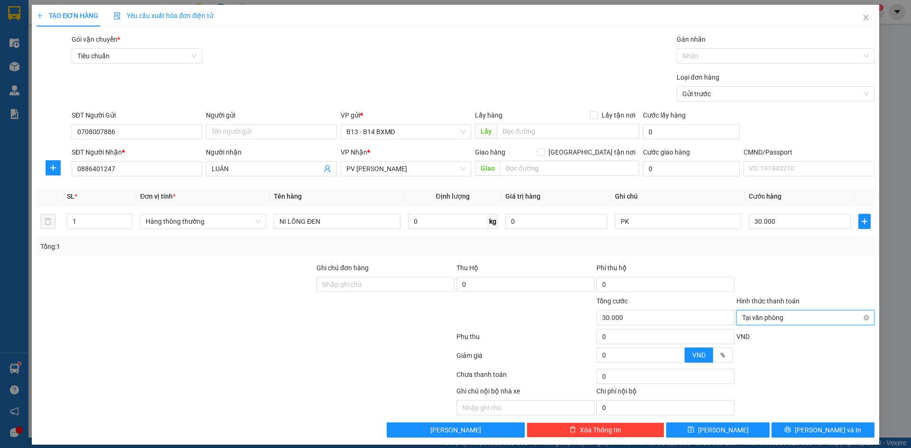
click at [789, 315] on span "Tại văn phòng" at bounding box center [805, 318] width 127 height 14
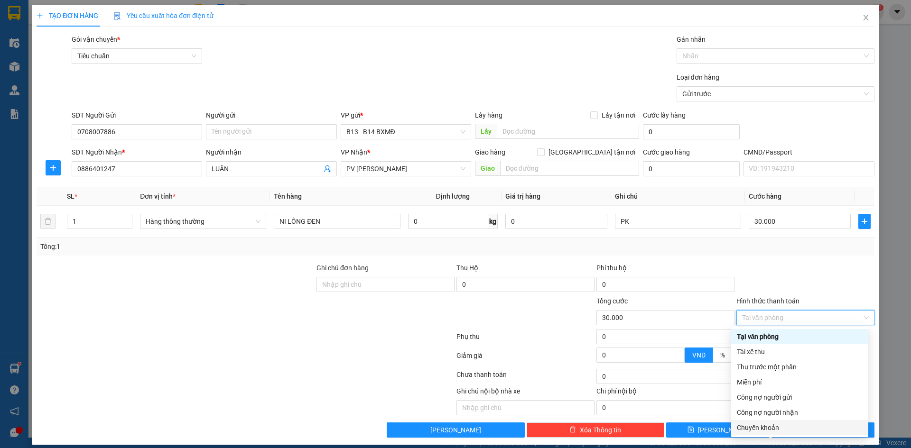
click at [791, 427] on div "Chuyển khoản" at bounding box center [800, 428] width 126 height 10
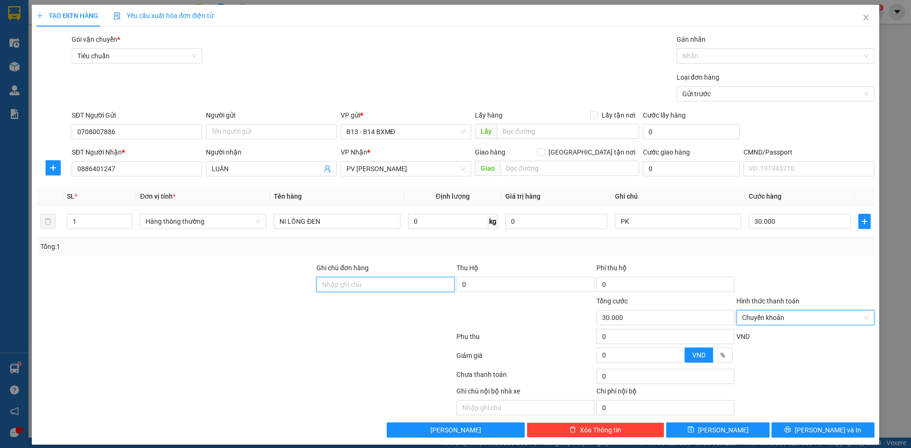
click at [363, 282] on input "Ghi chú đơn hàng" at bounding box center [385, 284] width 138 height 15
click at [828, 432] on span "Lưu và In" at bounding box center [828, 430] width 66 height 10
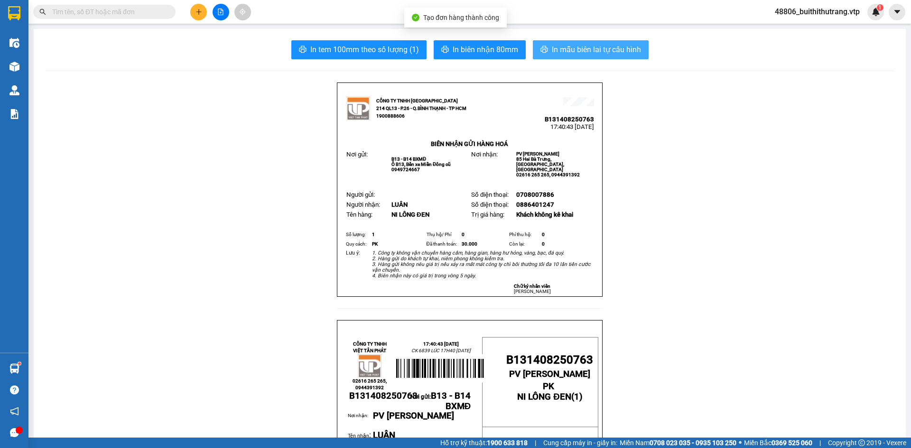
click at [614, 48] on span "In mẫu biên lai tự cấu hình" at bounding box center [596, 50] width 89 height 12
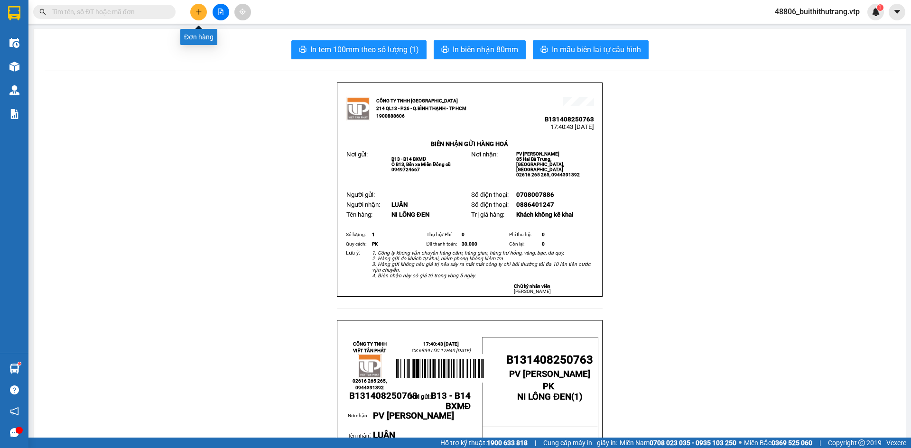
click at [192, 9] on button at bounding box center [198, 12] width 17 height 17
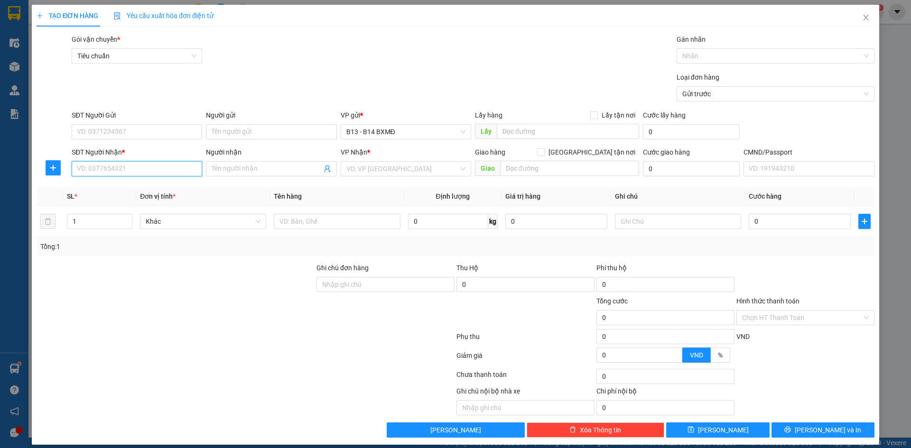
click at [154, 170] on input "SĐT Người Nhận *" at bounding box center [137, 168] width 130 height 15
click at [129, 187] on div "0968245454 - LINH" at bounding box center [136, 188] width 118 height 10
click at [357, 229] on div at bounding box center [337, 221] width 126 height 19
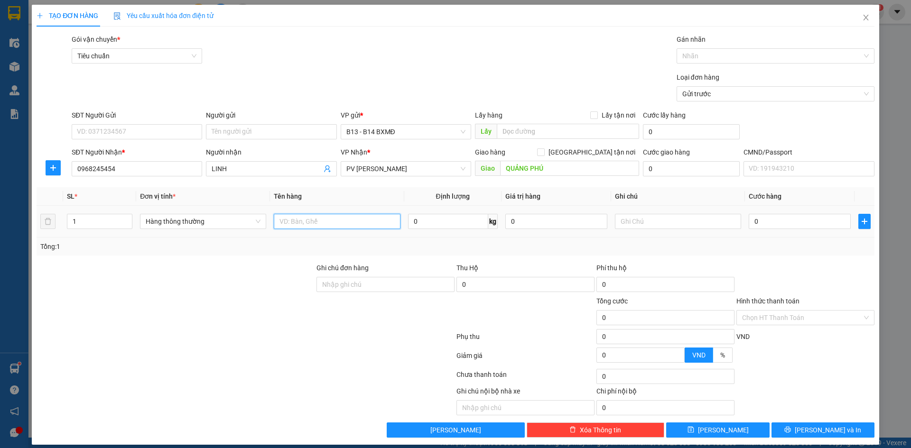
click at [359, 220] on input "text" at bounding box center [337, 221] width 126 height 15
click at [647, 222] on input "text" at bounding box center [678, 221] width 126 height 15
click at [791, 434] on span "printer" at bounding box center [787, 431] width 7 height 8
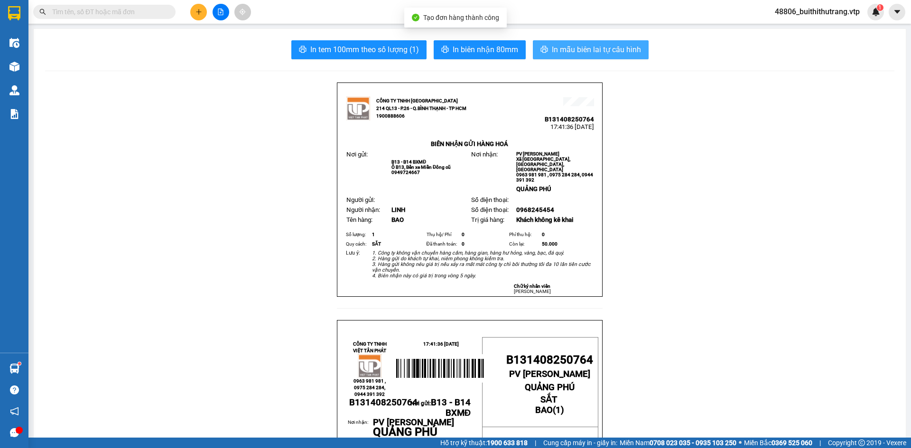
click at [589, 46] on span "In mẫu biên lai tự cấu hình" at bounding box center [596, 50] width 89 height 12
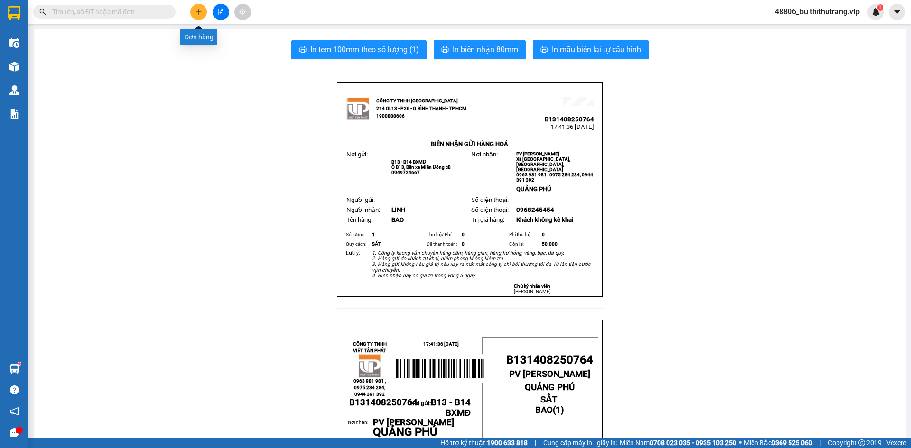
click at [198, 10] on icon "plus" at bounding box center [198, 12] width 7 height 7
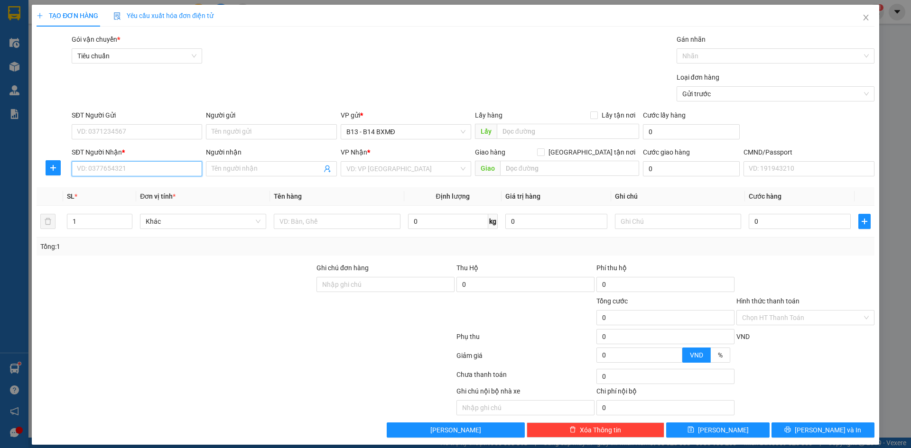
click at [139, 165] on input "SĐT Người Nhận *" at bounding box center [137, 168] width 130 height 15
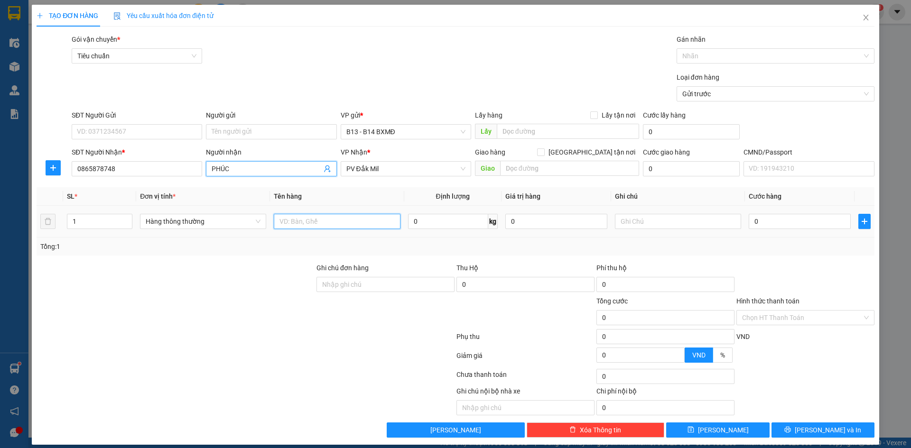
click at [348, 224] on input "text" at bounding box center [337, 221] width 126 height 15
drag, startPoint x: 286, startPoint y: 225, endPoint x: 259, endPoint y: 230, distance: 27.1
click at [259, 230] on tr "1 Hàng thông thường PK 0 kg 0 0" at bounding box center [456, 222] width 838 height 32
click at [653, 223] on input "text" at bounding box center [678, 221] width 126 height 15
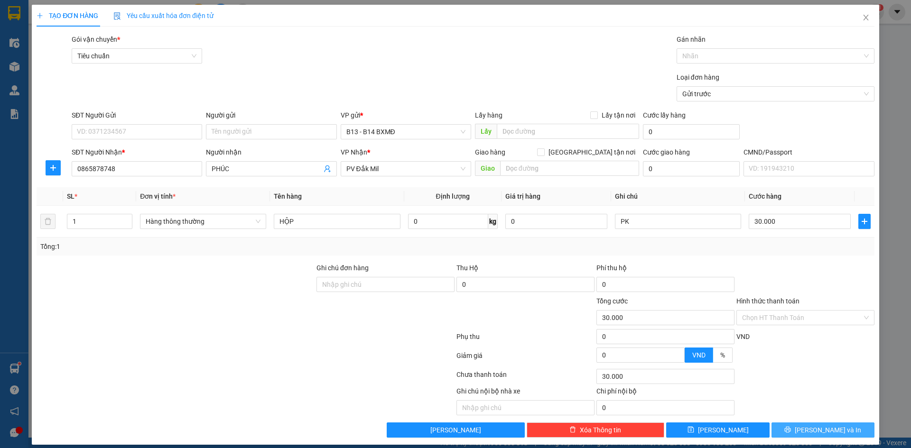
click at [796, 429] on button "Lưu và In" at bounding box center [823, 430] width 103 height 15
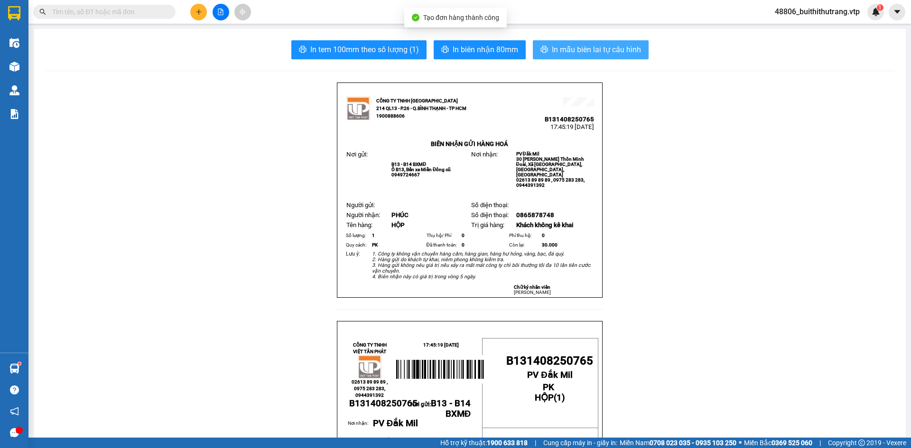
click at [612, 49] on span "In mẫu biên lai tự cấu hình" at bounding box center [596, 50] width 89 height 12
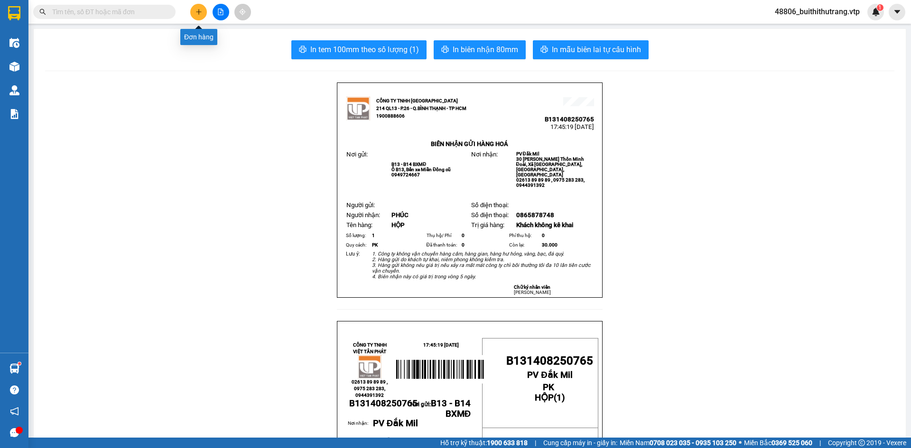
click at [198, 11] on icon "plus" at bounding box center [198, 12] width 7 height 7
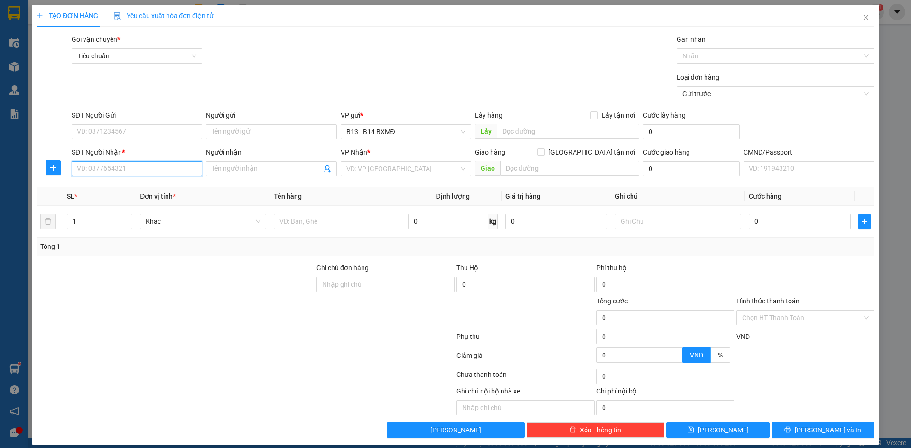
click at [169, 169] on input "SĐT Người Nhận *" at bounding box center [137, 168] width 130 height 15
click at [151, 188] on div "0987776370 - lượng" at bounding box center [136, 188] width 118 height 10
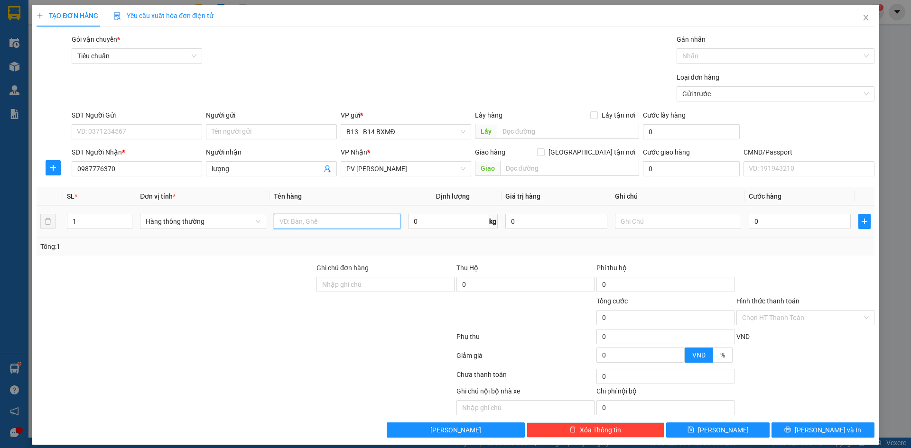
click at [357, 225] on input "text" at bounding box center [337, 221] width 126 height 15
click at [797, 429] on button "Lưu và In" at bounding box center [823, 430] width 103 height 15
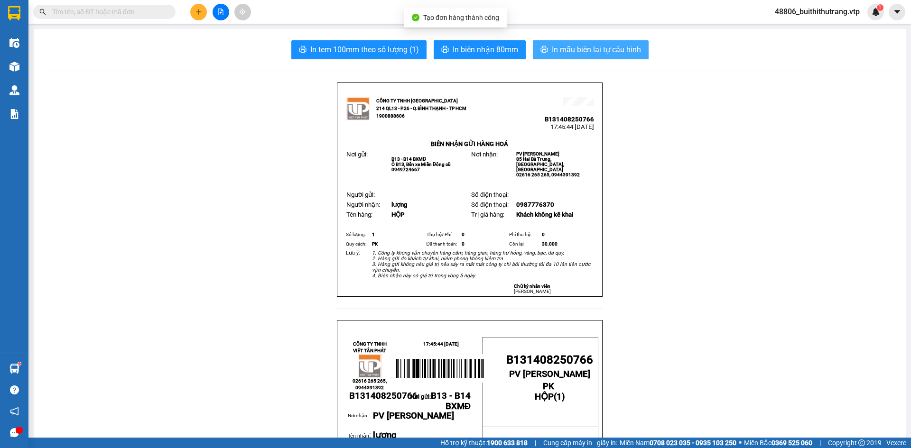
click at [587, 47] on span "In mẫu biên lai tự cấu hình" at bounding box center [596, 50] width 89 height 12
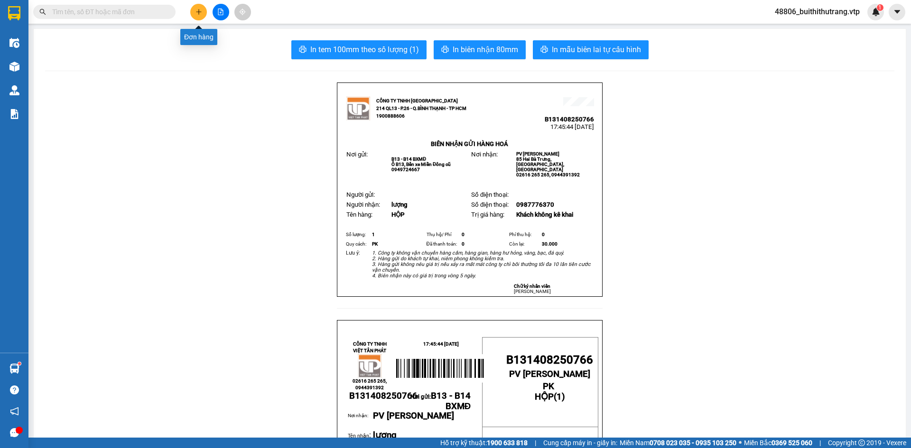
click at [195, 10] on icon "plus" at bounding box center [198, 12] width 7 height 7
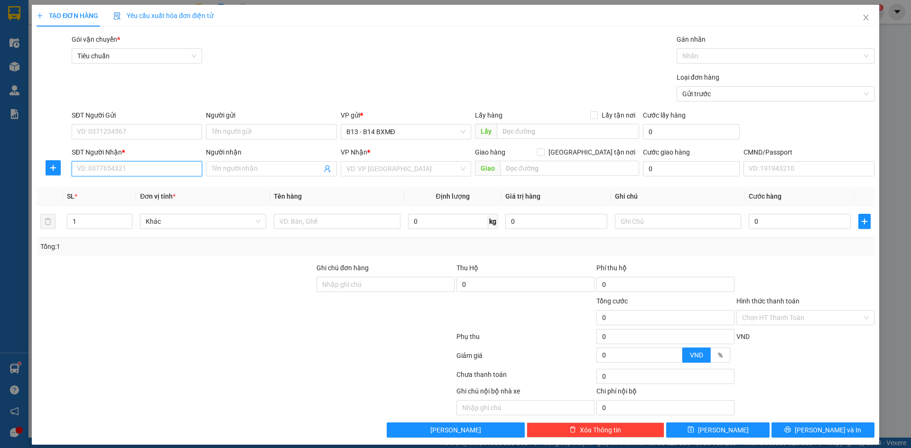
click at [186, 168] on input "SĐT Người Nhận *" at bounding box center [137, 168] width 130 height 15
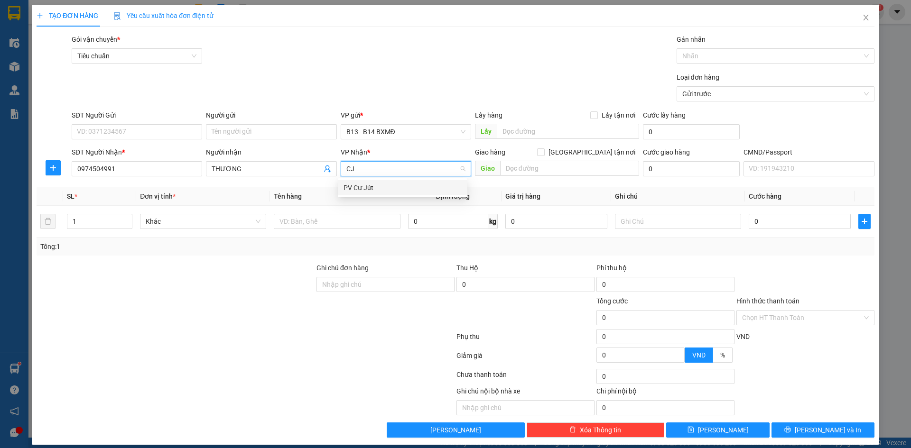
click at [376, 191] on div "PV Cư Jút" at bounding box center [403, 188] width 118 height 10
click at [346, 221] on input "text" at bounding box center [337, 221] width 126 height 15
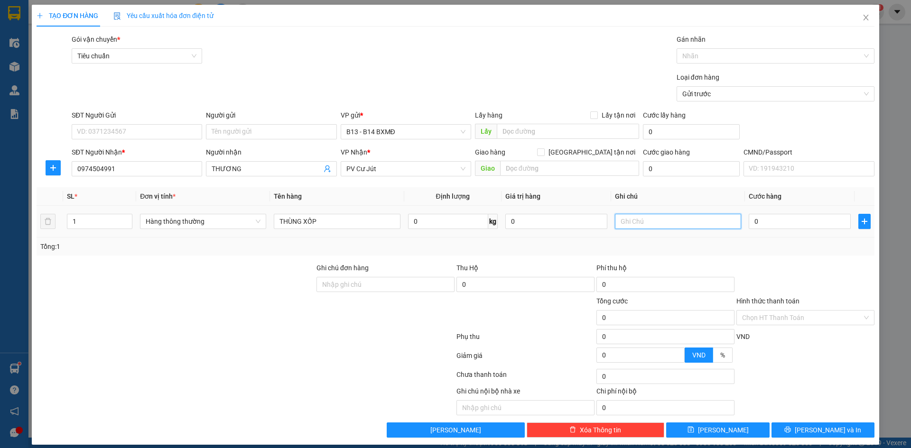
click at [677, 219] on input "text" at bounding box center [678, 221] width 126 height 15
click at [801, 311] on input "Hình thức thanh toán" at bounding box center [802, 318] width 120 height 14
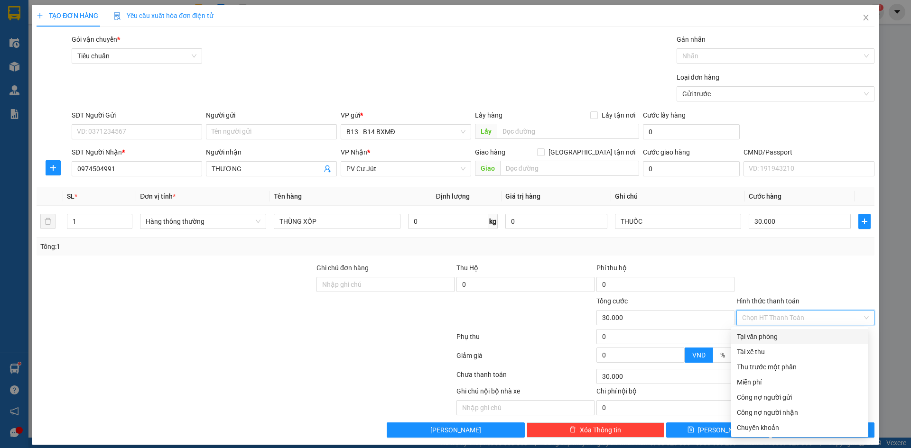
click at [789, 336] on div "Tại văn phòng" at bounding box center [800, 337] width 126 height 10
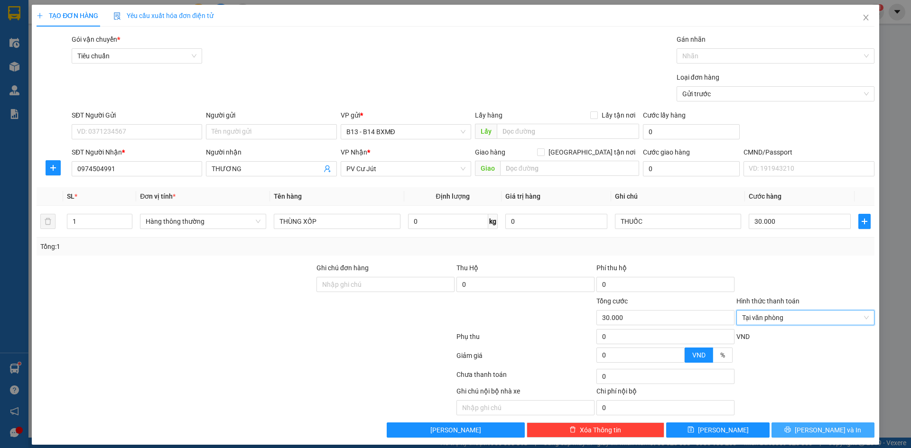
click at [791, 429] on icon "printer" at bounding box center [787, 430] width 7 height 7
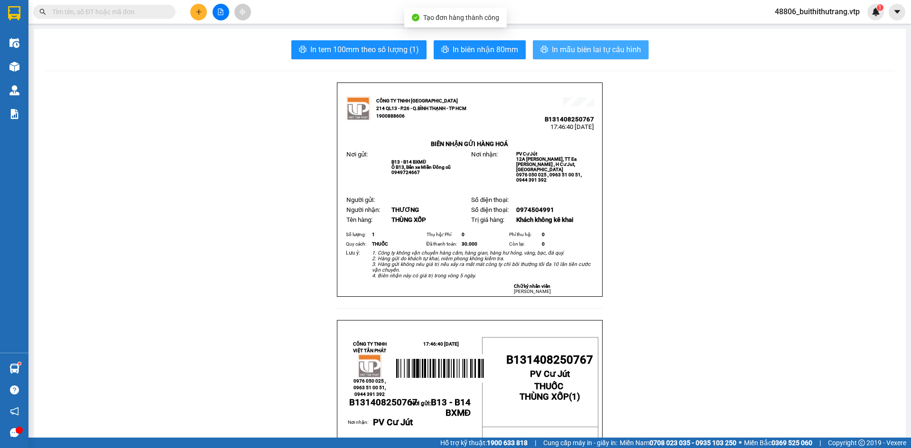
drag, startPoint x: 603, startPoint y: 51, endPoint x: 611, endPoint y: 77, distance: 27.5
click at [604, 51] on span "In mẫu biên lai tự cấu hình" at bounding box center [596, 50] width 89 height 12
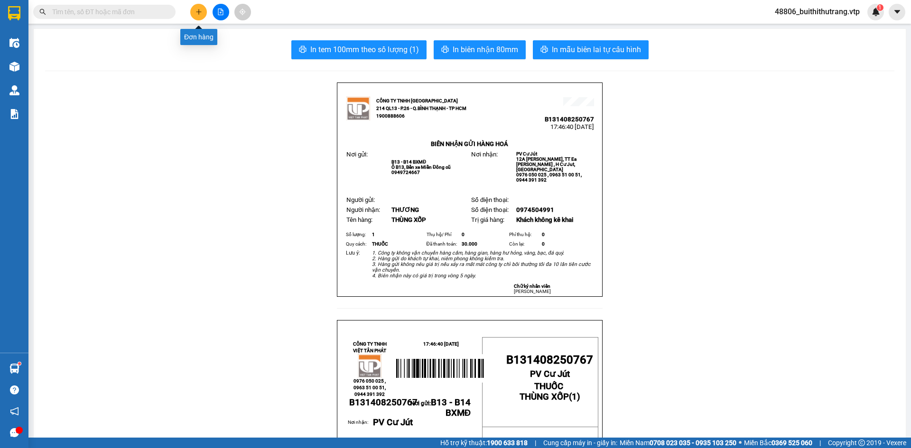
click at [199, 12] on icon "plus" at bounding box center [198, 11] width 5 height 0
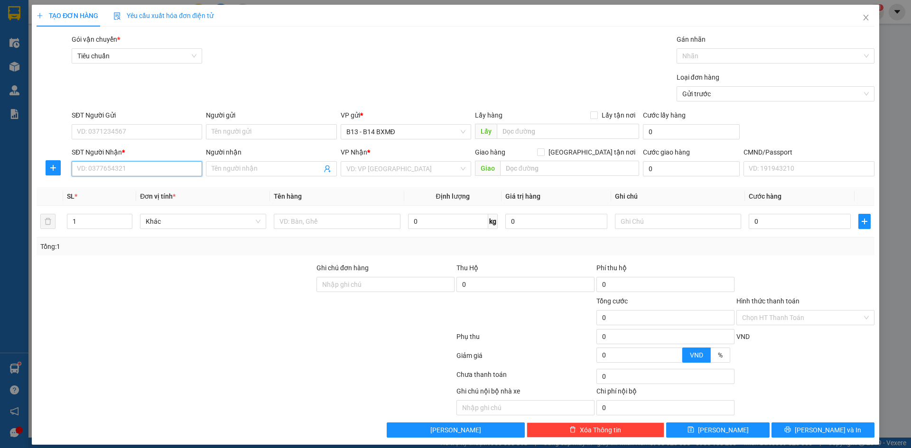
click at [149, 172] on input "SĐT Người Nhận *" at bounding box center [137, 168] width 130 height 15
drag, startPoint x: 126, startPoint y: 190, endPoint x: 232, endPoint y: 186, distance: 106.3
click at [126, 190] on div "0935907863 - KIỆT/knm" at bounding box center [136, 188] width 118 height 10
click at [250, 170] on input "KIỆT/knm" at bounding box center [267, 169] width 110 height 10
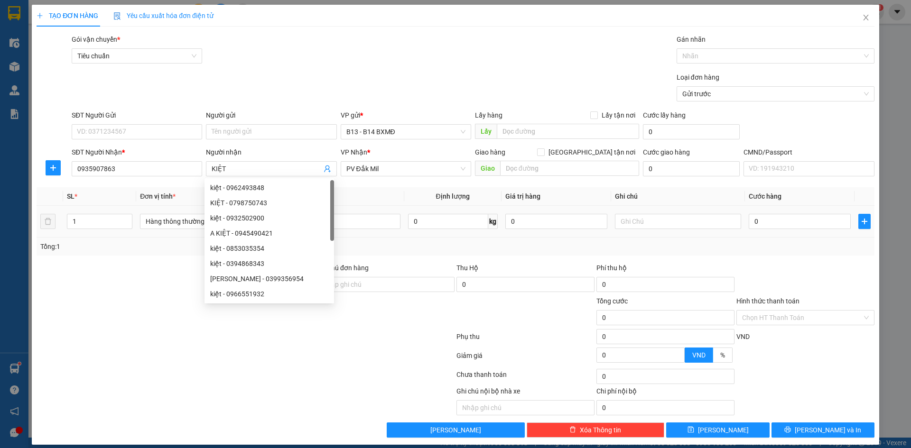
drag, startPoint x: 393, startPoint y: 197, endPoint x: 369, endPoint y: 212, distance: 28.7
click at [393, 197] on th "Tên hàng" at bounding box center [337, 196] width 134 height 19
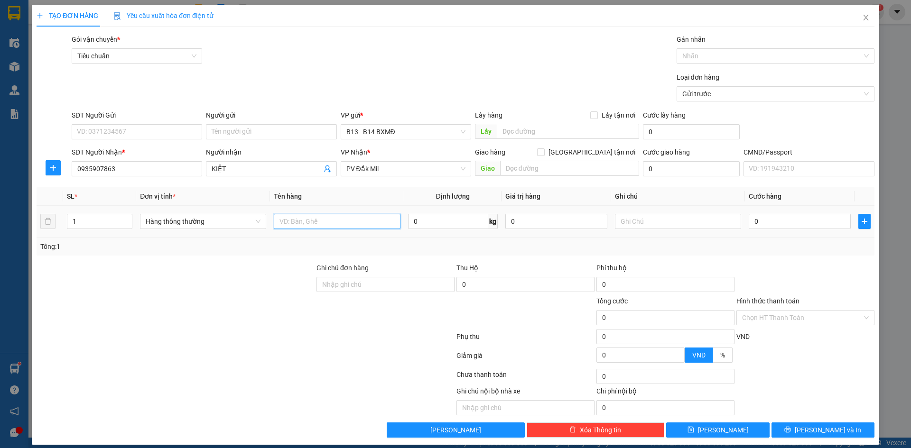
click at [362, 220] on input "text" at bounding box center [337, 221] width 126 height 15
click at [815, 431] on span "Lưu và In" at bounding box center [828, 430] width 66 height 10
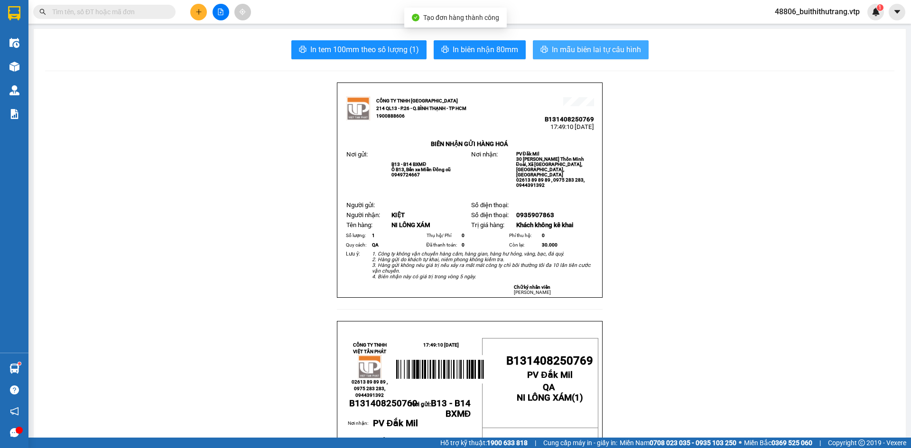
click at [610, 46] on span "In mẫu biên lai tự cấu hình" at bounding box center [596, 50] width 89 height 12
click at [195, 11] on icon "plus" at bounding box center [198, 12] width 7 height 7
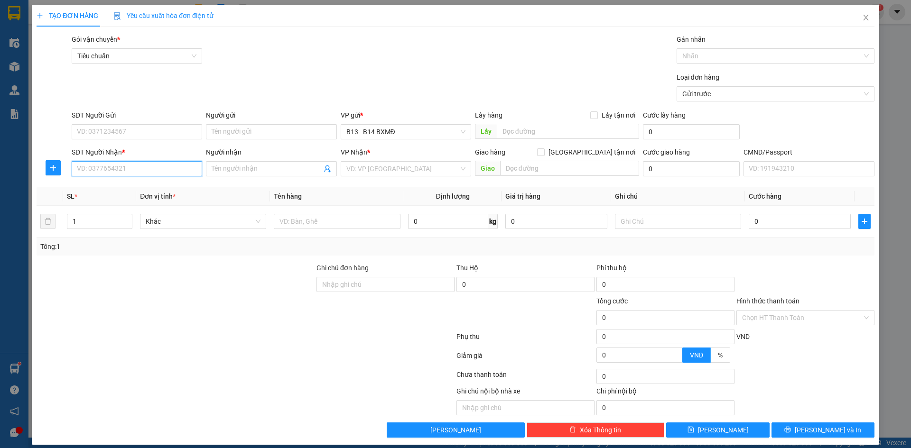
click at [140, 170] on input "SĐT Người Nhận *" at bounding box center [137, 168] width 130 height 15
click at [146, 124] on div "SĐT Người Gửi" at bounding box center [137, 117] width 130 height 14
click at [157, 130] on input "SĐT Người Gửi" at bounding box center [137, 131] width 130 height 15
click at [165, 166] on input "SĐT Người Nhận *" at bounding box center [137, 168] width 130 height 15
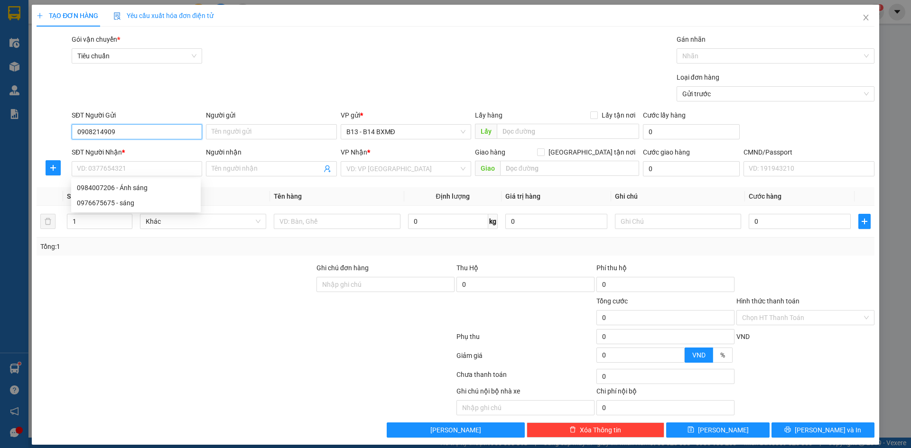
click at [155, 132] on input "0908214909" at bounding box center [137, 131] width 130 height 15
click at [136, 151] on div "0908214909 - THẮNG" at bounding box center [136, 151] width 118 height 10
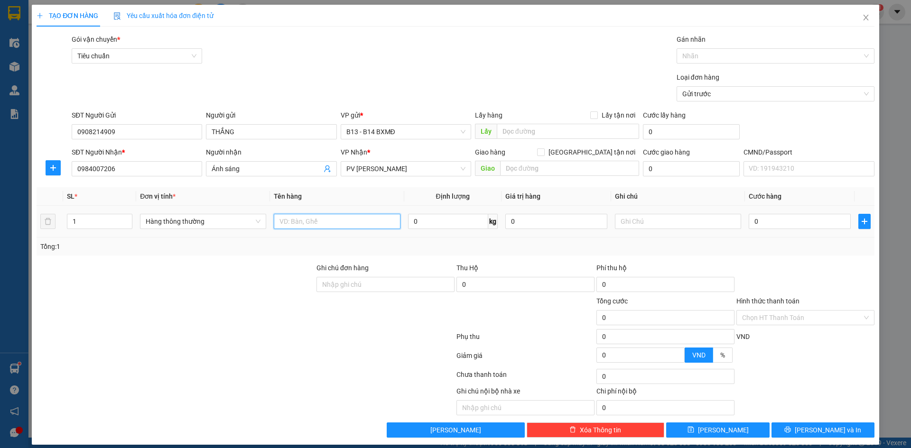
drag, startPoint x: 282, startPoint y: 225, endPoint x: 289, endPoint y: 215, distance: 12.2
click at [284, 225] on input "text" at bounding box center [337, 221] width 126 height 15
click at [642, 220] on input "text" at bounding box center [678, 221] width 126 height 15
click at [785, 436] on button "Lưu và In" at bounding box center [823, 430] width 103 height 15
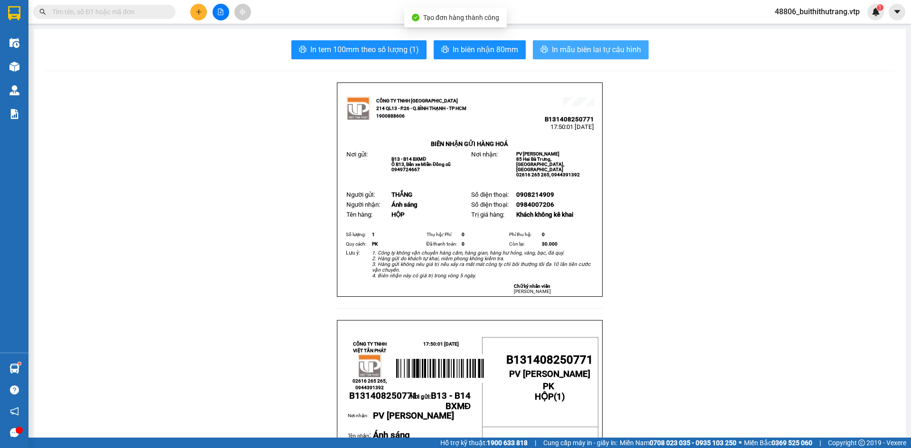
click at [615, 48] on span "In mẫu biên lai tự cấu hình" at bounding box center [596, 50] width 89 height 12
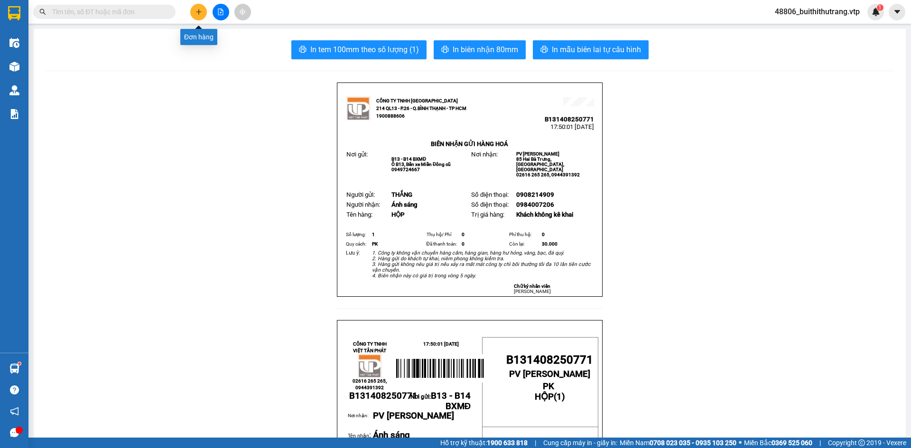
drag, startPoint x: 197, startPoint y: 11, endPoint x: 209, endPoint y: 13, distance: 12.0
click at [207, 14] on div at bounding box center [220, 12] width 71 height 17
click at [196, 14] on icon "plus" at bounding box center [198, 12] width 7 height 7
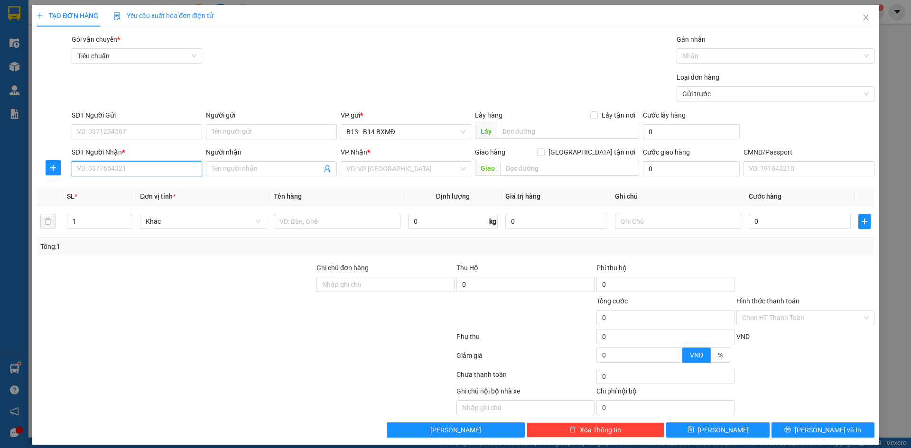
click at [136, 172] on input "SĐT Người Nhận *" at bounding box center [137, 168] width 130 height 15
click at [118, 188] on div "0865878748 - PHÚC" at bounding box center [136, 188] width 118 height 10
click at [121, 130] on input "SĐT Người Gửi" at bounding box center [137, 131] width 130 height 15
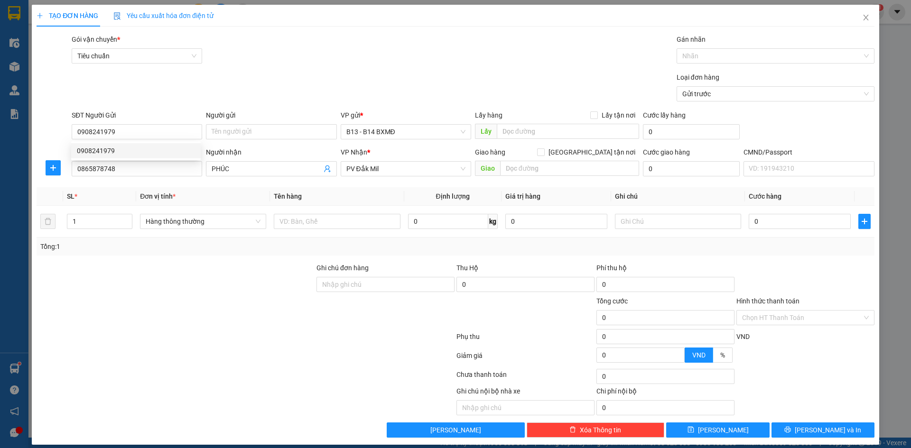
click at [316, 356] on div at bounding box center [246, 357] width 420 height 19
click at [335, 223] on input "text" at bounding box center [337, 221] width 126 height 15
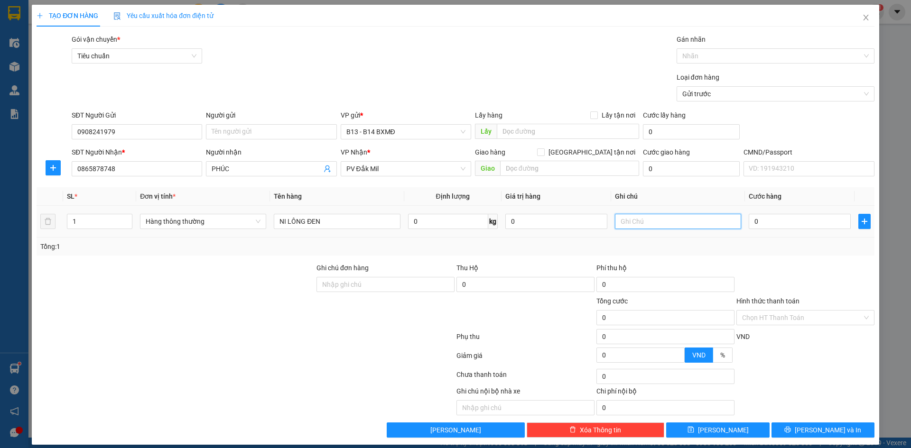
click at [635, 225] on input "text" at bounding box center [678, 221] width 126 height 15
click at [819, 427] on span "Lưu và In" at bounding box center [828, 430] width 66 height 10
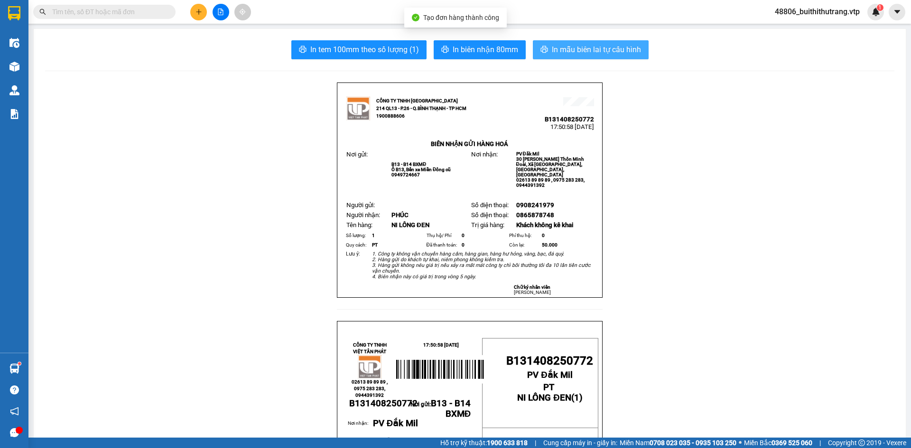
click at [615, 45] on span "In mẫu biên lai tự cấu hình" at bounding box center [596, 50] width 89 height 12
drag, startPoint x: 249, startPoint y: 414, endPoint x: 250, endPoint y: 396, distance: 17.6
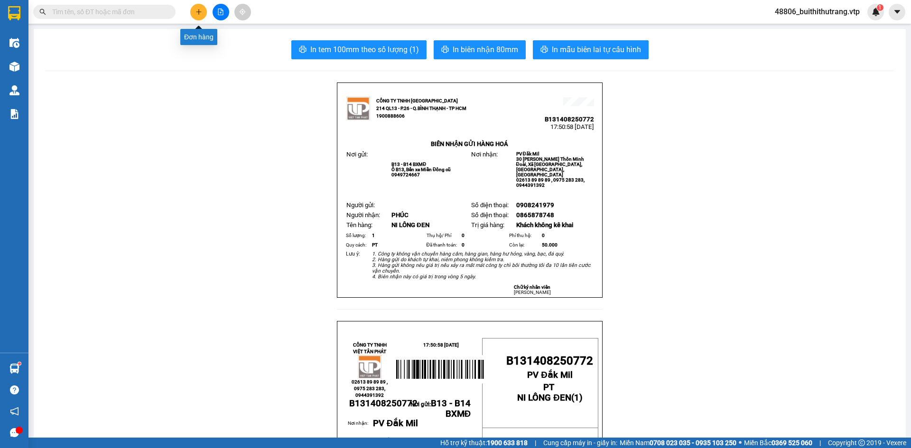
click at [199, 14] on icon "plus" at bounding box center [198, 12] width 7 height 7
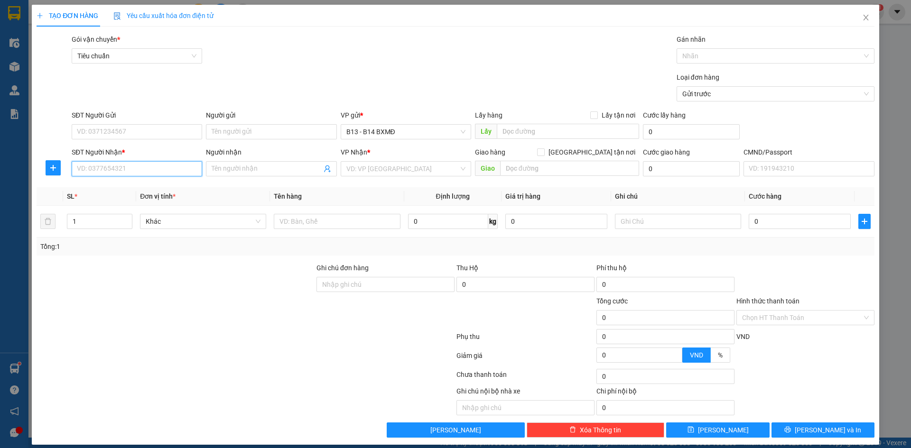
click at [127, 168] on input "SĐT Người Nhận *" at bounding box center [137, 168] width 130 height 15
click at [105, 191] on div "0961148148 - yến" at bounding box center [136, 188] width 118 height 10
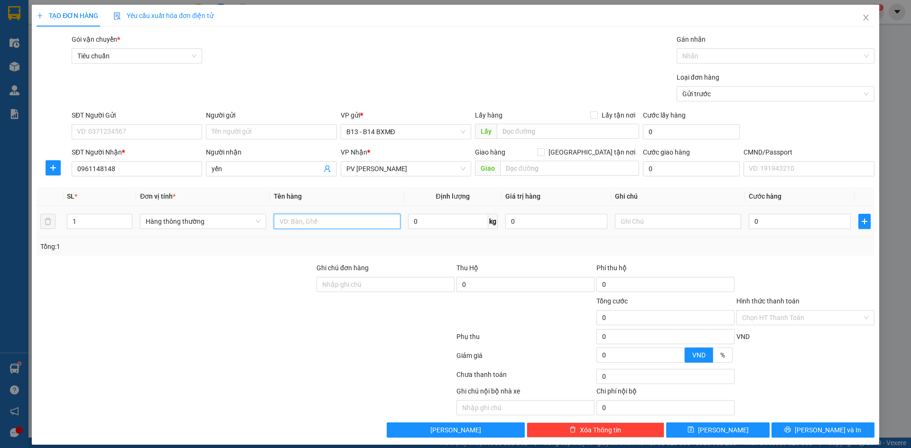
click at [307, 225] on input "text" at bounding box center [337, 221] width 126 height 15
click at [811, 430] on span "Lưu và In" at bounding box center [828, 430] width 66 height 10
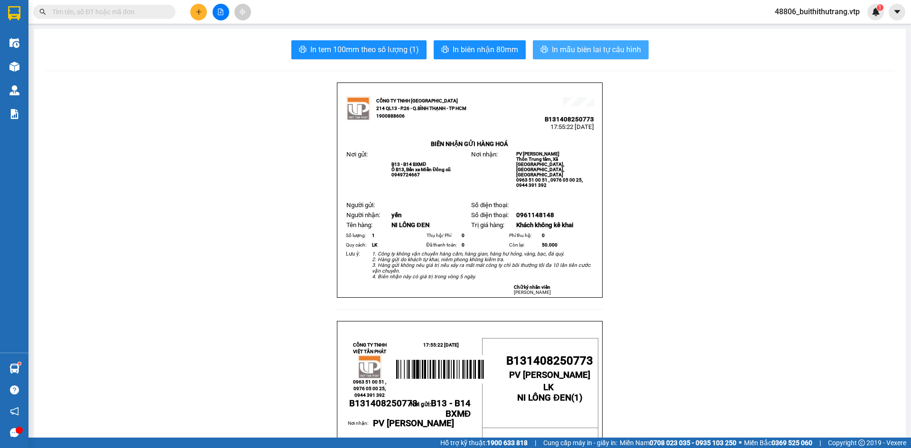
click at [618, 47] on span "In mẫu biên lai tự cấu hình" at bounding box center [596, 50] width 89 height 12
click at [202, 10] on icon "plus" at bounding box center [198, 12] width 7 height 7
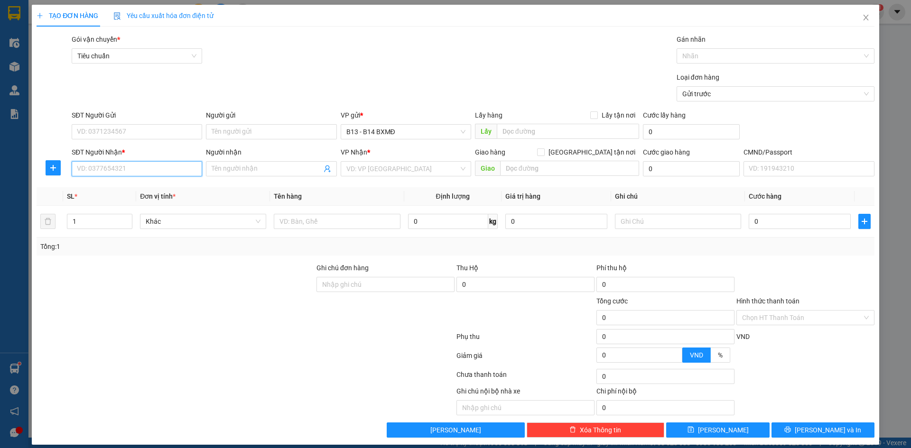
drag, startPoint x: 141, startPoint y: 171, endPoint x: 147, endPoint y: 166, distance: 7.4
click at [145, 167] on input "SĐT Người Nhận *" at bounding box center [137, 168] width 130 height 15
click at [95, 171] on input "07677779396" at bounding box center [137, 168] width 130 height 15
click at [286, 167] on input "Người nhận" at bounding box center [267, 169] width 110 height 10
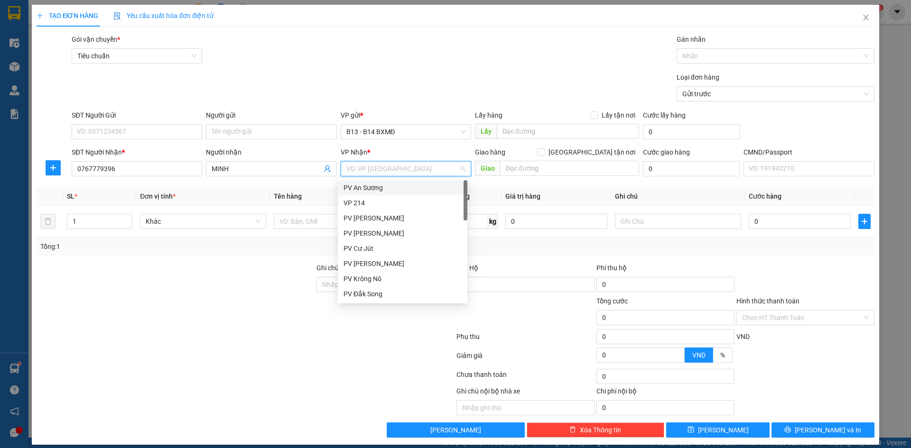
click at [363, 167] on input "search" at bounding box center [402, 169] width 112 height 14
click at [381, 189] on div "PV Krông Nô" at bounding box center [403, 188] width 118 height 10
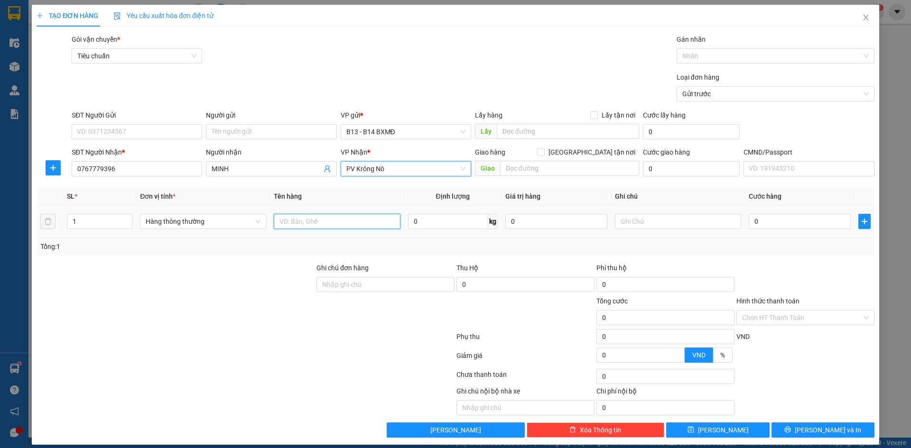
click at [350, 224] on input "text" at bounding box center [337, 221] width 126 height 15
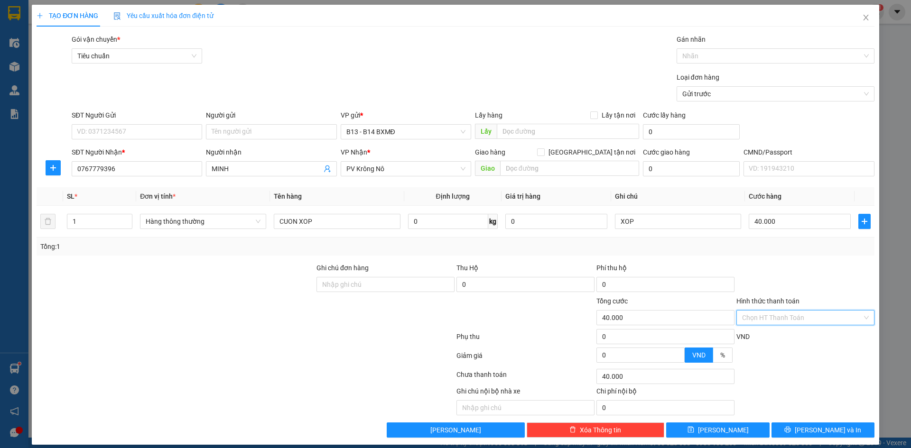
click at [813, 315] on input "Hình thức thanh toán" at bounding box center [802, 318] width 120 height 14
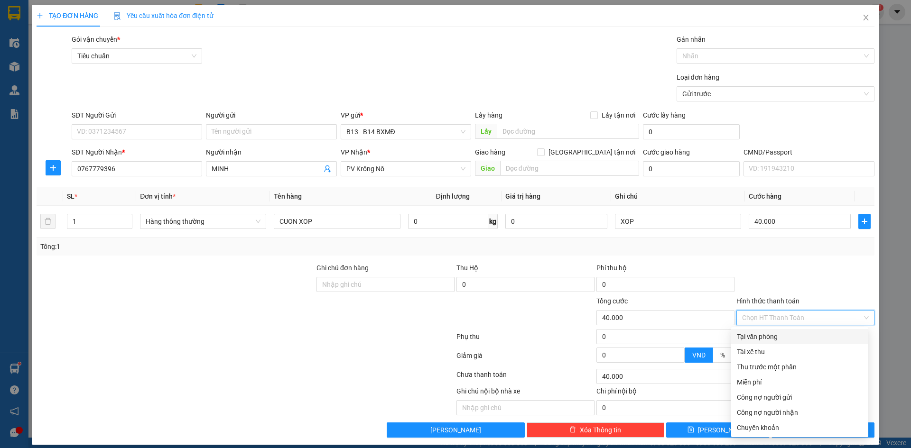
click at [789, 337] on div "Tại văn phòng" at bounding box center [800, 337] width 126 height 10
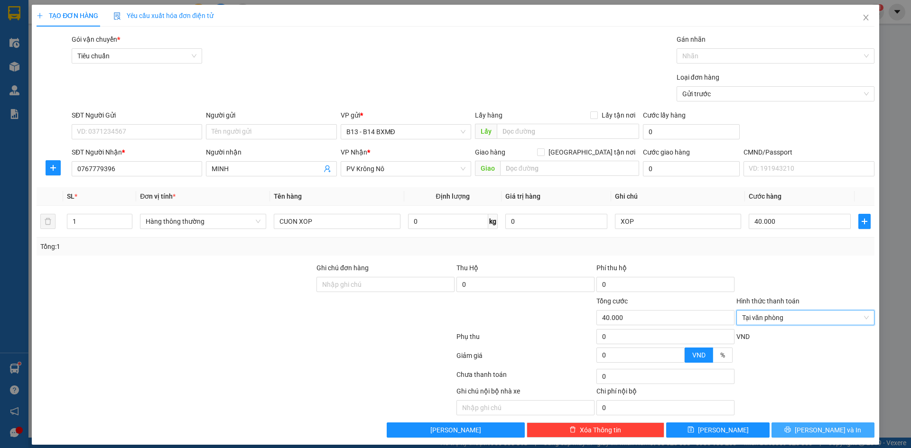
drag, startPoint x: 816, startPoint y: 431, endPoint x: 819, endPoint y: 423, distance: 8.6
click at [816, 427] on span "Lưu và In" at bounding box center [828, 430] width 66 height 10
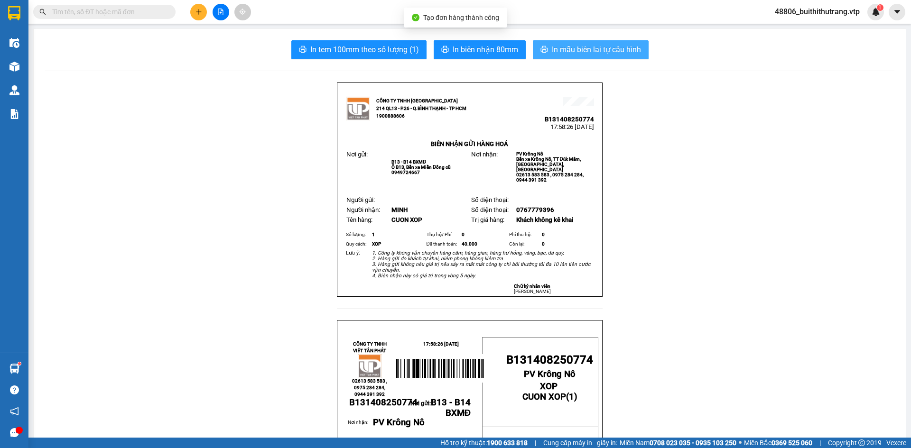
click at [601, 53] on span "In mẫu biên lai tự cấu hình" at bounding box center [596, 50] width 89 height 12
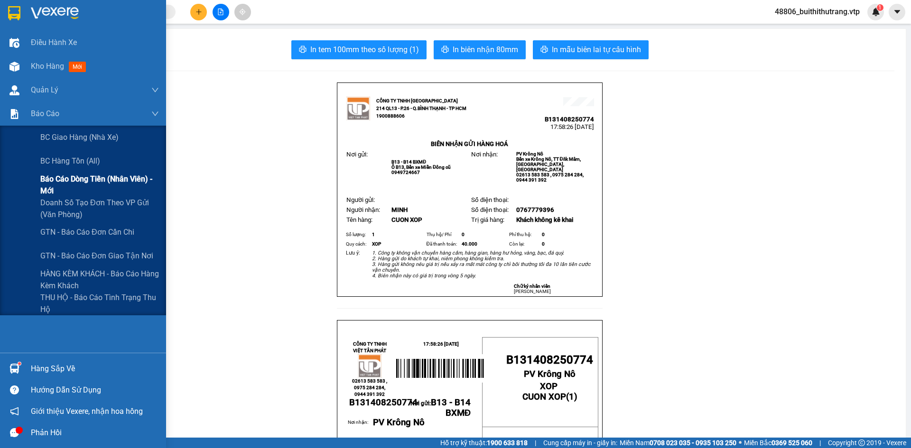
click at [113, 187] on span "Báo cáo dòng tiền (nhân viên) - mới" at bounding box center [99, 185] width 119 height 24
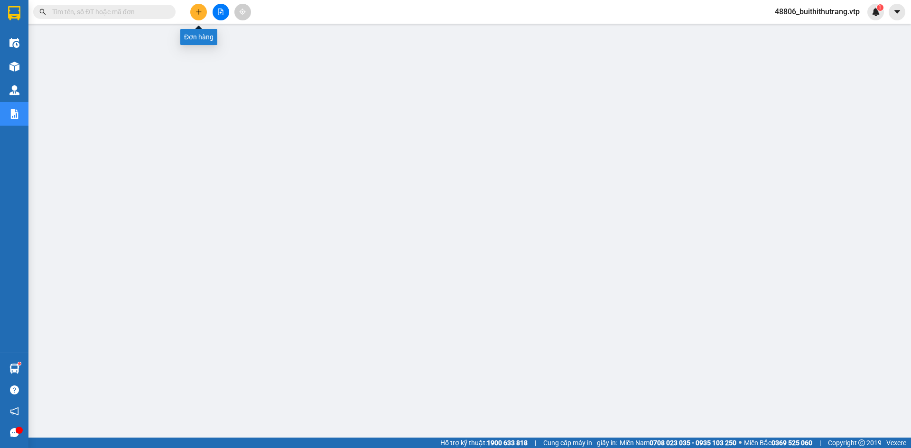
click at [195, 13] on icon "plus" at bounding box center [198, 12] width 7 height 7
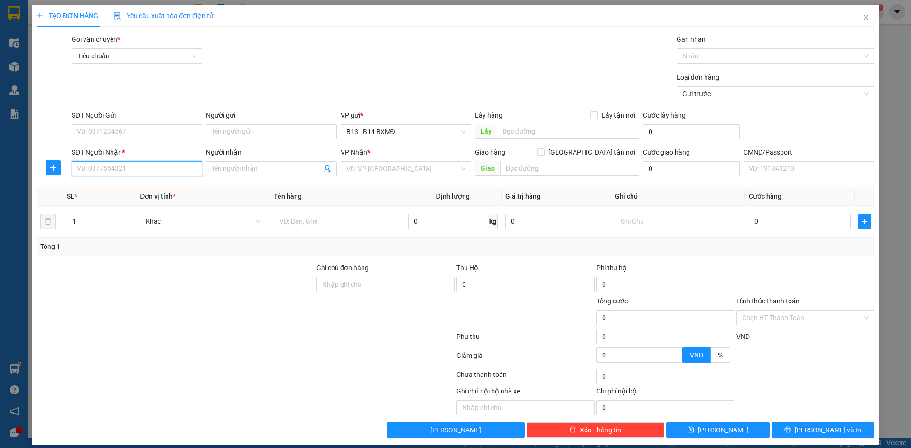
click at [118, 171] on input "SĐT Người Nhận *" at bounding box center [137, 168] width 130 height 15
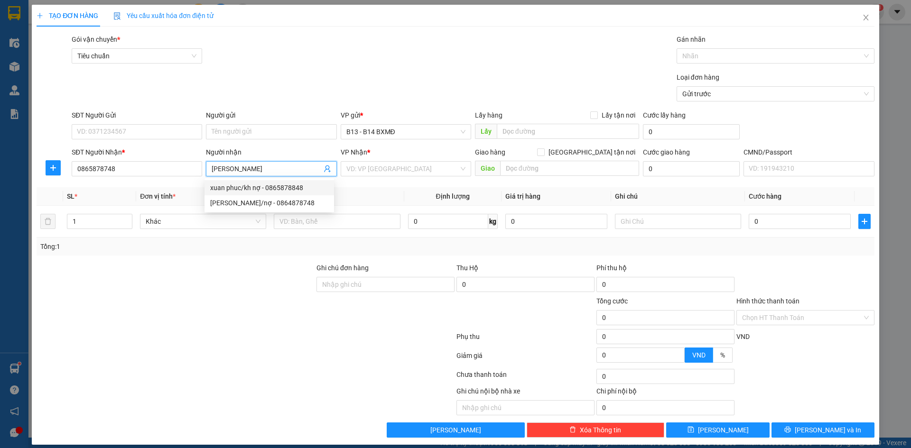
drag, startPoint x: 239, startPoint y: 188, endPoint x: 237, endPoint y: 198, distance: 9.7
click at [239, 189] on div "xuan phuc/kh nợ - 0865878848" at bounding box center [269, 188] width 118 height 10
click at [263, 169] on input "xuan phuc/kh nợ" at bounding box center [267, 169] width 110 height 10
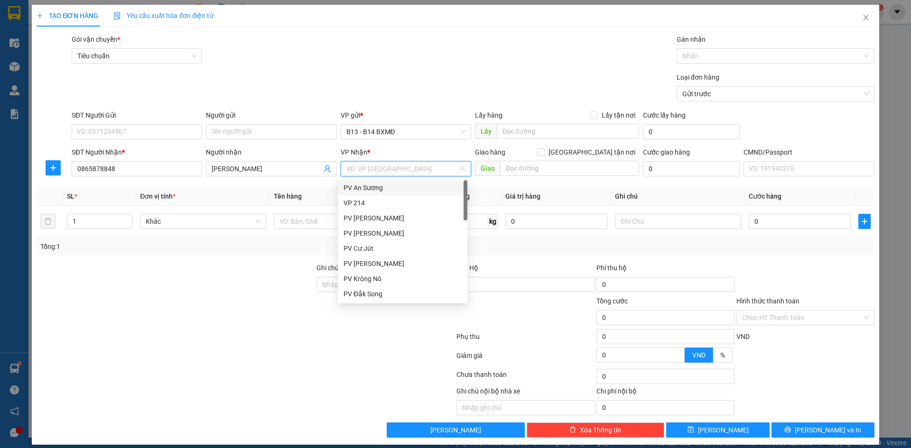
click at [381, 170] on input "search" at bounding box center [402, 169] width 112 height 14
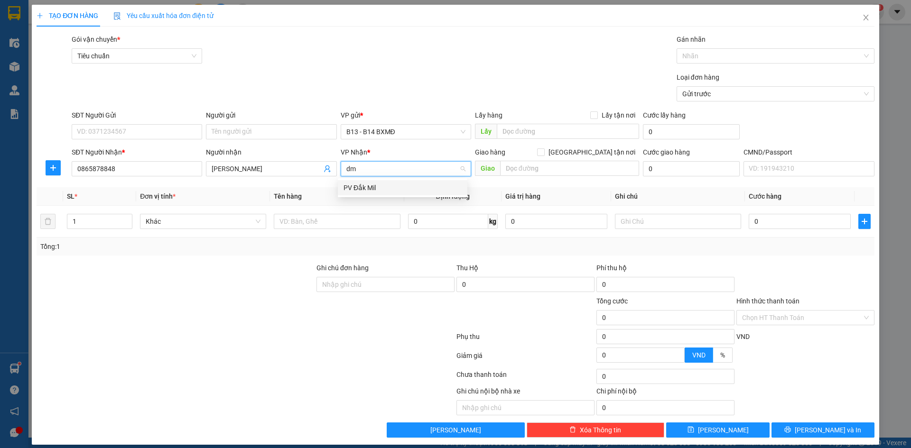
click at [369, 188] on div "PV Đắk Mil" at bounding box center [403, 188] width 118 height 10
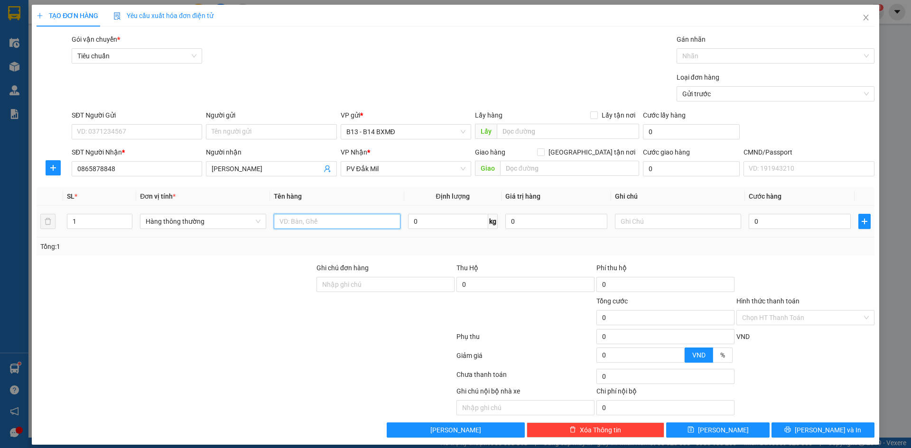
drag, startPoint x: 327, startPoint y: 223, endPoint x: 333, endPoint y: 224, distance: 5.6
click at [331, 223] on input "text" at bounding box center [337, 221] width 126 height 15
click at [815, 435] on span "Lưu và In" at bounding box center [828, 430] width 66 height 10
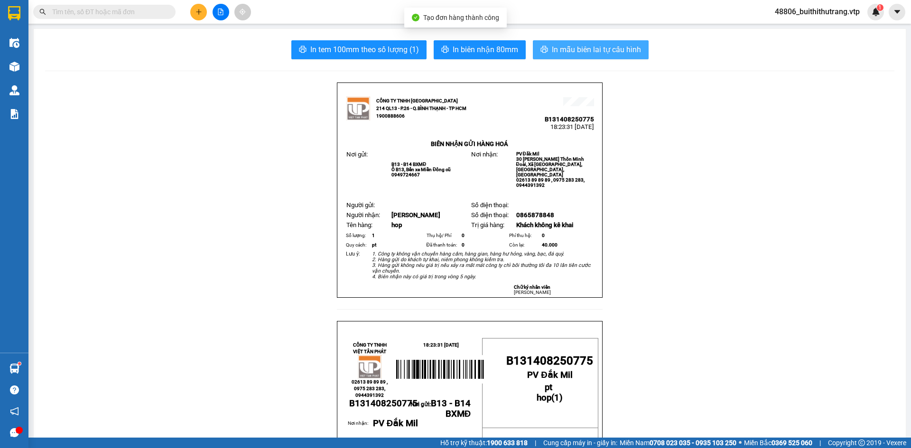
click at [592, 49] on span "In mẫu biên lai tự cấu hình" at bounding box center [596, 50] width 89 height 12
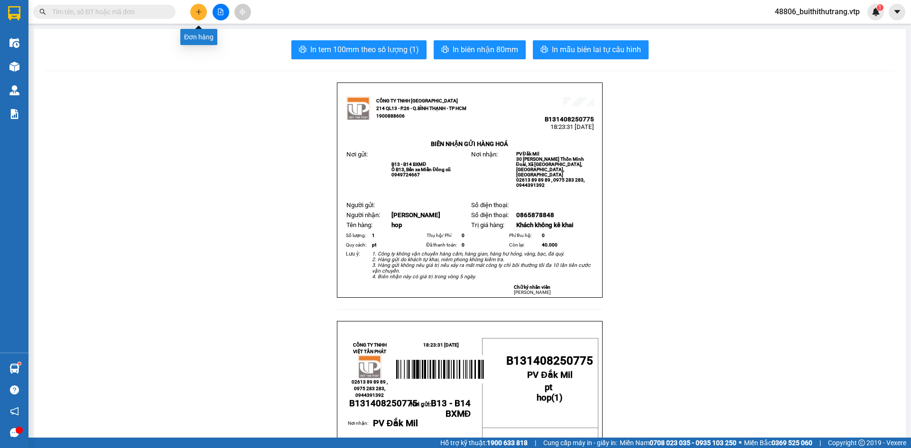
click at [196, 17] on button at bounding box center [198, 12] width 17 height 17
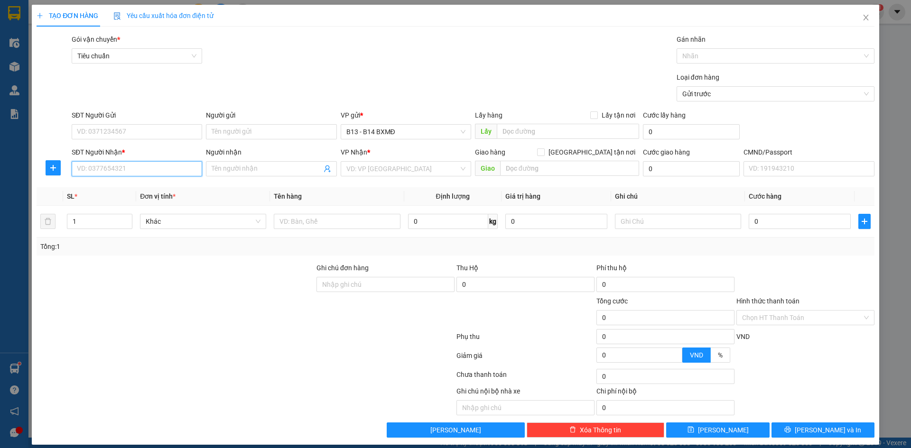
click at [130, 171] on input "SĐT Người Nhận *" at bounding box center [137, 168] width 130 height 15
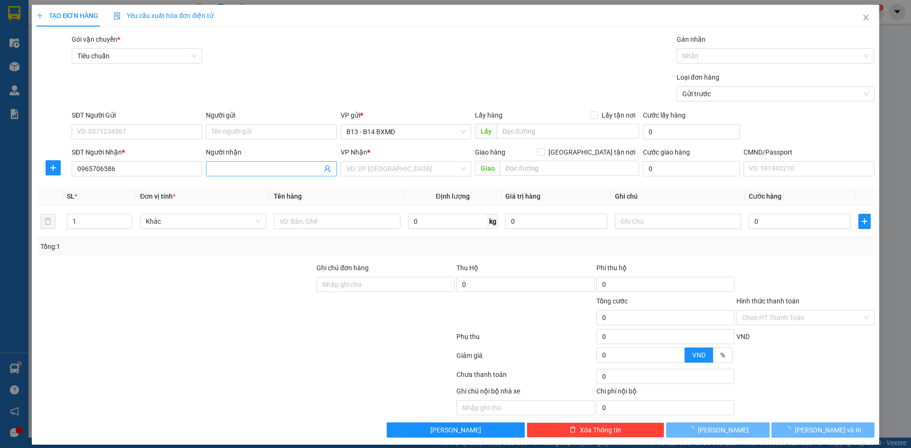
click at [227, 172] on input "Người nhận" at bounding box center [267, 169] width 110 height 10
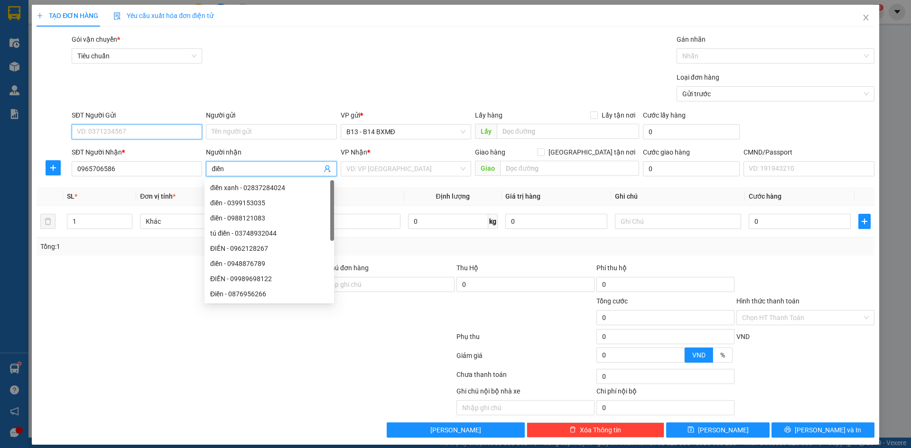
click at [149, 130] on input "SĐT Người Gửi" at bounding box center [137, 131] width 130 height 15
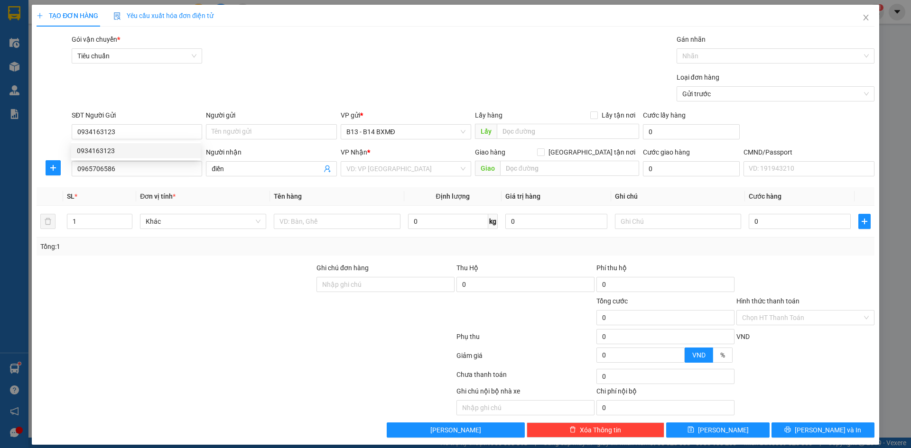
click at [241, 198] on th "Đơn vị tính *" at bounding box center [203, 196] width 134 height 19
click at [208, 226] on span "Khác" at bounding box center [203, 221] width 115 height 14
click at [86, 224] on input "1" at bounding box center [99, 221] width 65 height 14
click at [344, 225] on input "text" at bounding box center [337, 221] width 126 height 15
click at [630, 222] on input "text" at bounding box center [678, 221] width 126 height 15
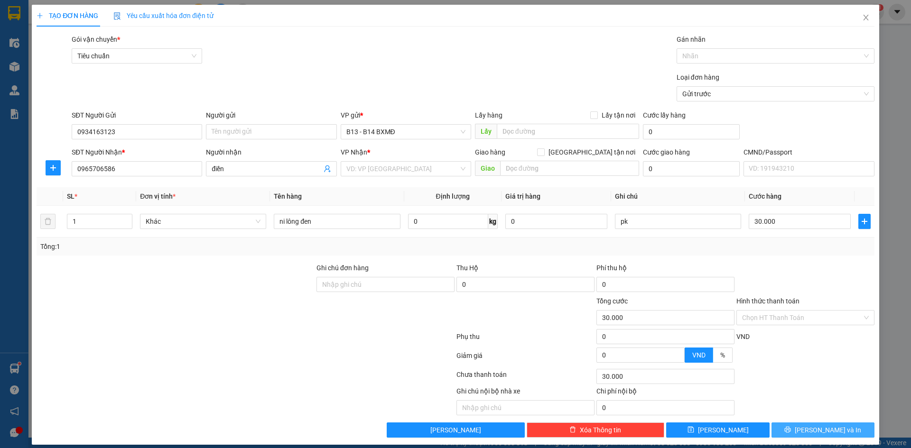
drag, startPoint x: 783, startPoint y: 429, endPoint x: 772, endPoint y: 427, distance: 11.2
click at [783, 428] on button "Lưu và In" at bounding box center [823, 430] width 103 height 15
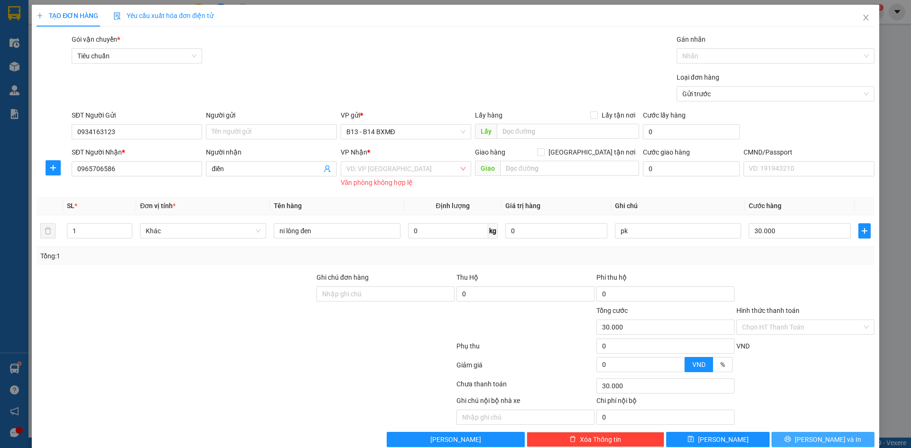
click at [791, 437] on icon "printer" at bounding box center [788, 440] width 6 height 6
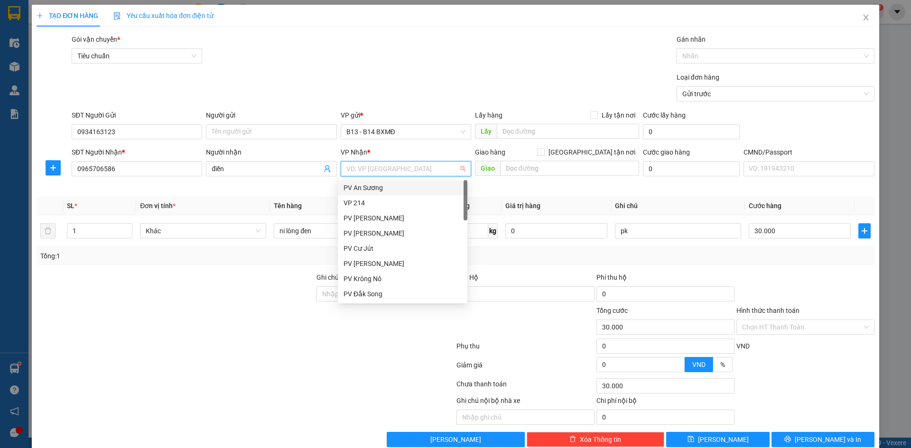
click at [401, 170] on input "search" at bounding box center [402, 169] width 112 height 14
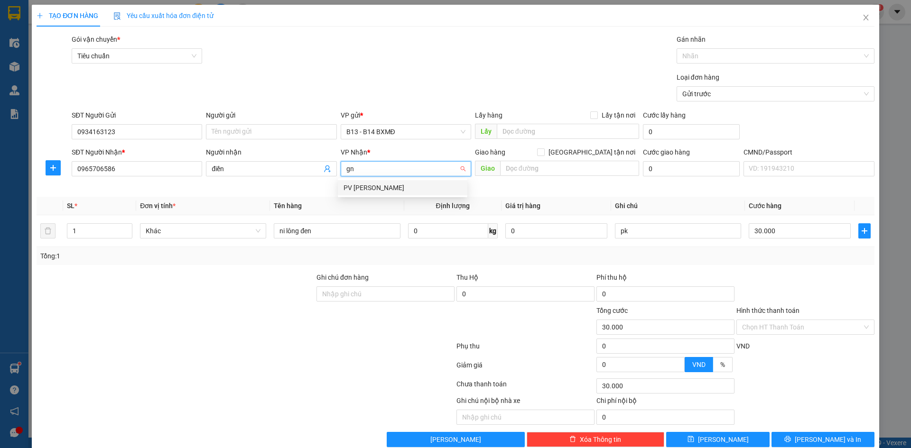
click at [385, 187] on div "PV Gia Nghĩa" at bounding box center [403, 188] width 118 height 10
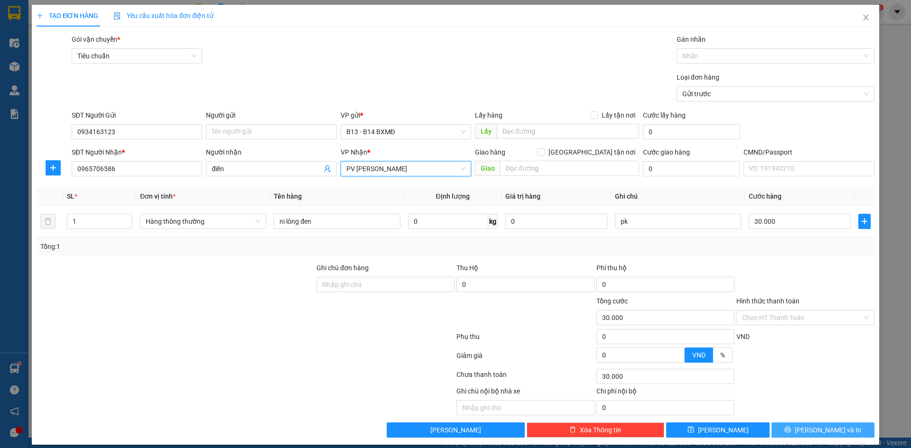
click at [791, 431] on icon "printer" at bounding box center [787, 430] width 7 height 7
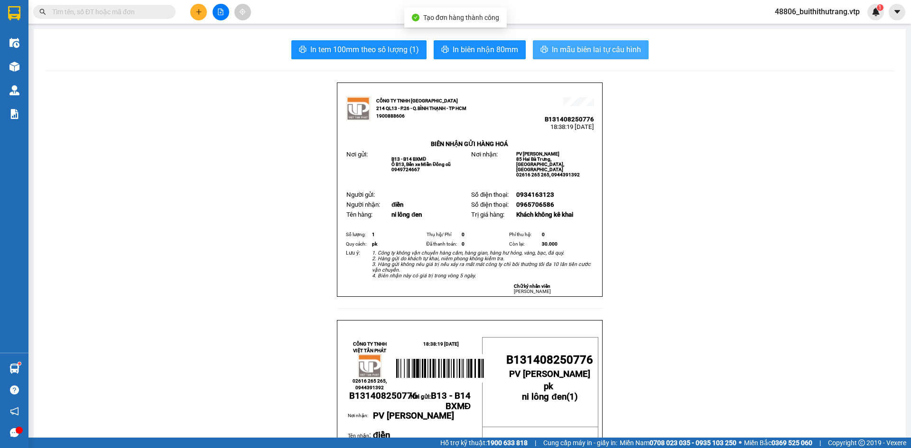
click at [601, 48] on span "In mẫu biên lai tự cấu hình" at bounding box center [596, 50] width 89 height 12
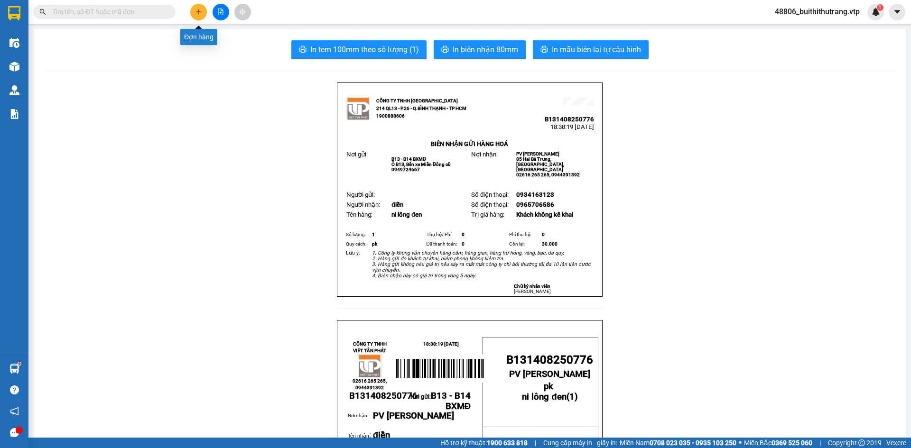
click at [204, 14] on button at bounding box center [198, 12] width 17 height 17
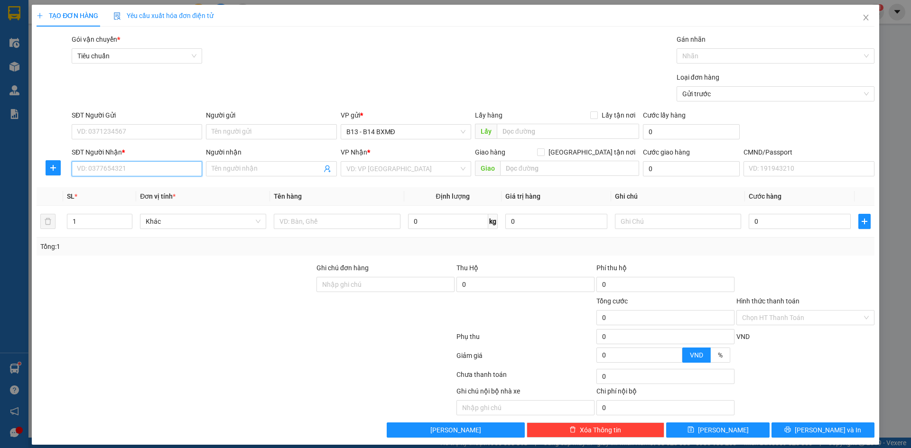
drag, startPoint x: 132, startPoint y: 169, endPoint x: 157, endPoint y: 171, distance: 24.2
click at [138, 169] on input "SĐT Người Nhận *" at bounding box center [137, 168] width 130 height 15
click at [127, 188] on div "0373462057 - lai" at bounding box center [136, 188] width 118 height 10
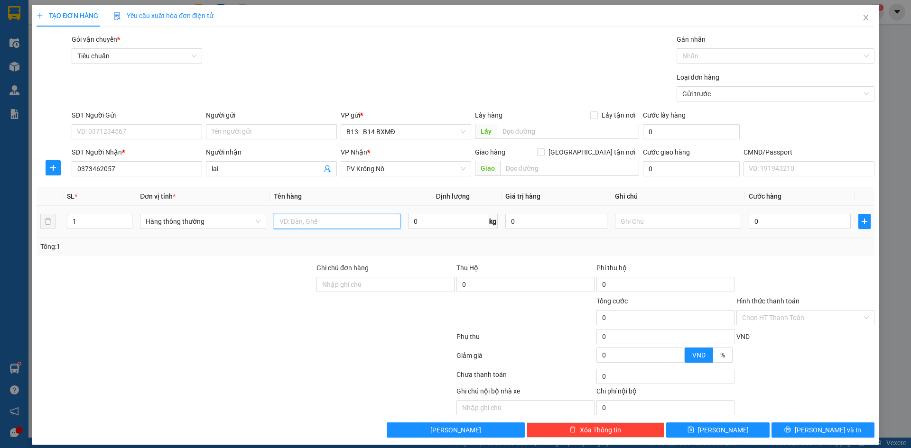
click at [334, 226] on input "text" at bounding box center [337, 221] width 126 height 15
click at [632, 220] on input "text" at bounding box center [678, 221] width 126 height 15
click at [749, 221] on input "0" at bounding box center [800, 221] width 102 height 15
click at [118, 134] on input "SĐT Người Gửi" at bounding box center [137, 131] width 130 height 15
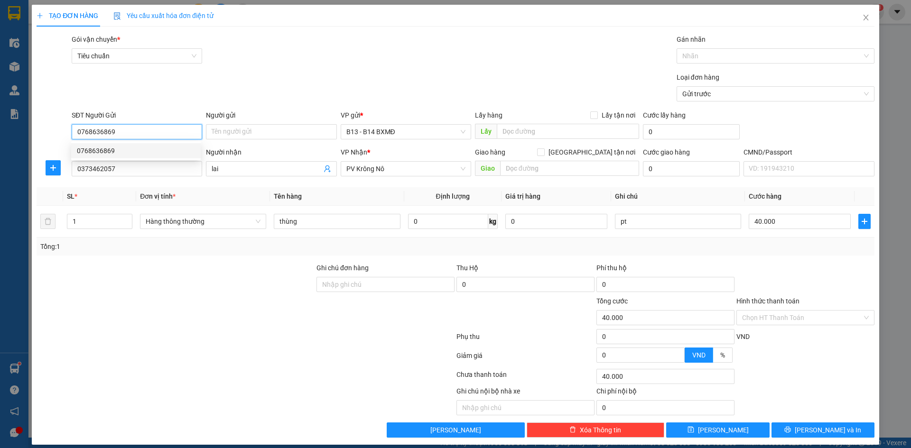
drag, startPoint x: 146, startPoint y: 150, endPoint x: 149, endPoint y: 146, distance: 5.0
click at [149, 149] on div "0768636869" at bounding box center [136, 151] width 118 height 10
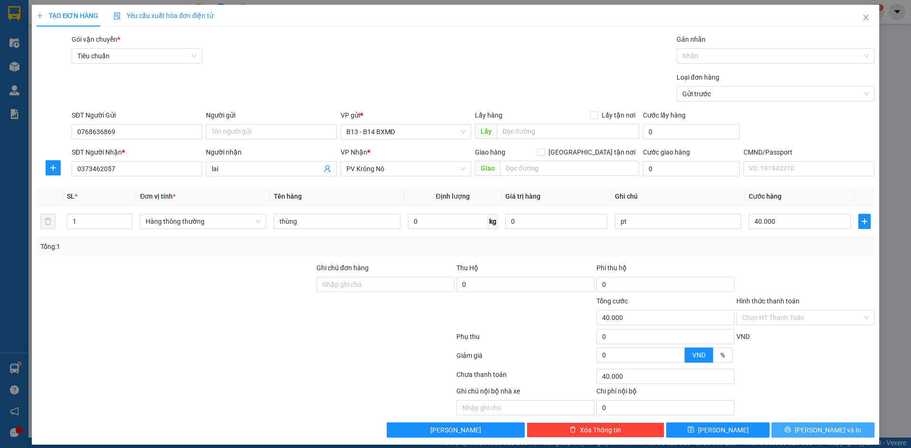
click at [792, 430] on button "Lưu và In" at bounding box center [823, 430] width 103 height 15
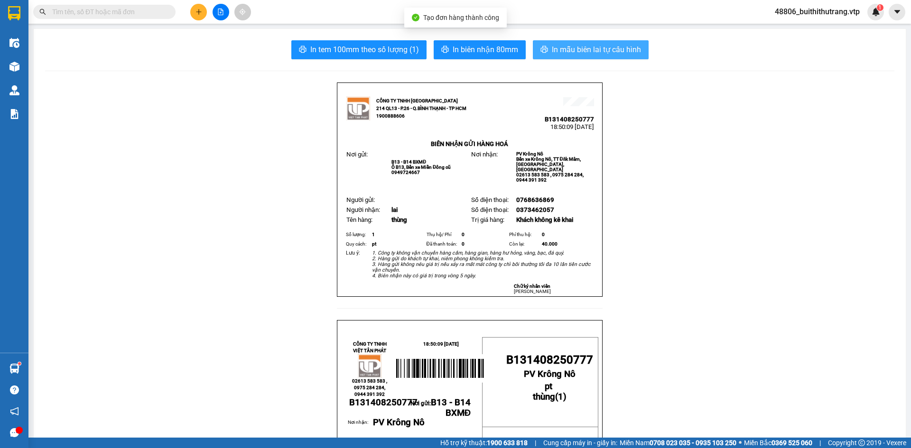
click at [622, 50] on span "In mẫu biên lai tự cấu hình" at bounding box center [596, 50] width 89 height 12
click at [113, 11] on input "text" at bounding box center [108, 12] width 112 height 10
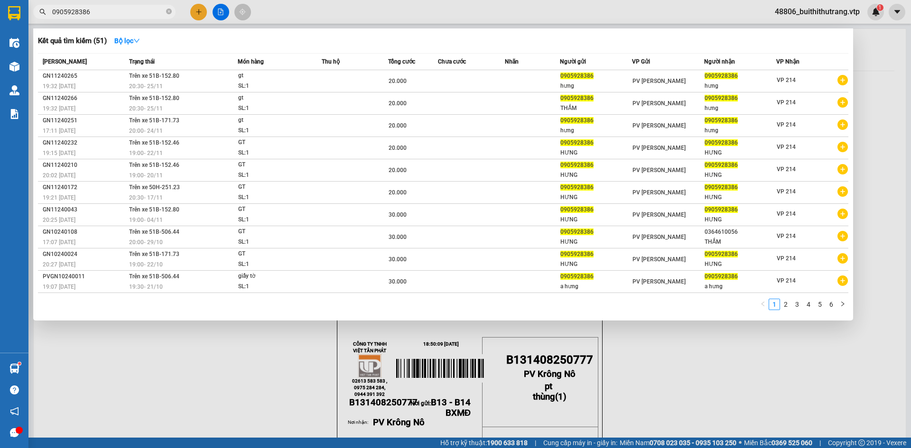
click at [180, 380] on div at bounding box center [455, 224] width 911 height 448
click at [102, 8] on input "0905928386" at bounding box center [108, 12] width 112 height 10
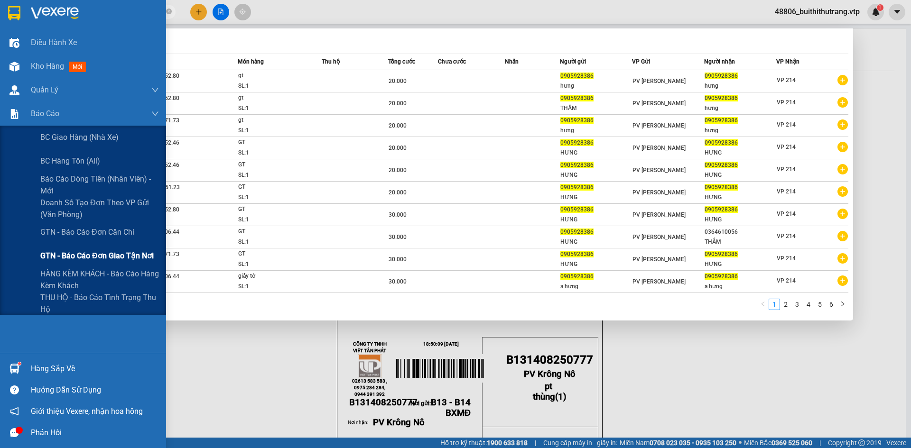
click at [113, 258] on span "GTN - Báo cáo đơn giao tận nơi" at bounding box center [96, 256] width 113 height 12
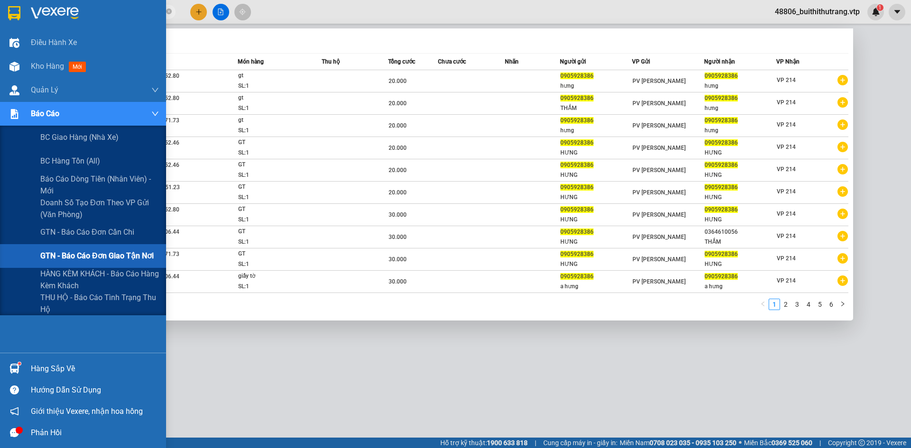
click at [65, 261] on span "GTN - Báo cáo đơn giao tận nơi" at bounding box center [96, 256] width 113 height 12
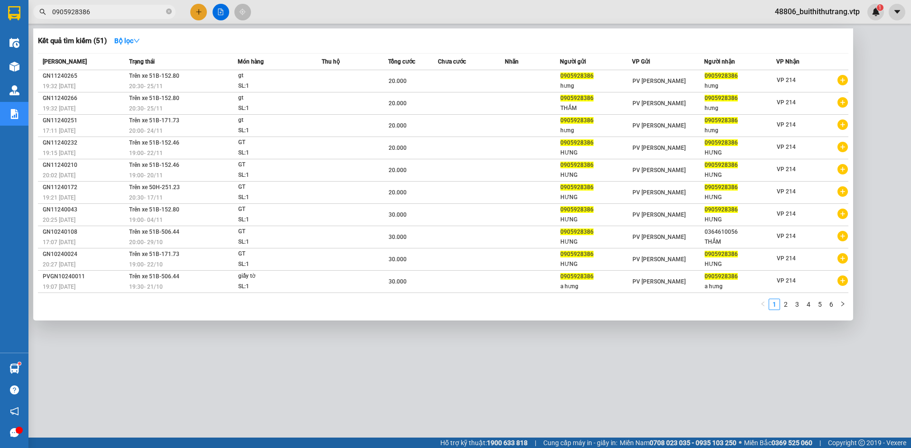
click at [326, 350] on div at bounding box center [455, 224] width 911 height 448
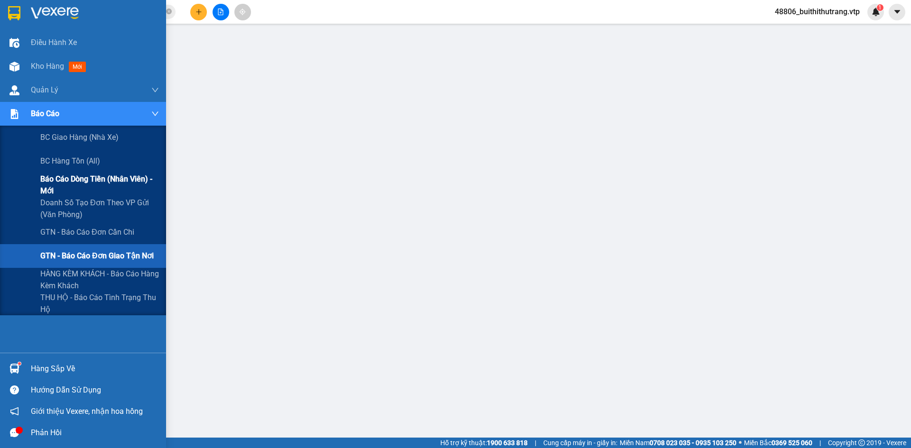
click at [106, 182] on span "Báo cáo dòng tiền (nhân viên) - mới" at bounding box center [99, 185] width 119 height 24
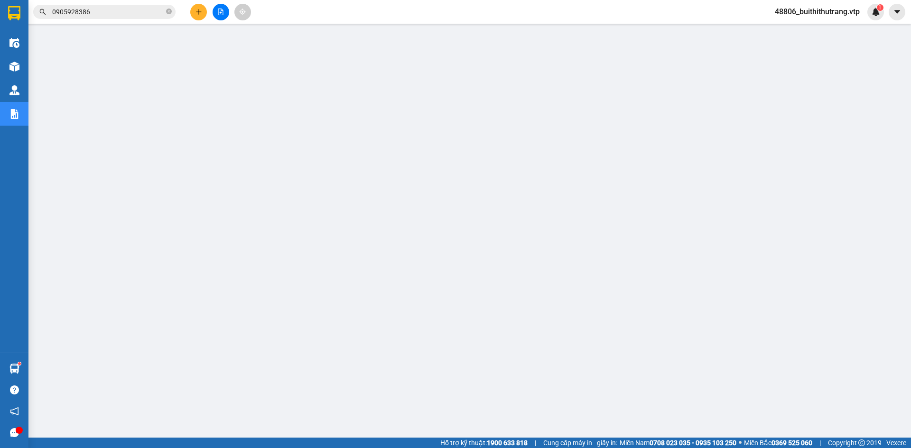
click at [825, 11] on span "48806_buithithutrang.vtp" at bounding box center [817, 12] width 100 height 12
click at [812, 32] on span "Đăng xuất" at bounding box center [821, 29] width 82 height 10
